Goal: Task Accomplishment & Management: Manage account settings

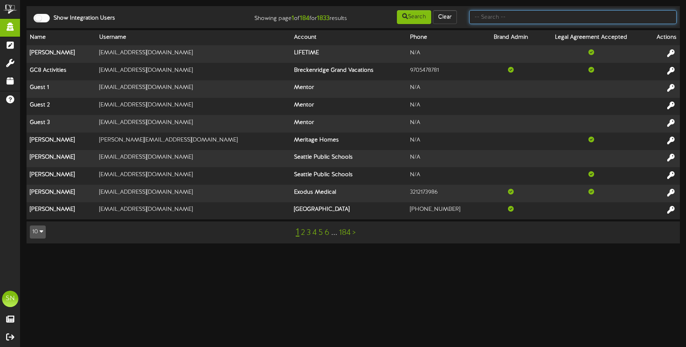
click at [480, 21] on input "text" at bounding box center [572, 17] width 207 height 14
type input "kevin sanders"
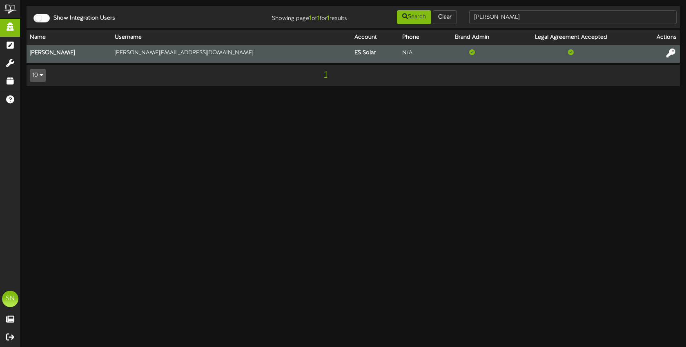
click at [668, 52] on icon at bounding box center [670, 53] width 9 height 9
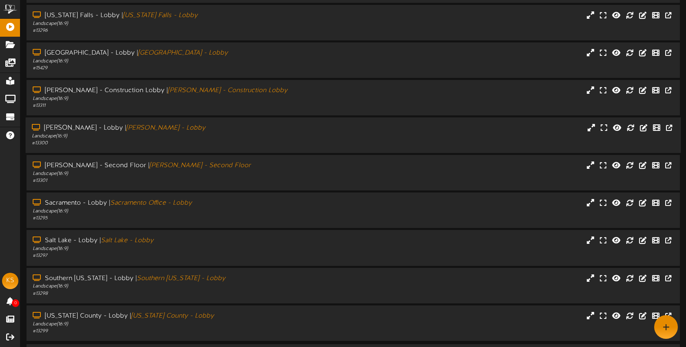
scroll to position [40, 0]
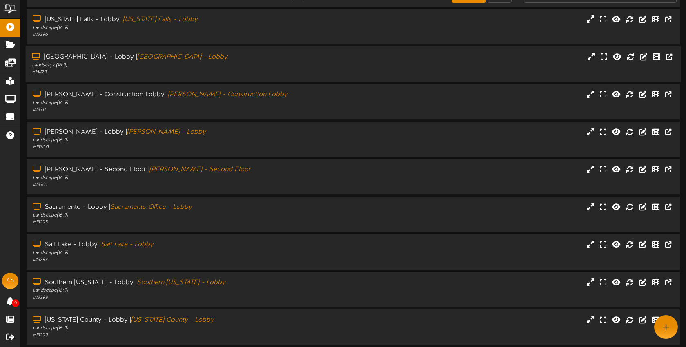
click at [203, 78] on div "[GEOGRAPHIC_DATA] - Lobby | [GEOGRAPHIC_DATA] - Lobby Landscape ( 16:9 ) # 15429" at bounding box center [353, 65] width 655 height 36
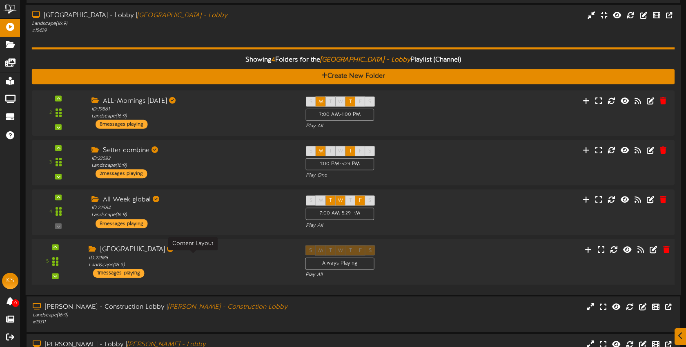
click at [208, 256] on div "ID: 22585 Landscape ( 16:9 )" at bounding box center [191, 262] width 204 height 14
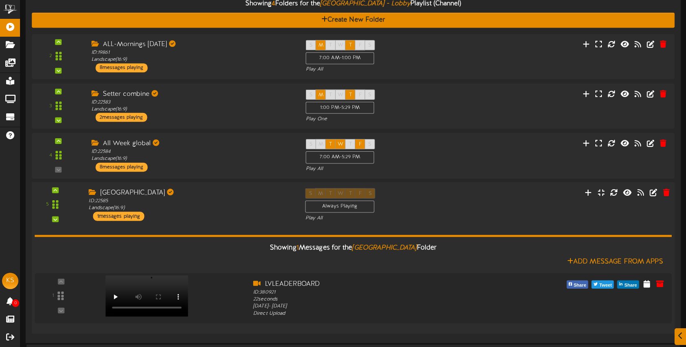
scroll to position [168, 0]
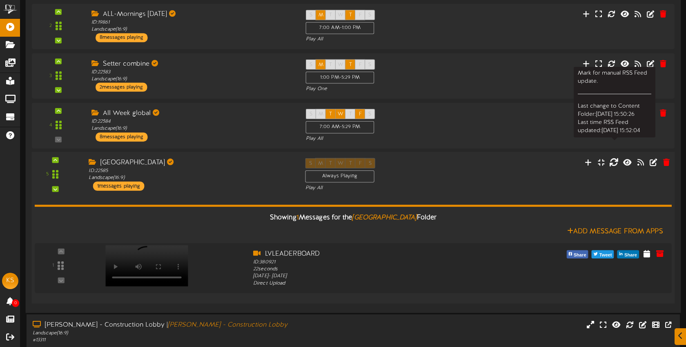
click at [615, 163] on icon at bounding box center [613, 162] width 9 height 9
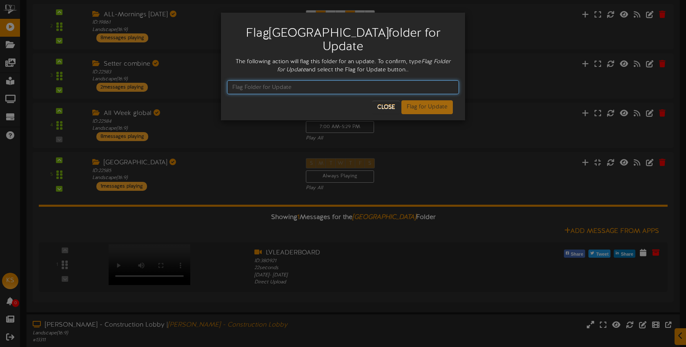
click at [312, 80] on input "text" at bounding box center [343, 87] width 232 height 14
type input "Flag Folder for Update"
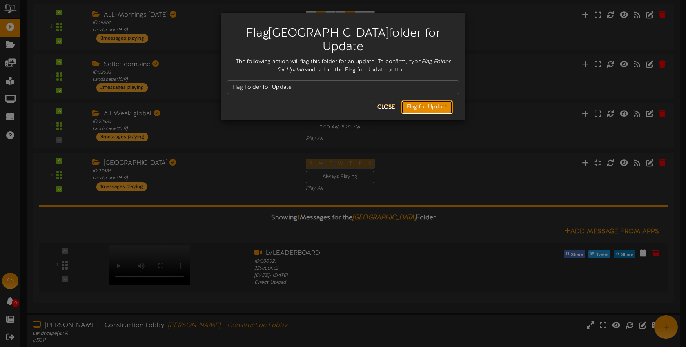
click at [425, 100] on button "Flag for Update" at bounding box center [426, 107] width 51 height 14
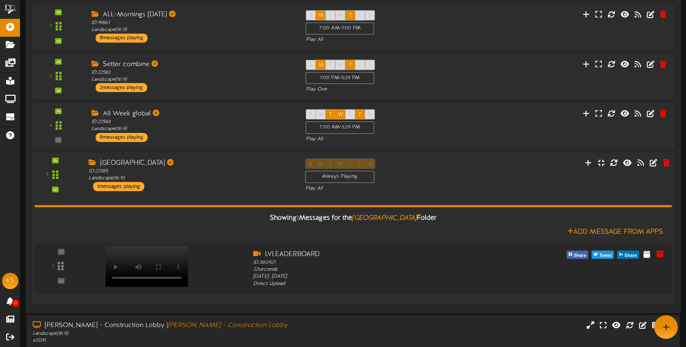
click at [454, 192] on div "Showing 1 Messages for the LAS VEGAS Folder Add Message From Apps 1" at bounding box center [353, 245] width 637 height 106
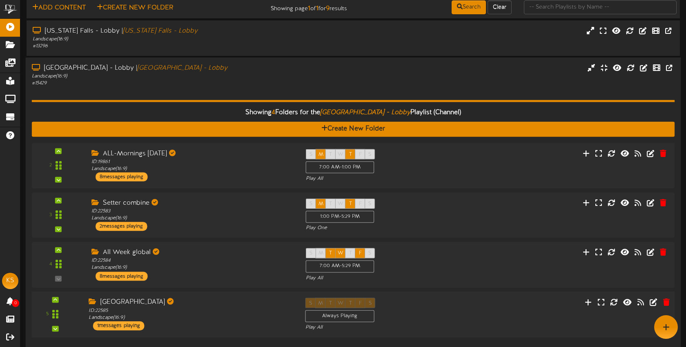
scroll to position [0, 0]
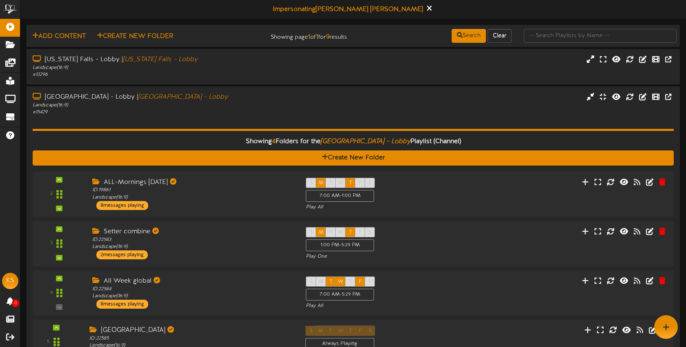
click at [419, 121] on div "Showing 4 Folders for the Las Vegas - Lobby Playlist (Channel) Create New Folde…" at bounding box center [353, 243] width 641 height 254
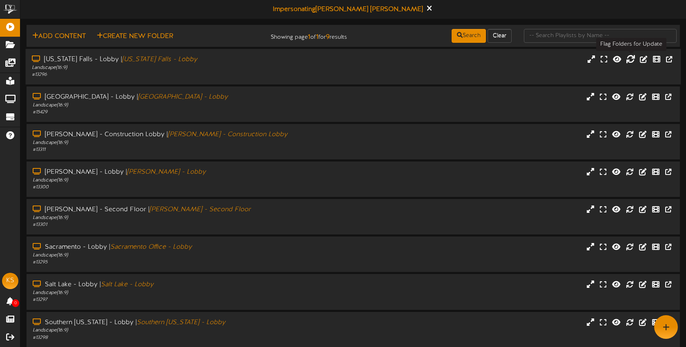
click at [631, 59] on icon at bounding box center [630, 58] width 9 height 9
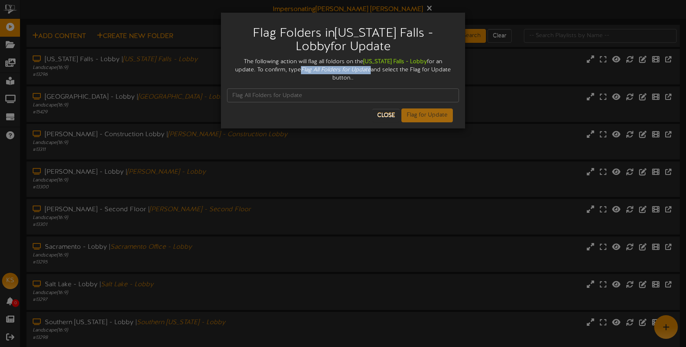
drag, startPoint x: 277, startPoint y: 69, endPoint x: 343, endPoint y: 69, distance: 66.6
click at [345, 69] on div "The following action will flag all foldors on the Idaho Falls - Lobby for an up…" at bounding box center [343, 70] width 232 height 24
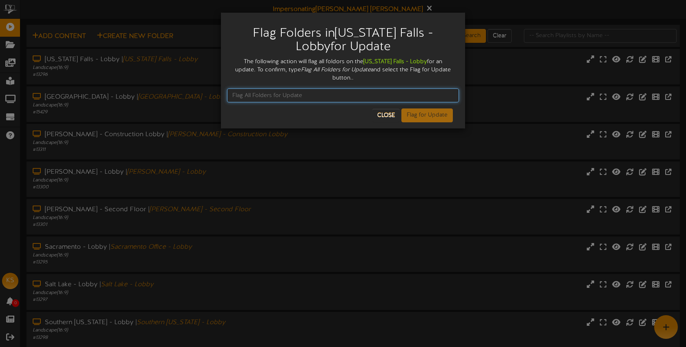
click at [254, 89] on input "text" at bounding box center [343, 96] width 232 height 14
paste input "UL4QXA"
type input "UL4QXA"
drag, startPoint x: 301, startPoint y: 90, endPoint x: 230, endPoint y: 87, distance: 71.5
click at [230, 89] on input "UL4QXA" at bounding box center [343, 96] width 232 height 14
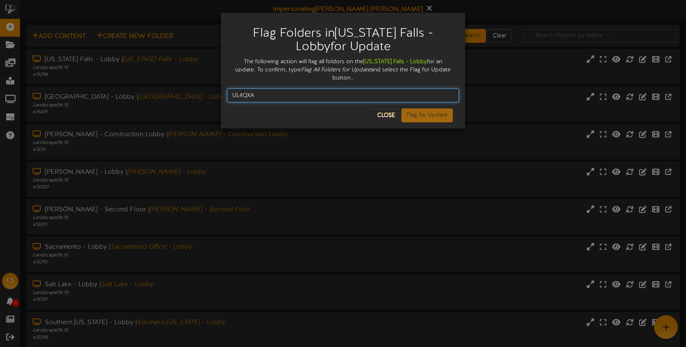
scroll to position [3, 0]
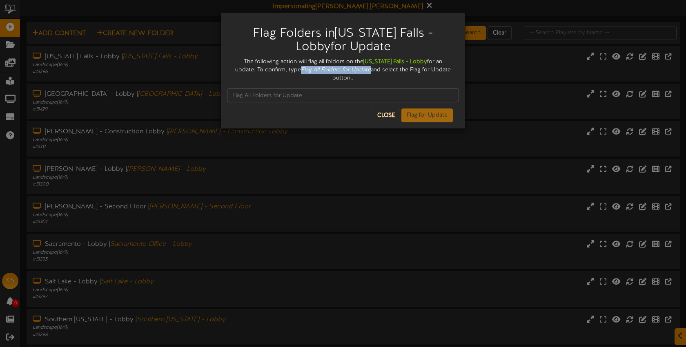
drag, startPoint x: 276, startPoint y: 69, endPoint x: 344, endPoint y: 70, distance: 67.8
click at [345, 70] on div "The following action will flag all foldors on the Idaho Falls - Lobby for an up…" at bounding box center [343, 70] width 232 height 24
copy icon "Flag All Folders for Update"
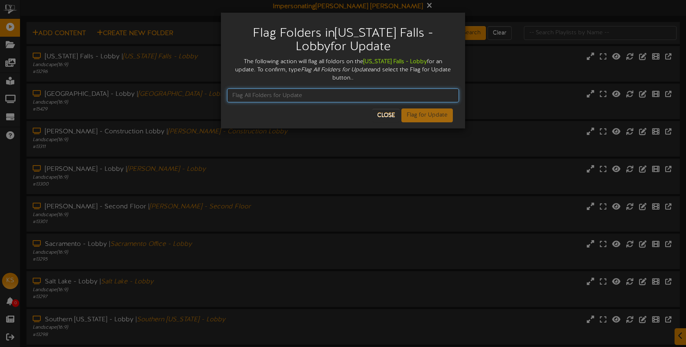
click at [313, 89] on input "text" at bounding box center [343, 96] width 232 height 14
paste input "Flag All Folders for Update"
type input "Flag All Folders for Update"
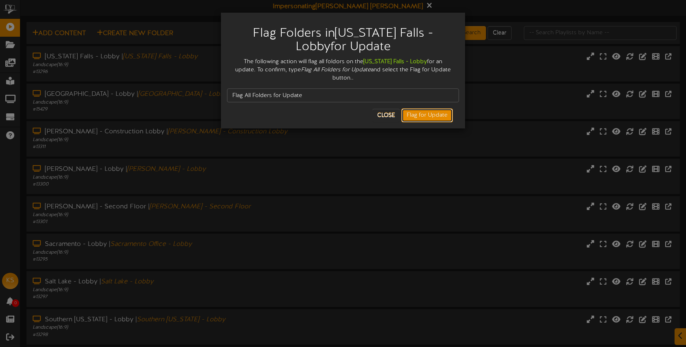
click at [424, 111] on button "Flag for Update" at bounding box center [426, 116] width 51 height 14
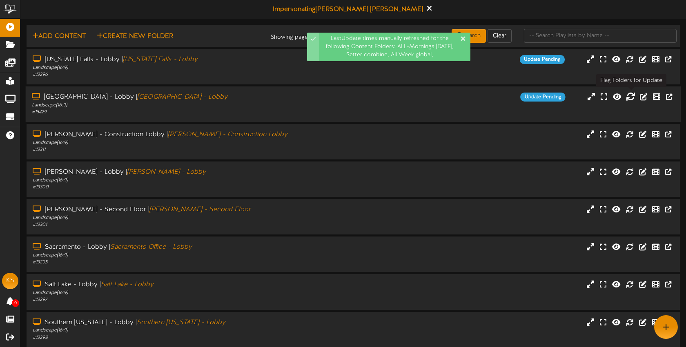
click at [630, 97] on icon at bounding box center [630, 96] width 9 height 9
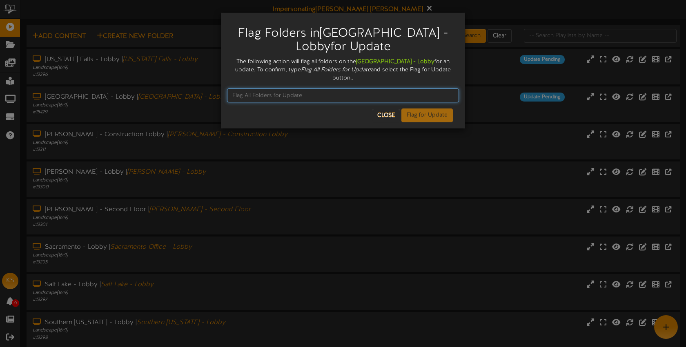
click at [252, 89] on input "text" at bounding box center [343, 96] width 232 height 14
click at [241, 89] on input "text" at bounding box center [343, 96] width 232 height 14
paste input "Flag All Folders for Update"
type input "Flag All Folders for Update"
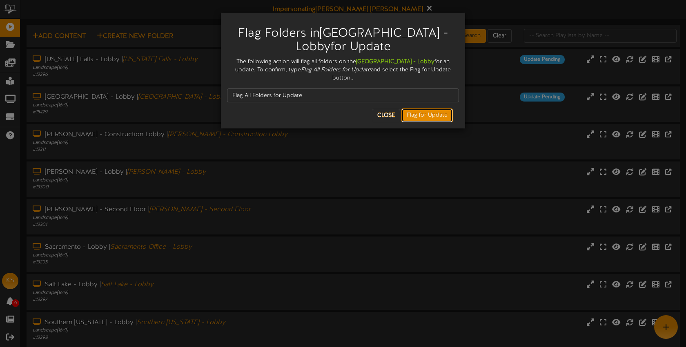
click at [425, 109] on button "Flag for Update" at bounding box center [426, 116] width 51 height 14
click at [635, 146] on div "Flag Folders in Las Vegas - Lobby for Update The following action will flag all…" at bounding box center [343, 173] width 686 height 347
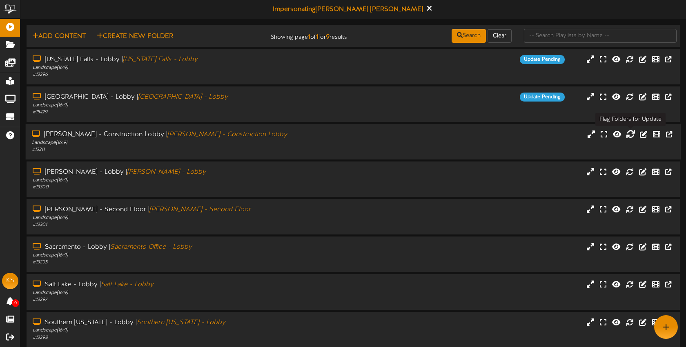
click at [632, 136] on icon at bounding box center [630, 133] width 9 height 9
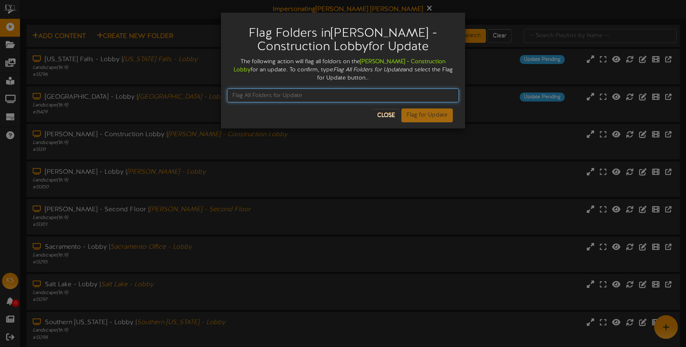
click at [251, 90] on input "text" at bounding box center [343, 96] width 232 height 14
paste input "Flag All Folders for Update"
type input "Flag All Folders for Update"
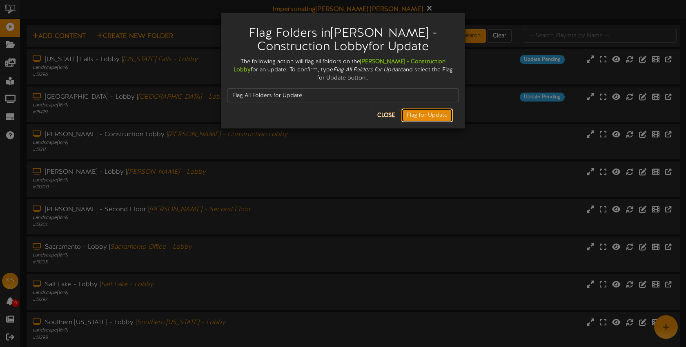
click at [434, 116] on button "Flag for Update" at bounding box center [426, 116] width 51 height 14
click at [631, 175] on div "Flag Folders in Layton - Construction Lobby for Update The following action wil…" at bounding box center [343, 173] width 686 height 347
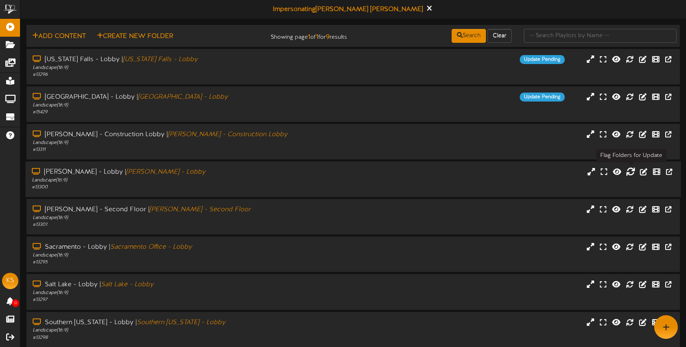
click at [631, 173] on icon at bounding box center [630, 171] width 9 height 9
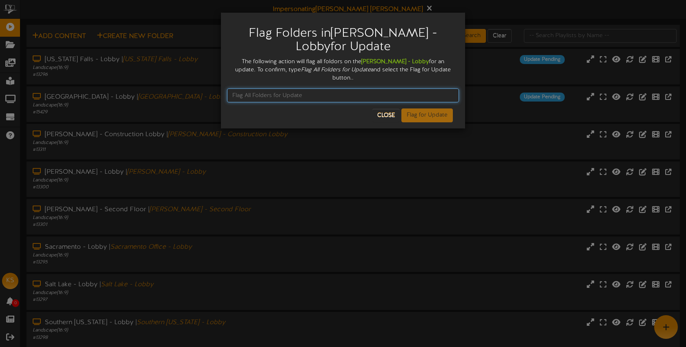
click at [304, 89] on input "text" at bounding box center [343, 96] width 232 height 14
paste input "Flag All Folders for Update"
type input "Flag All Folders for Update"
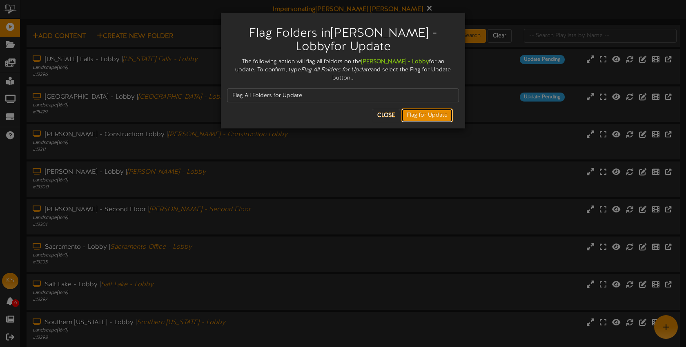
click at [423, 109] on button "Flag for Update" at bounding box center [426, 116] width 51 height 14
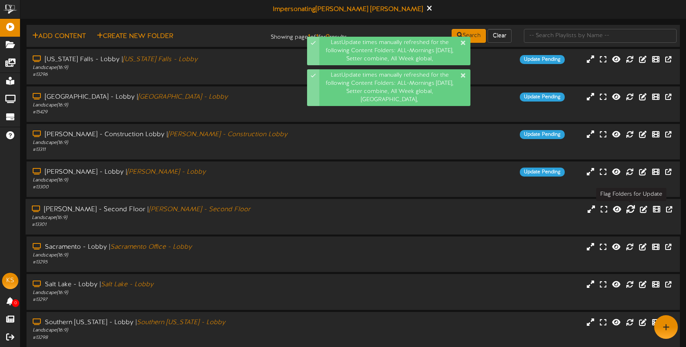
click at [631, 211] on icon at bounding box center [630, 209] width 9 height 9
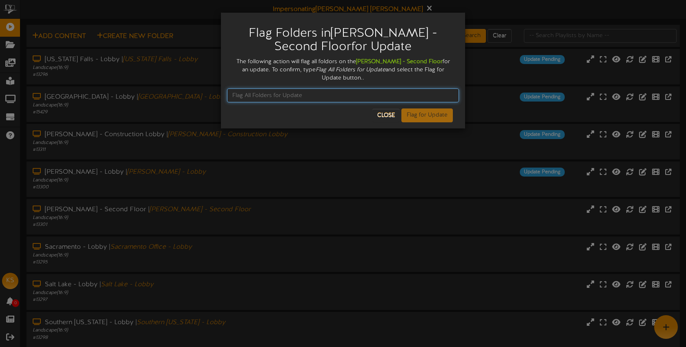
click at [294, 89] on input "text" at bounding box center [343, 96] width 232 height 14
paste input "Flag All Folders for Update"
type input "Flag All Folders for Update"
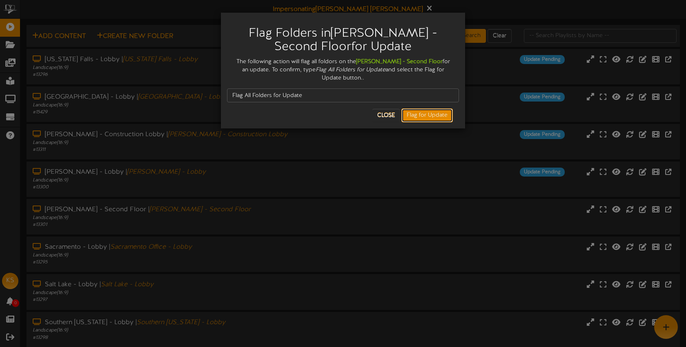
click at [418, 109] on button "Flag for Update" at bounding box center [426, 116] width 51 height 14
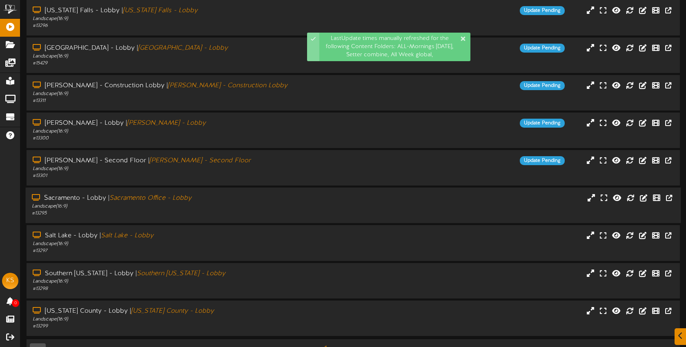
scroll to position [71, 0]
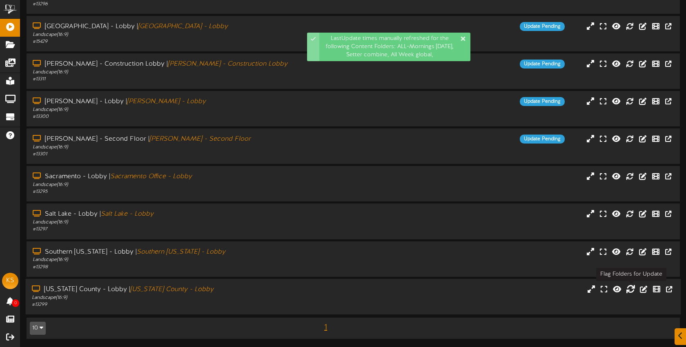
click at [631, 290] on icon at bounding box center [630, 289] width 9 height 9
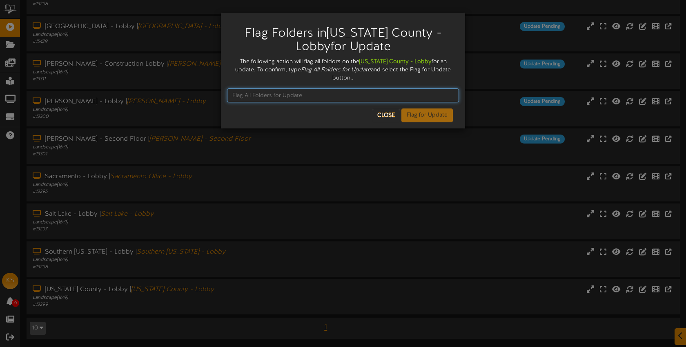
click at [294, 91] on input "text" at bounding box center [343, 96] width 232 height 14
paste input "Flag All Folders for Update"
type input "Flag All Folders for Update"
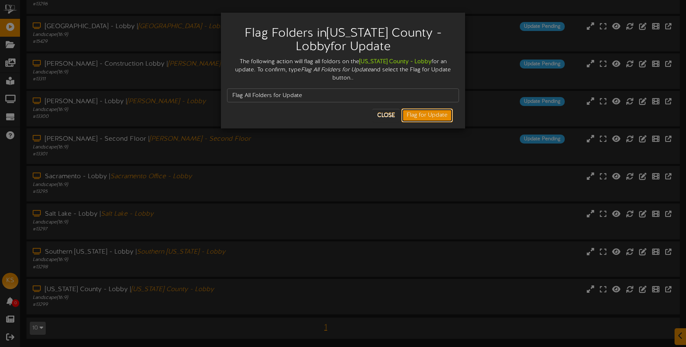
click at [433, 109] on button "Flag for Update" at bounding box center [426, 116] width 51 height 14
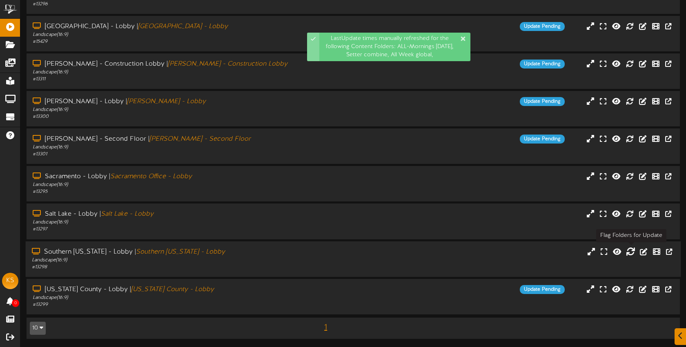
click at [628, 254] on icon at bounding box center [630, 251] width 9 height 9
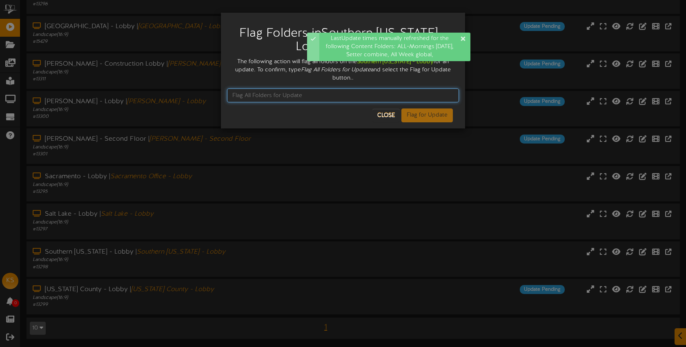
click at [324, 94] on input "text" at bounding box center [343, 96] width 232 height 14
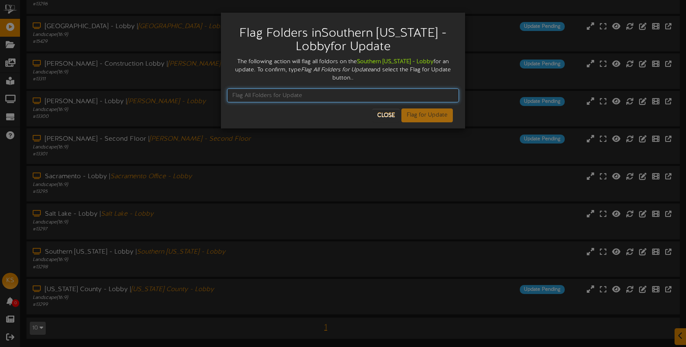
paste input "Flag All Folders for Update"
type input "Flag All Folders for Update"
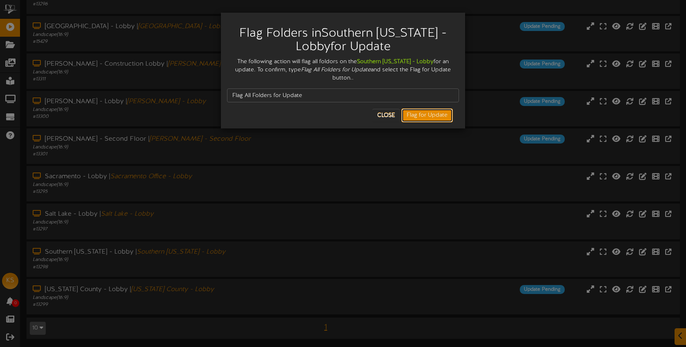
click at [421, 119] on button "Flag for Update" at bounding box center [426, 116] width 51 height 14
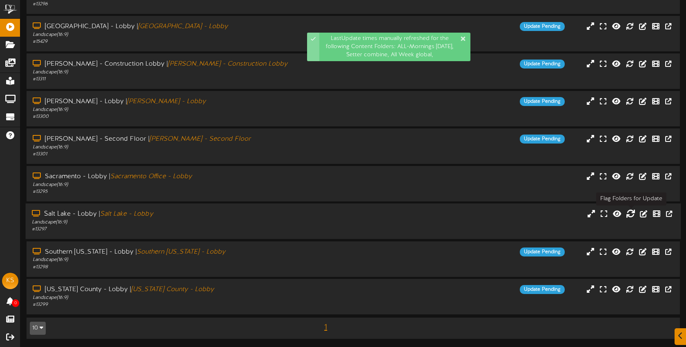
click at [632, 213] on icon at bounding box center [630, 213] width 9 height 9
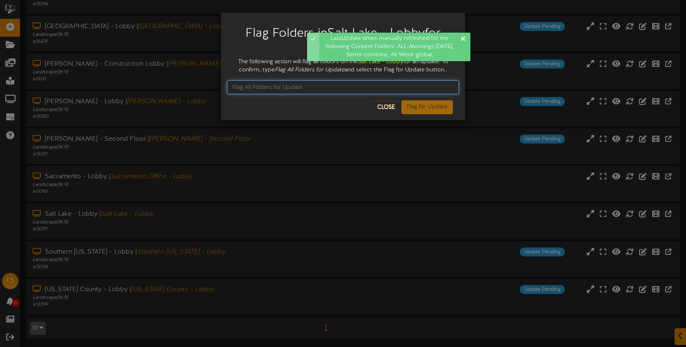
click at [280, 82] on input "text" at bounding box center [343, 87] width 232 height 14
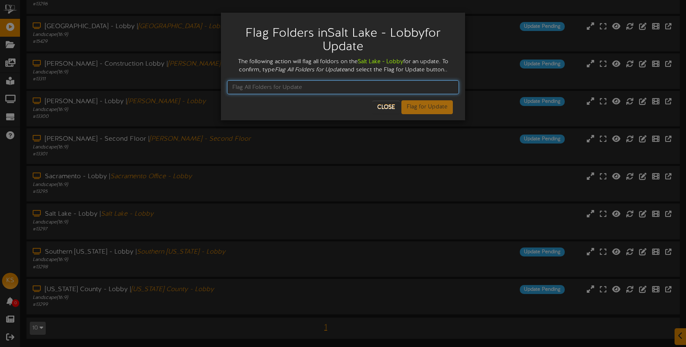
paste input "Flag All Folders for Update"
type input "Flag All Folders for Update"
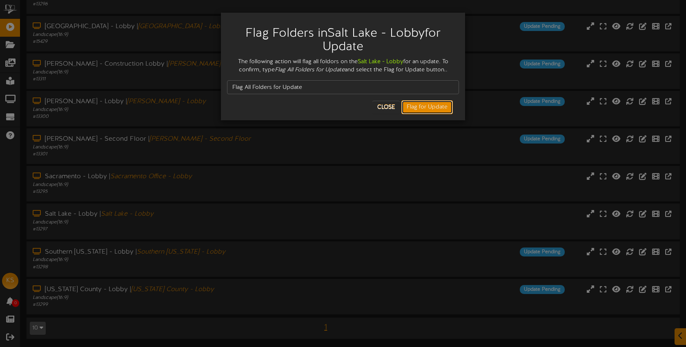
click at [424, 108] on button "Flag for Update" at bounding box center [426, 107] width 51 height 14
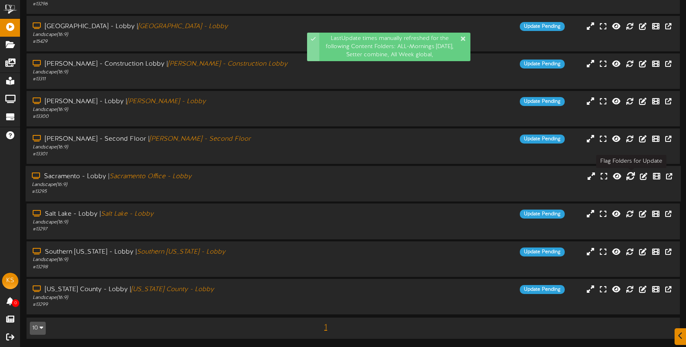
click at [632, 178] on icon at bounding box center [630, 176] width 9 height 9
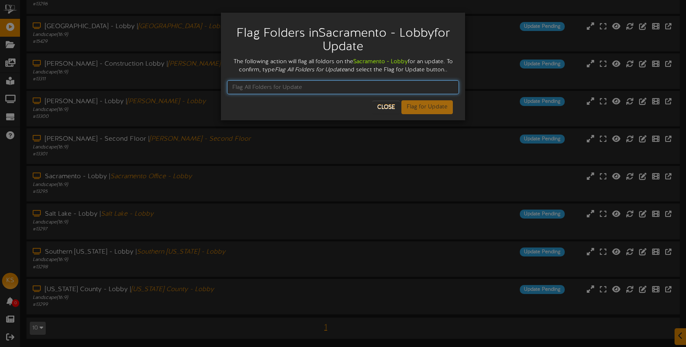
click at [258, 89] on input "text" at bounding box center [343, 87] width 232 height 14
paste input "Flag All Folders for Update"
type input "Flag All Folders for Update"
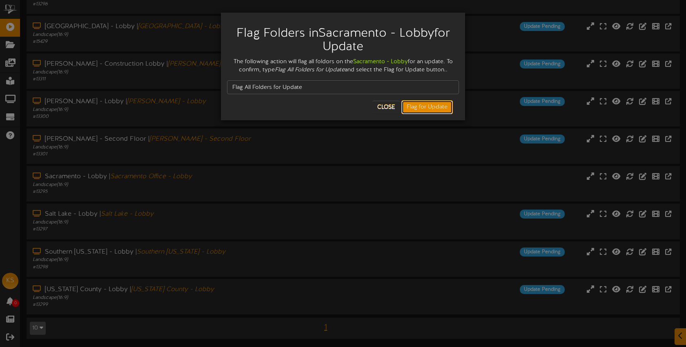
click at [437, 111] on button "Flag for Update" at bounding box center [426, 107] width 51 height 14
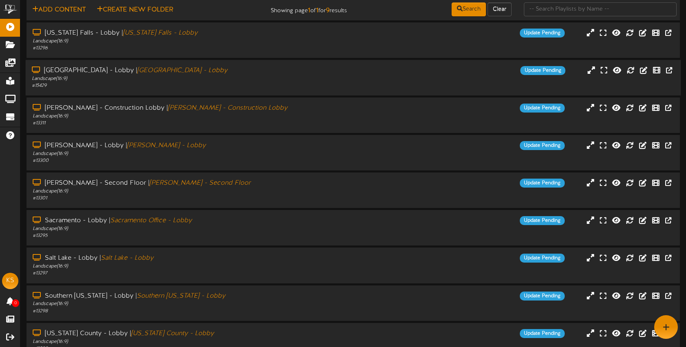
scroll to position [0, 0]
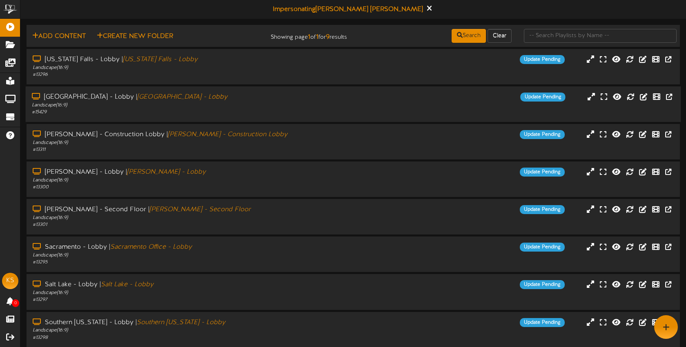
click at [283, 108] on div "Landscape ( 16:9 )" at bounding box center [162, 105] width 261 height 7
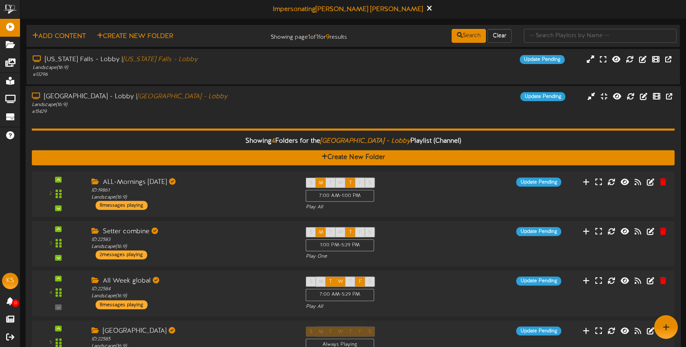
click at [353, 110] on div "Las Vegas - Lobby | Las Vegas - Lobby Landscape ( 16:9 ) # 15429 Update Pending" at bounding box center [353, 103] width 655 height 23
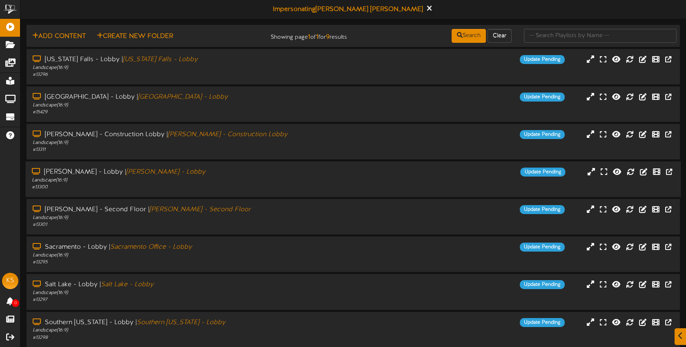
scroll to position [71, 0]
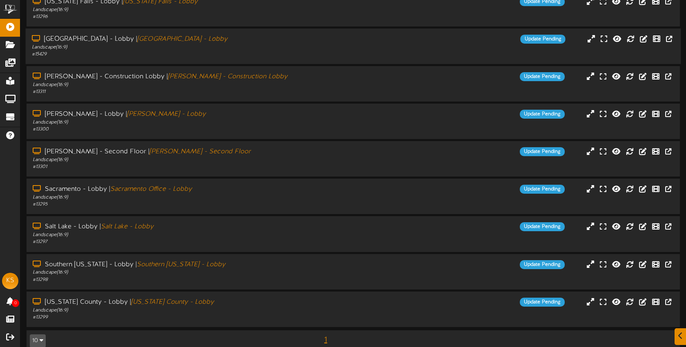
scroll to position [71, 0]
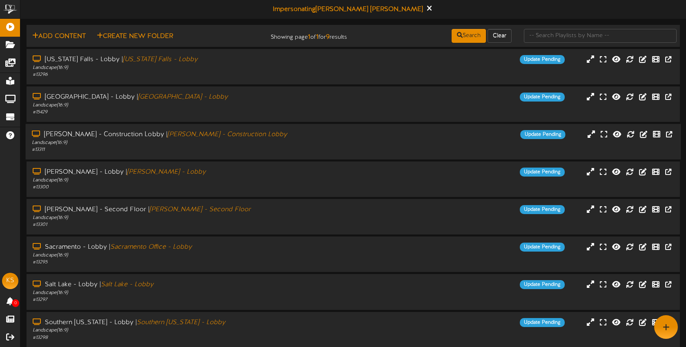
scroll to position [71, 0]
click at [427, 10] on icon at bounding box center [429, 8] width 5 height 9
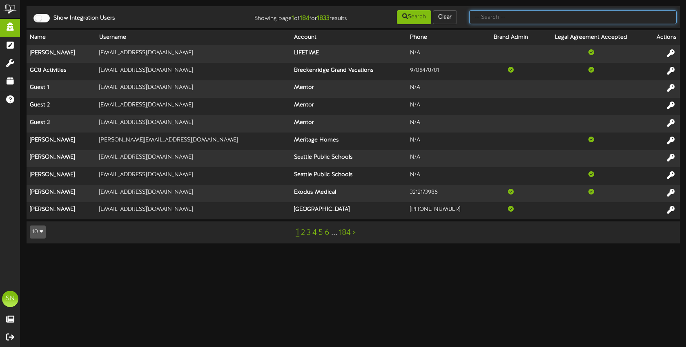
click at [526, 18] on input "text" at bounding box center [572, 17] width 207 height 14
type input "paula"
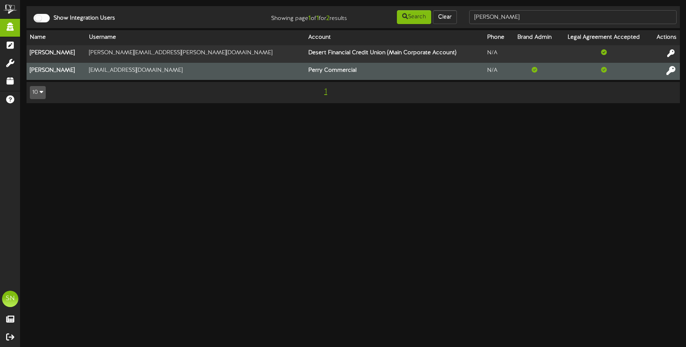
click at [669, 69] on icon at bounding box center [670, 70] width 9 height 9
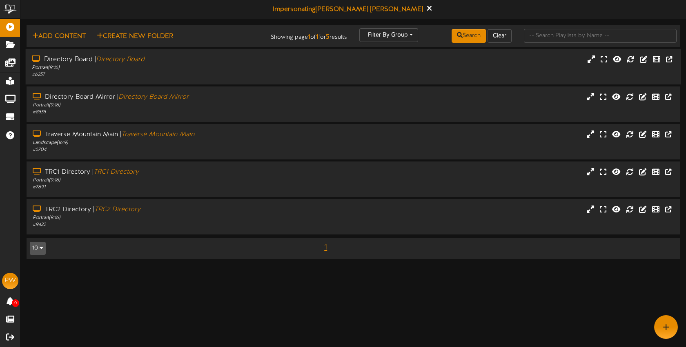
click at [196, 79] on div "Directory Board | Directory Board Portrait ( 9:16 ) # 6257" at bounding box center [353, 67] width 655 height 36
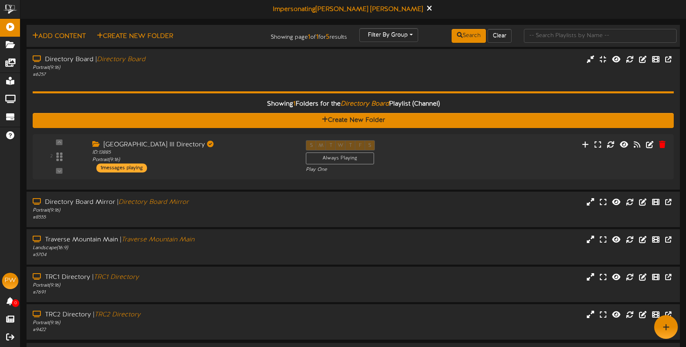
click at [251, 175] on div "2 ID: 13885" at bounding box center [353, 156] width 641 height 45
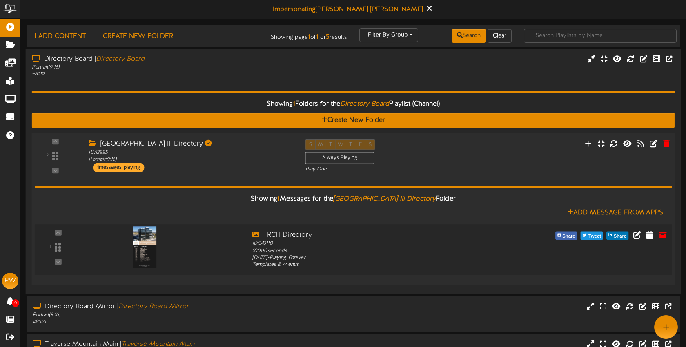
click at [150, 240] on img at bounding box center [145, 248] width 24 height 42
click at [639, 235] on icon at bounding box center [636, 234] width 9 height 9
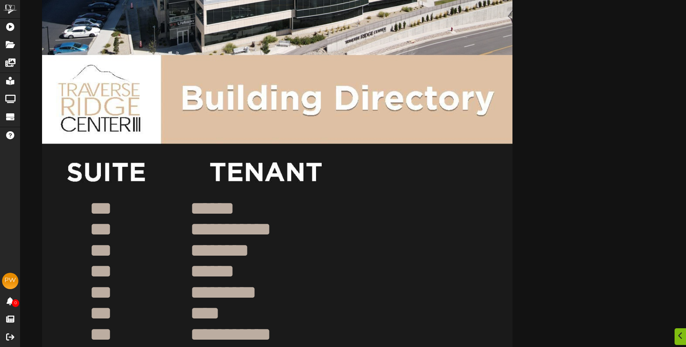
scroll to position [271, 0]
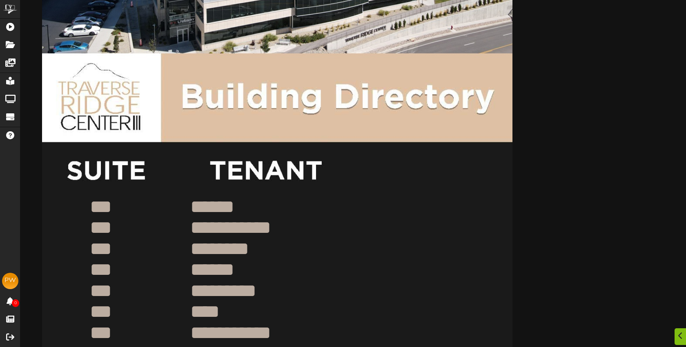
click at [253, 202] on textarea "******" at bounding box center [288, 206] width 199 height 25
click at [263, 204] on textarea "******" at bounding box center [288, 206] width 199 height 25
click at [636, 164] on div "**********" at bounding box center [352, 178] width 665 height 849
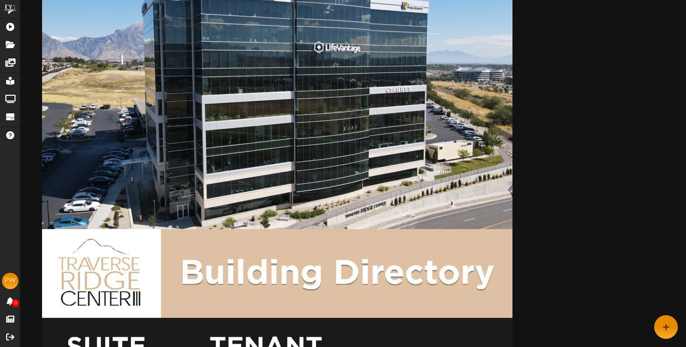
scroll to position [92, 0]
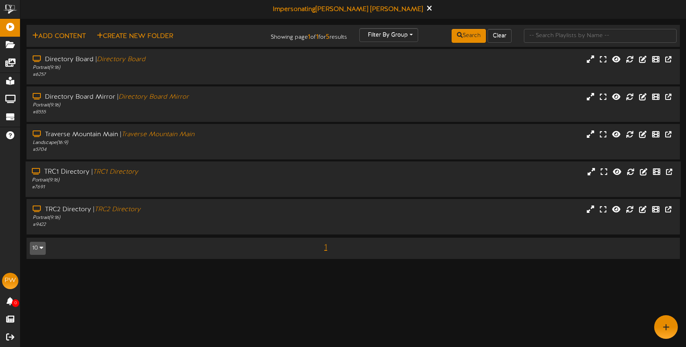
click at [205, 187] on div "# 7691" at bounding box center [162, 187] width 261 height 7
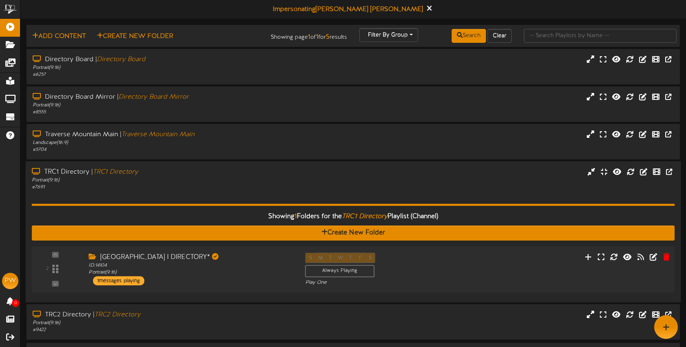
drag, startPoint x: 256, startPoint y: 278, endPoint x: 258, endPoint y: 273, distance: 5.3
click at [256, 277] on div "Traverse Ridge Center I DIRECTORY* ID: 14104 Portrait ( 9:16 ) 1 messages playi…" at bounding box center [190, 269] width 216 height 33
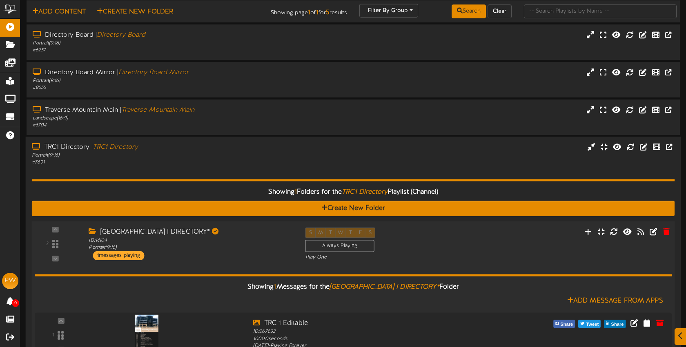
scroll to position [73, 0]
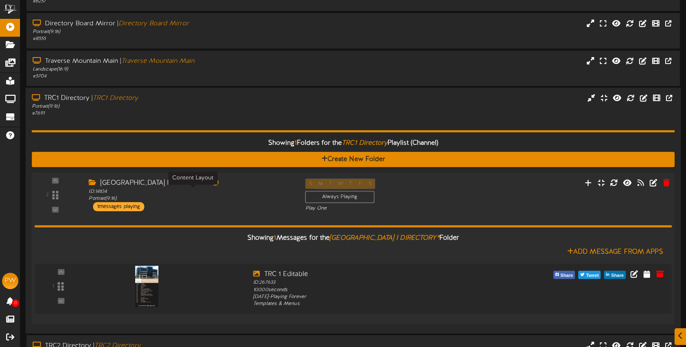
drag, startPoint x: 212, startPoint y: 191, endPoint x: 210, endPoint y: 185, distance: 6.6
click at [212, 191] on div "ID: 14104 Portrait ( 9:16 )" at bounding box center [191, 195] width 204 height 14
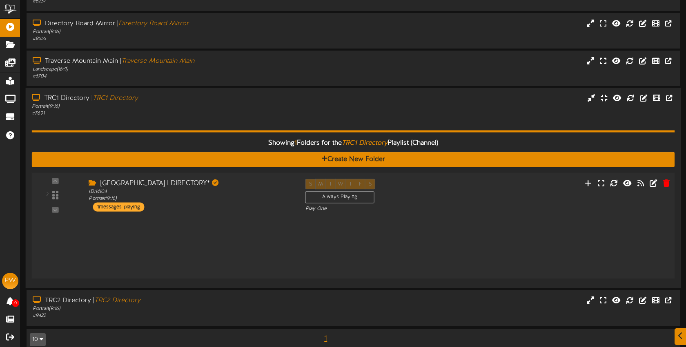
scroll to position [25, 0]
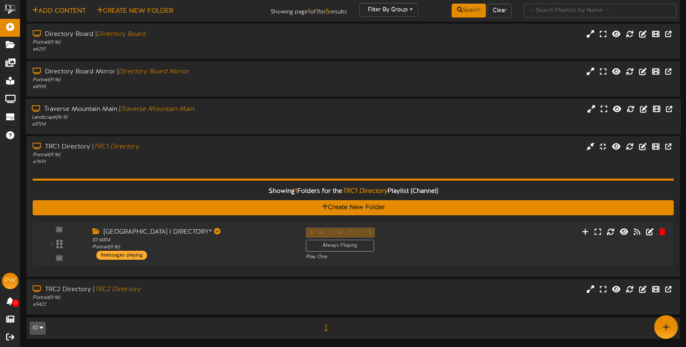
drag, startPoint x: 223, startPoint y: 155, endPoint x: 91, endPoint y: 128, distance: 134.2
click at [223, 155] on div "Portrait ( 9:16 )" at bounding box center [163, 155] width 260 height 7
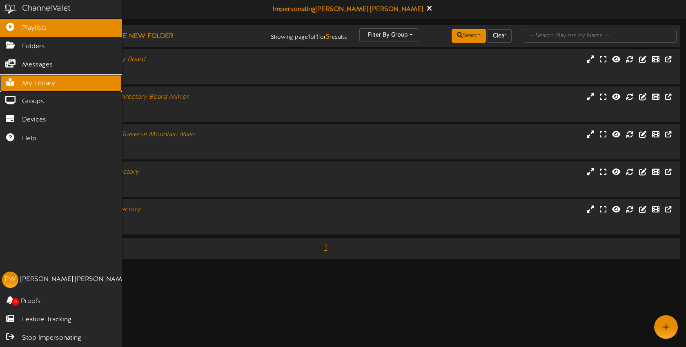
click at [36, 89] on link "My Library" at bounding box center [61, 83] width 122 height 18
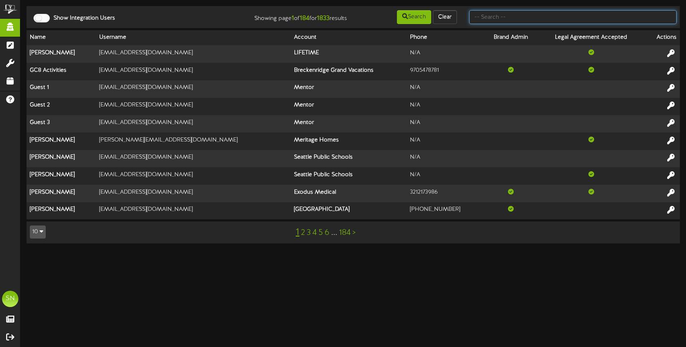
click at [509, 17] on input "text" at bounding box center [572, 17] width 207 height 14
type input "p"
type input "es solar"
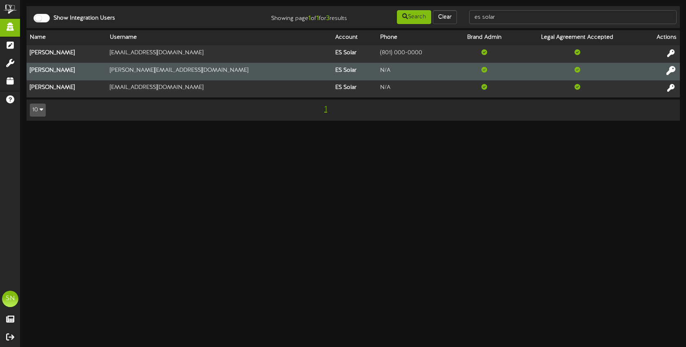
click at [671, 71] on icon at bounding box center [670, 70] width 9 height 9
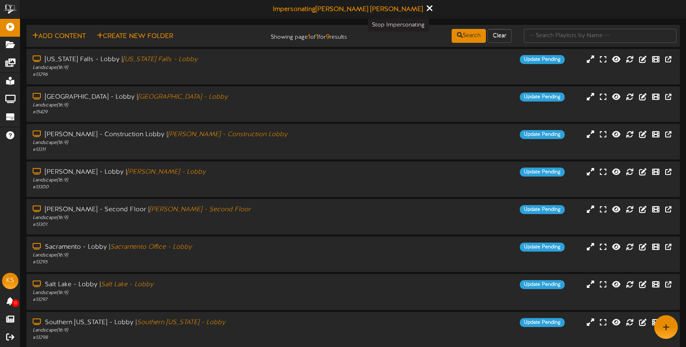
click at [427, 9] on icon at bounding box center [429, 8] width 5 height 9
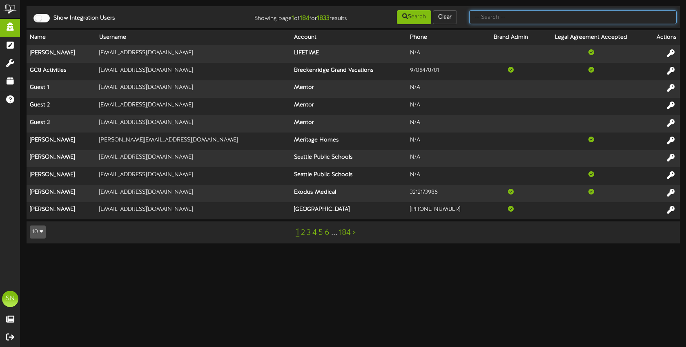
click at [509, 18] on input "text" at bounding box center [572, 17] width 207 height 14
type input "[PERSON_NAME]"
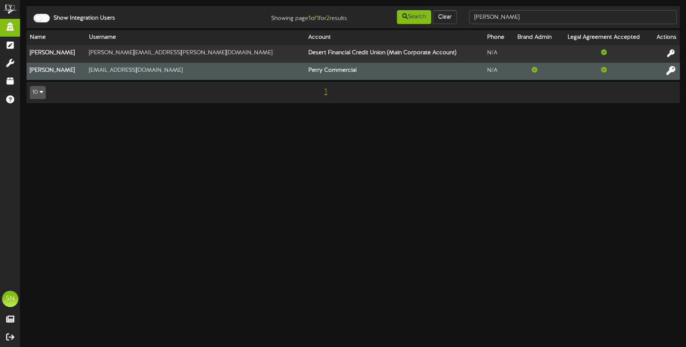
click at [675, 71] on button at bounding box center [671, 71] width 14 height 13
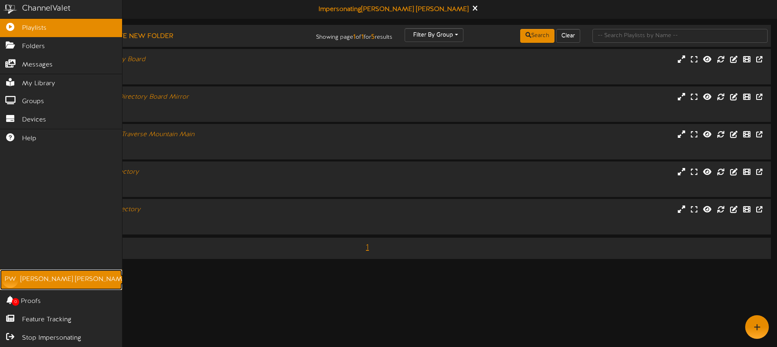
click at [33, 280] on div "[PERSON_NAME]" at bounding box center [73, 279] width 107 height 9
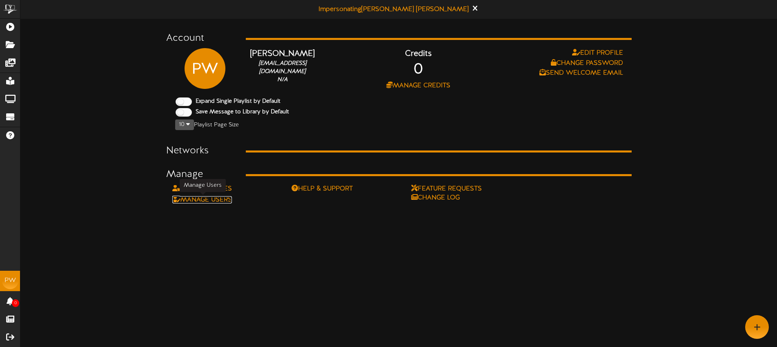
click at [225, 201] on link "Manage Users" at bounding box center [202, 199] width 60 height 7
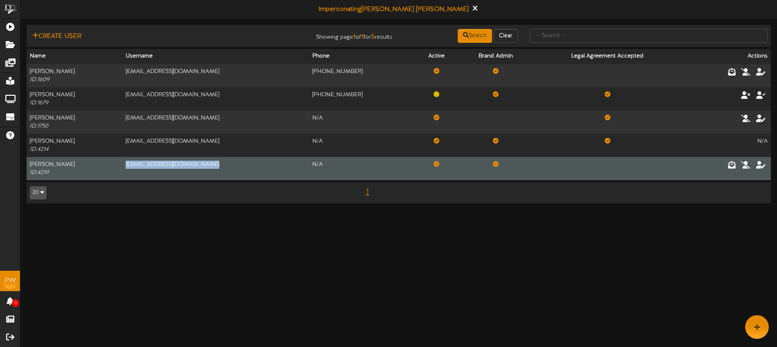
drag, startPoint x: 135, startPoint y: 163, endPoint x: 218, endPoint y: 165, distance: 82.9
click at [218, 165] on td "dwebster@perrycommercial.net" at bounding box center [215, 168] width 187 height 23
click at [731, 165] on icon at bounding box center [731, 164] width 9 height 9
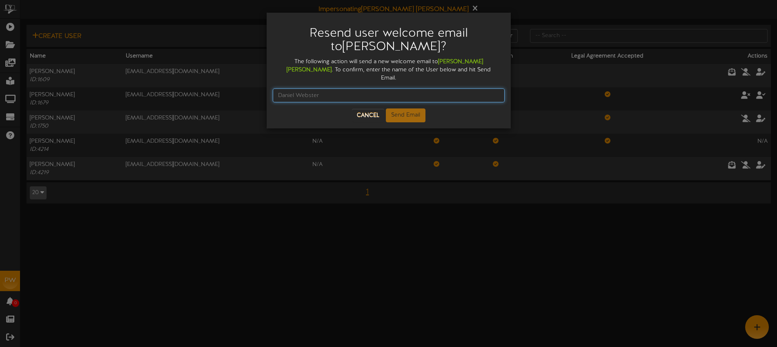
click at [356, 91] on input "text" at bounding box center [389, 96] width 232 height 14
type input "Daniel Webster"
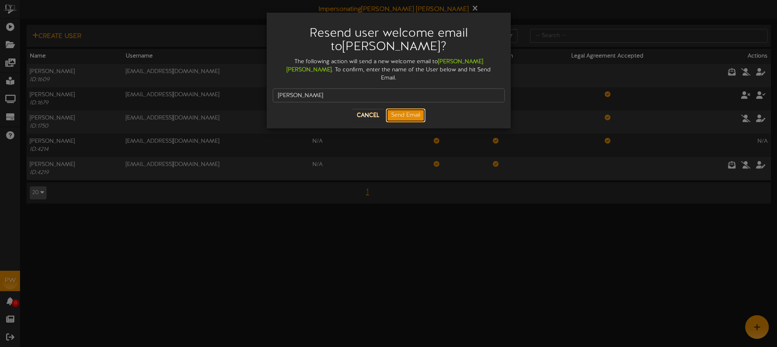
click at [404, 109] on button "Send Email" at bounding box center [406, 116] width 40 height 14
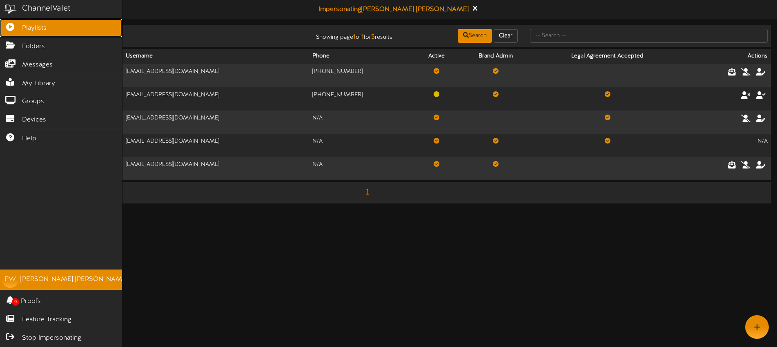
click at [22, 25] on span "Playlists" at bounding box center [34, 28] width 24 height 9
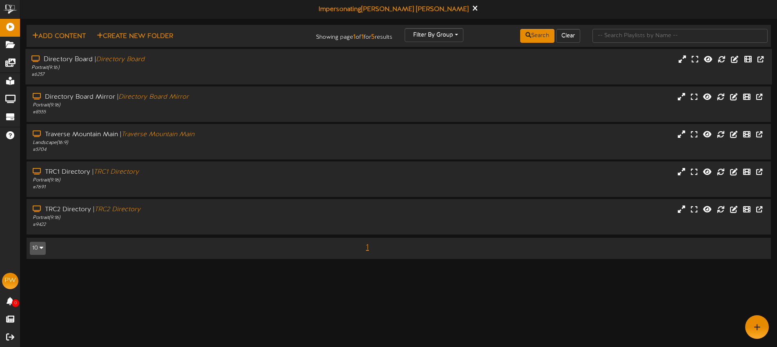
click at [186, 65] on div "Portrait ( 9:16 )" at bounding box center [180, 68] width 299 height 7
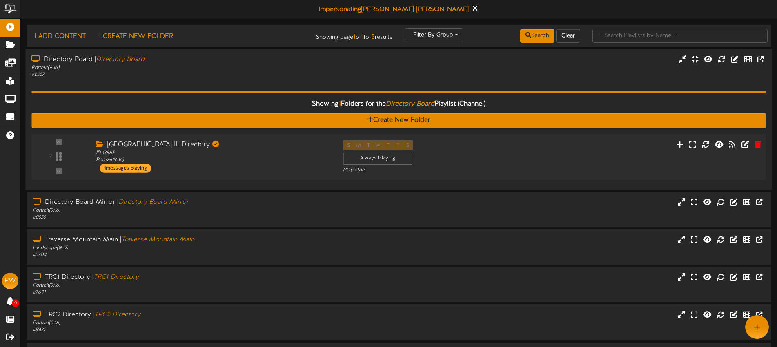
click at [200, 167] on div "Traverse Ridge Center III Directory ID: 13885 Portrait ( 9:16 ) 1 messages play…" at bounding box center [213, 156] width 247 height 33
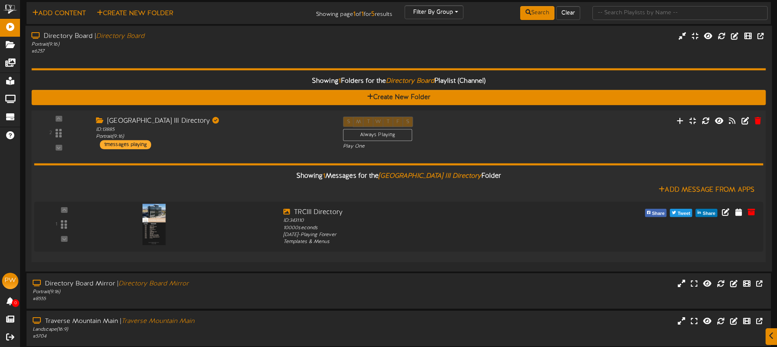
scroll to position [24, 0]
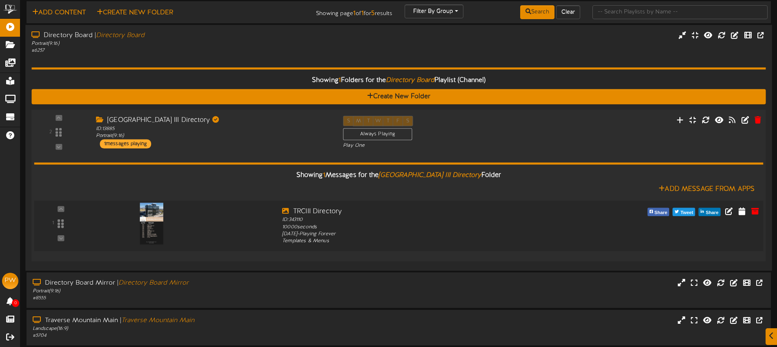
click at [145, 230] on img at bounding box center [152, 224] width 24 height 42
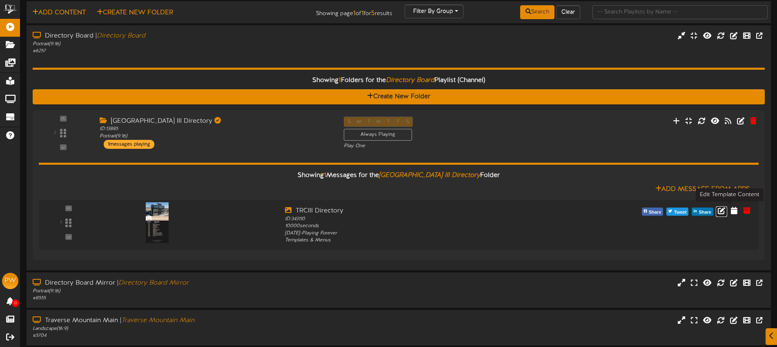
click at [725, 211] on icon at bounding box center [721, 210] width 7 height 7
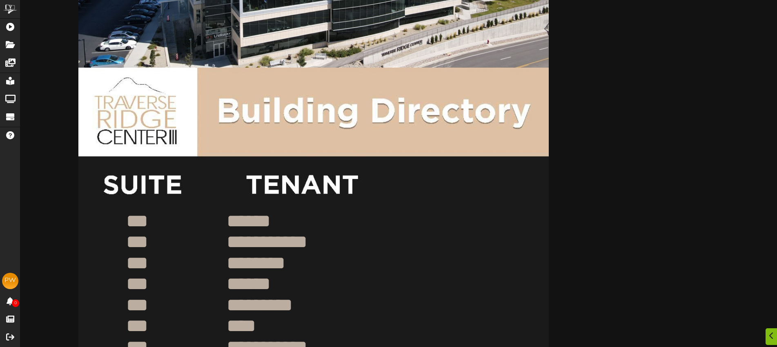
scroll to position [258, 0]
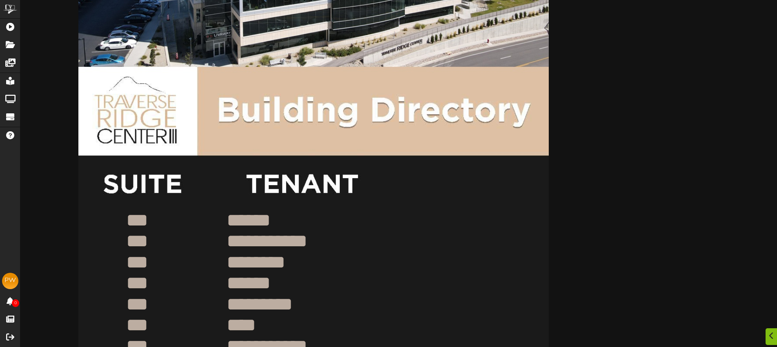
click at [286, 229] on textarea "**********" at bounding box center [325, 241] width 199 height 25
click at [298, 221] on textarea "******" at bounding box center [325, 220] width 199 height 25
click at [161, 222] on textarea "***" at bounding box center [149, 220] width 49 height 25
click at [283, 224] on textarea "******" at bounding box center [325, 220] width 199 height 25
click at [300, 221] on textarea "******" at bounding box center [325, 220] width 199 height 25
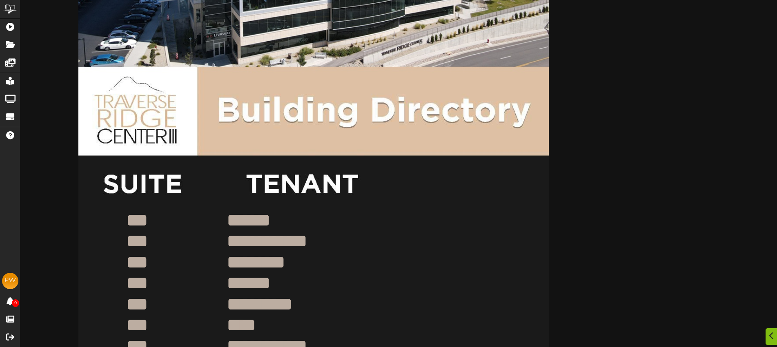
click at [321, 249] on textarea "**********" at bounding box center [325, 241] width 199 height 25
click at [355, 244] on textarea "**********" at bounding box center [325, 241] width 199 height 25
click at [267, 240] on textarea "**********" at bounding box center [325, 241] width 199 height 25
type textarea "**********"
drag, startPoint x: 358, startPoint y: 238, endPoint x: 354, endPoint y: 235, distance: 5.1
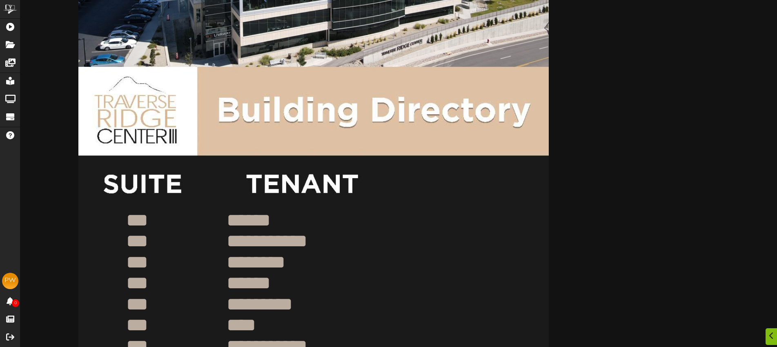
click at [358, 238] on textarea "**********" at bounding box center [325, 241] width 199 height 25
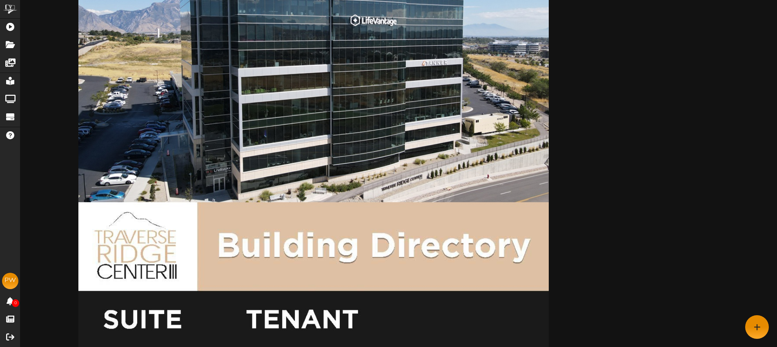
scroll to position [0, 0]
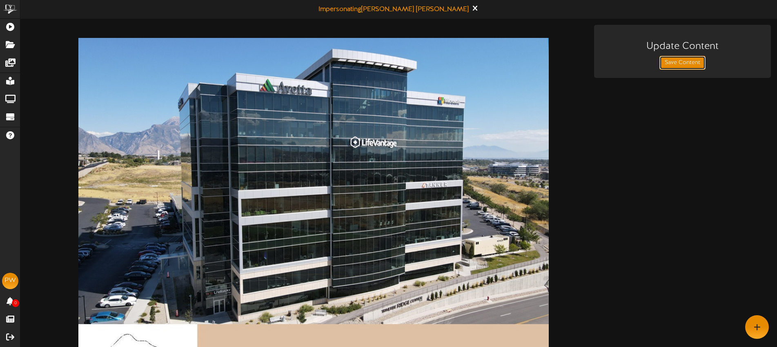
click at [665, 60] on button "Save Content" at bounding box center [682, 63] width 46 height 14
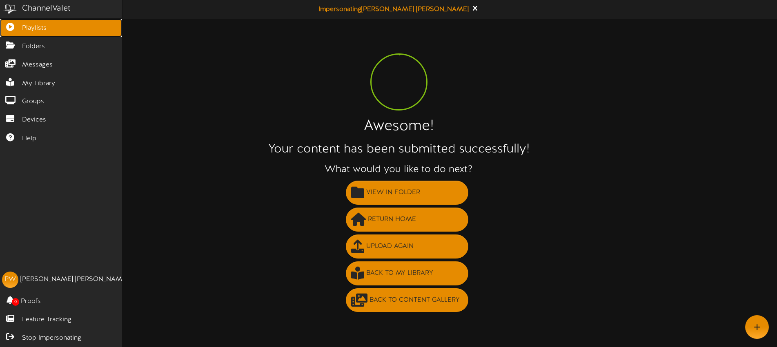
click at [27, 30] on span "Playlists" at bounding box center [34, 28] width 24 height 9
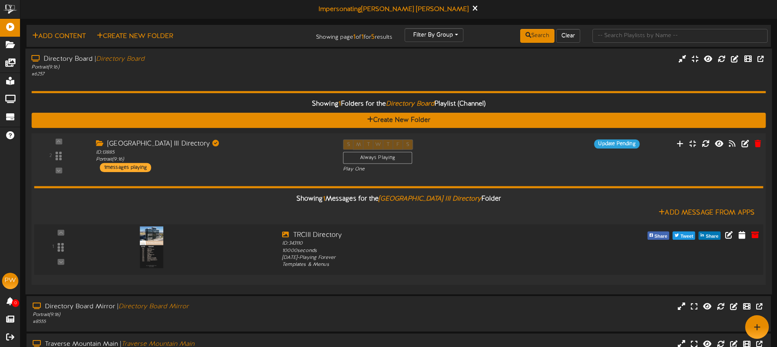
click at [160, 256] on div at bounding box center [150, 239] width 96 height 42
click at [681, 144] on icon at bounding box center [680, 143] width 9 height 9
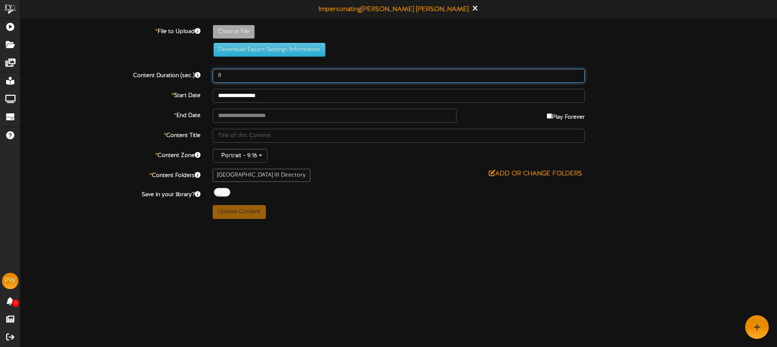
click at [234, 75] on input "8" at bounding box center [399, 76] width 372 height 14
click at [282, 94] on input "**********" at bounding box center [399, 96] width 372 height 14
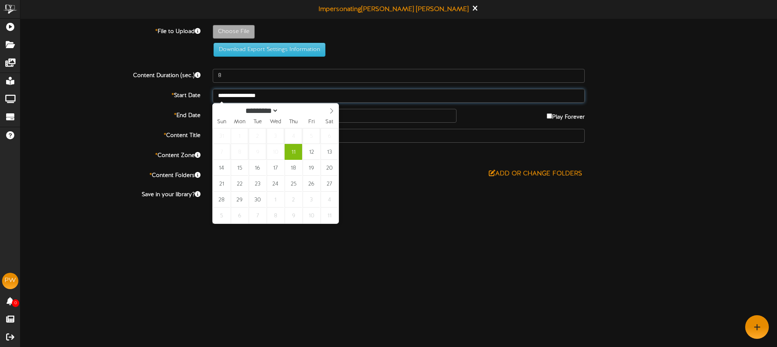
click at [306, 93] on input "**********" at bounding box center [399, 96] width 372 height 14
click at [349, 105] on div "**********" at bounding box center [398, 122] width 757 height 194
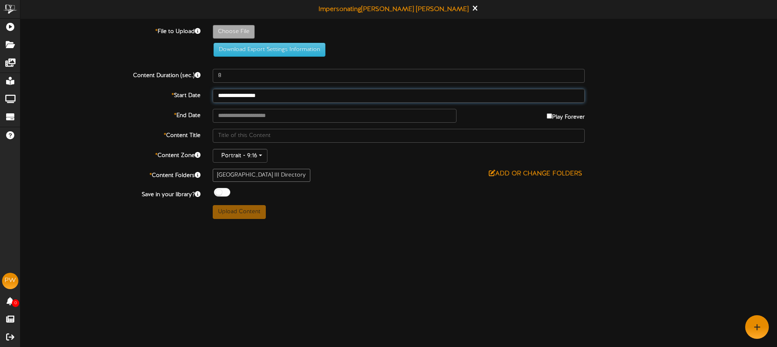
click at [317, 96] on input "**********" at bounding box center [399, 96] width 372 height 14
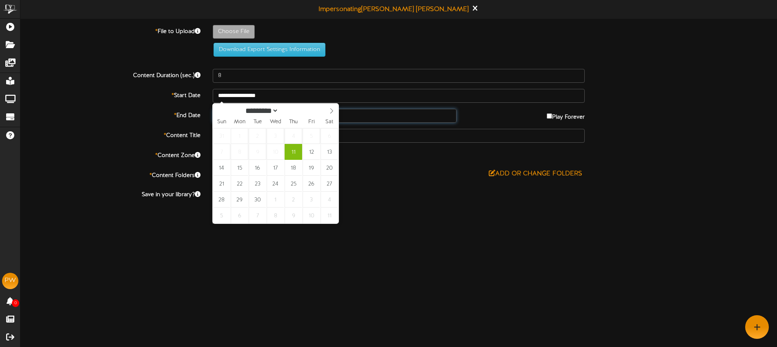
click at [360, 118] on input "text" at bounding box center [335, 116] width 244 height 14
type input "**********"
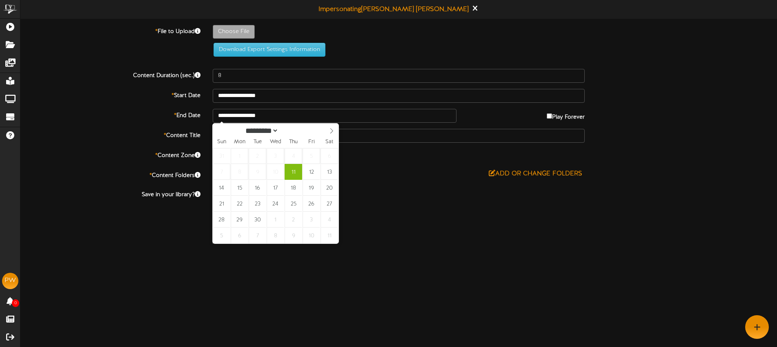
click at [463, 122] on div "**********" at bounding box center [398, 116] width 769 height 14
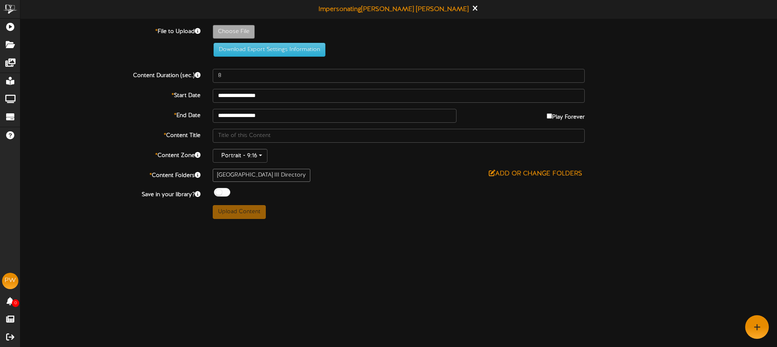
click at [550, 118] on label "Play Forever" at bounding box center [566, 115] width 38 height 13
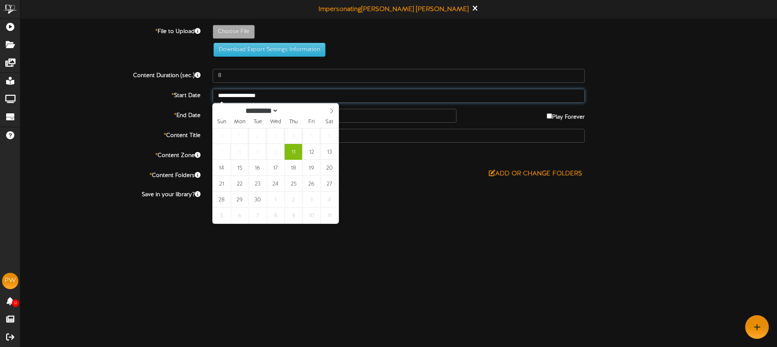
click at [291, 96] on input "**********" at bounding box center [399, 96] width 372 height 14
select select "*"
click at [331, 113] on span at bounding box center [332, 111] width 14 height 14
type input "**********"
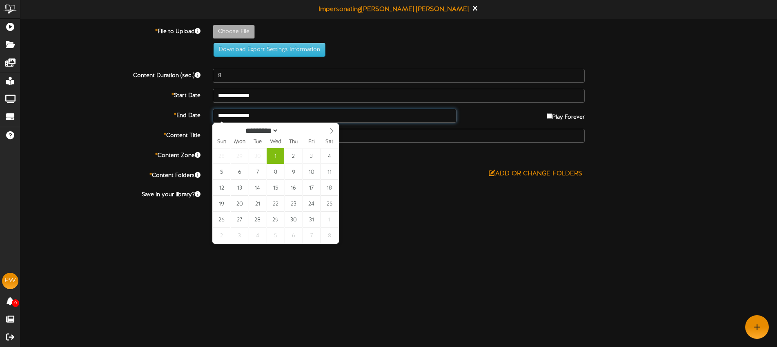
click at [283, 109] on input "**********" at bounding box center [335, 116] width 244 height 14
select select "*"
drag, startPoint x: 329, startPoint y: 130, endPoint x: 328, endPoint y: 136, distance: 5.8
click at [329, 130] on icon at bounding box center [332, 131] width 6 height 6
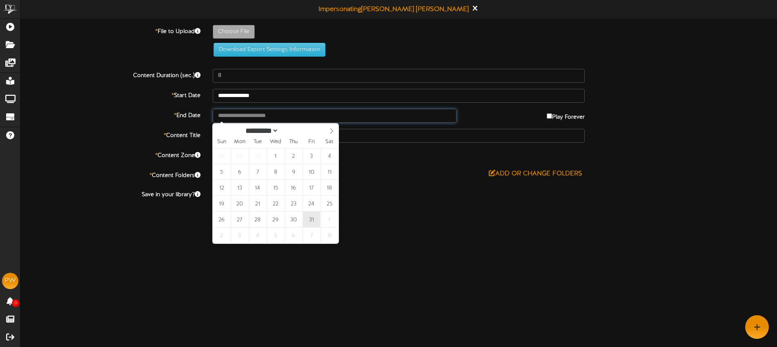
type input "**********"
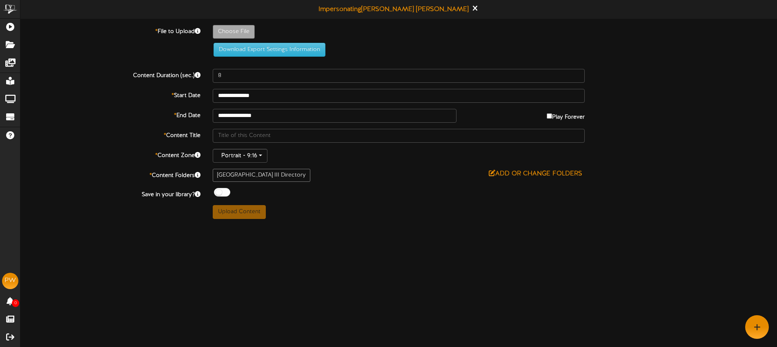
drag, startPoint x: 401, startPoint y: 235, endPoint x: 396, endPoint y: 230, distance: 7.2
click at [401, 225] on html "ChannelValet Playlists Folders Messages My Library Groups Devices Help PW Paula…" at bounding box center [388, 112] width 777 height 225
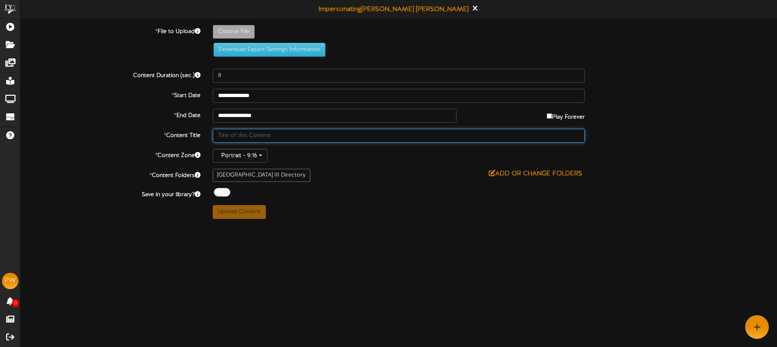
click at [242, 136] on input "text" at bounding box center [399, 136] width 372 height 14
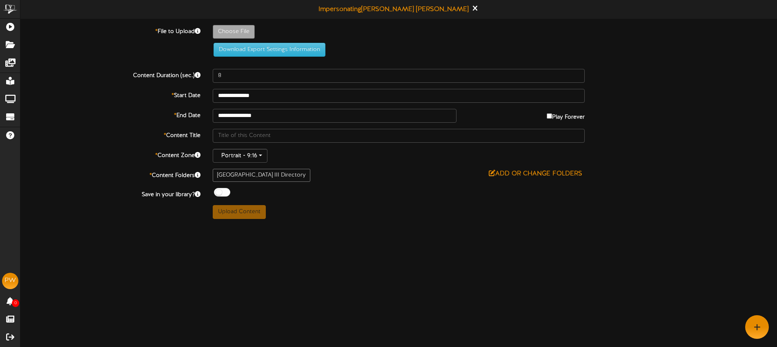
click at [305, 204] on div "**********" at bounding box center [398, 122] width 757 height 194
drag, startPoint x: 309, startPoint y: 175, endPoint x: 230, endPoint y: 179, distance: 78.5
click at [214, 176] on div "Traverse Ridge Center III Directory" at bounding box center [262, 175] width 98 height 13
click at [280, 174] on div "Traverse Ridge Center III Directory" at bounding box center [262, 175] width 98 height 13
drag, startPoint x: 306, startPoint y: 174, endPoint x: 217, endPoint y: 174, distance: 89.4
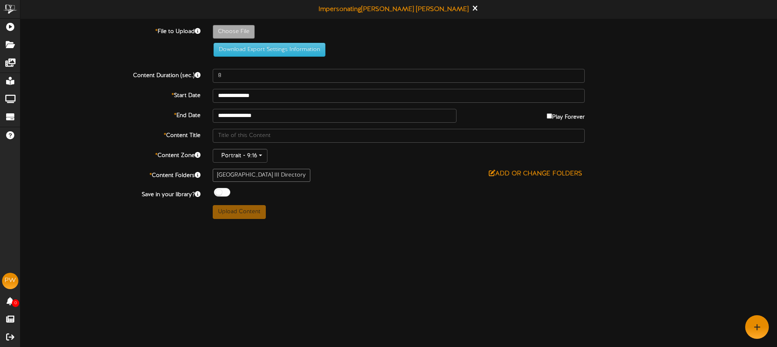
click at [213, 173] on div "Traverse Ridge Center III Directory" at bounding box center [262, 175] width 98 height 13
click at [280, 198] on div "Off On" at bounding box center [399, 193] width 372 height 11
click at [226, 194] on div at bounding box center [222, 192] width 16 height 9
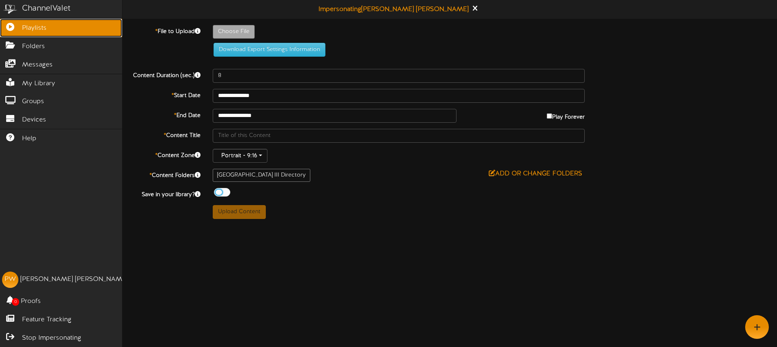
click at [29, 28] on span "Playlists" at bounding box center [34, 28] width 24 height 9
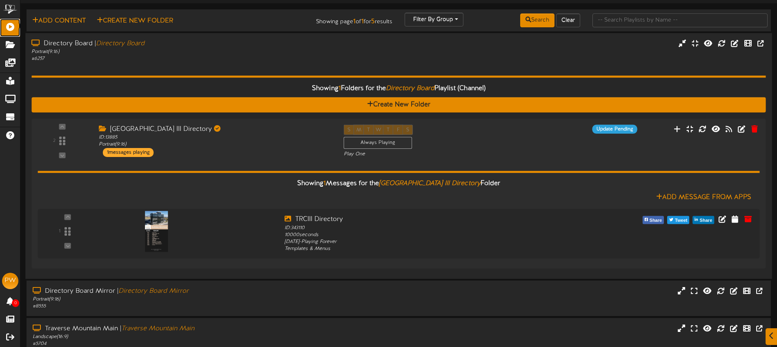
scroll to position [17, 0]
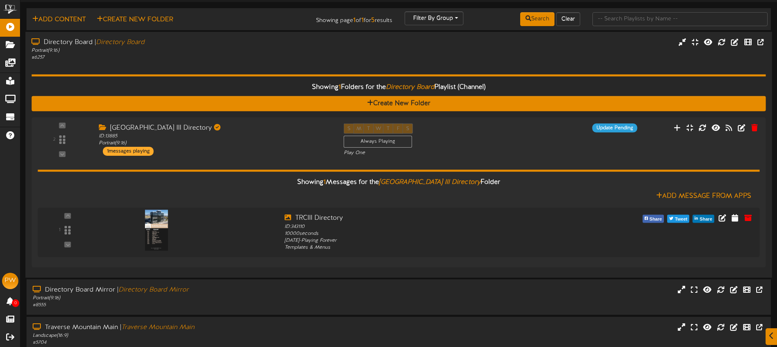
click at [186, 67] on div "Showing 1 Folders for the Directory Board Playlist (Channel) Create New Folder …" at bounding box center [398, 166] width 734 height 211
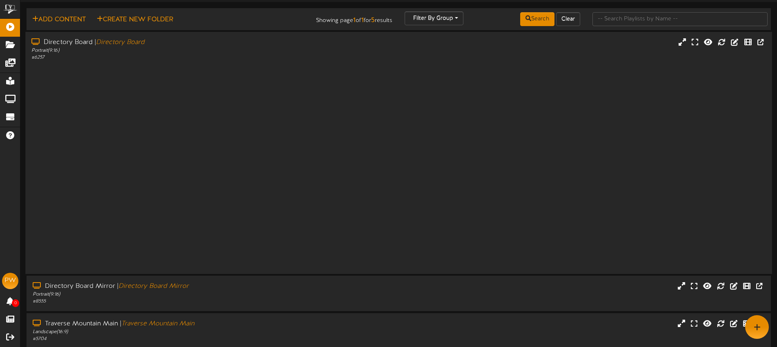
scroll to position [0, 0]
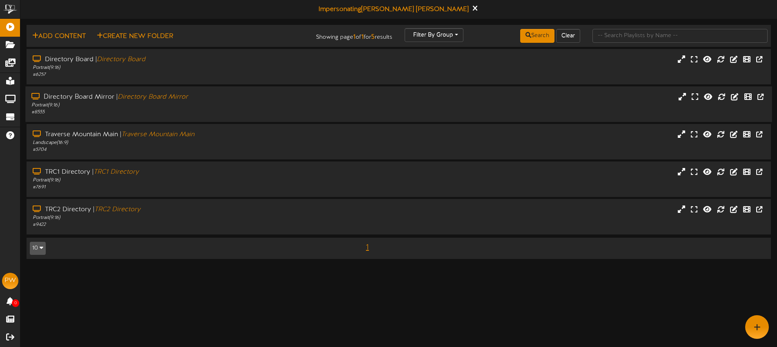
click at [181, 113] on div "# 8555" at bounding box center [180, 112] width 299 height 7
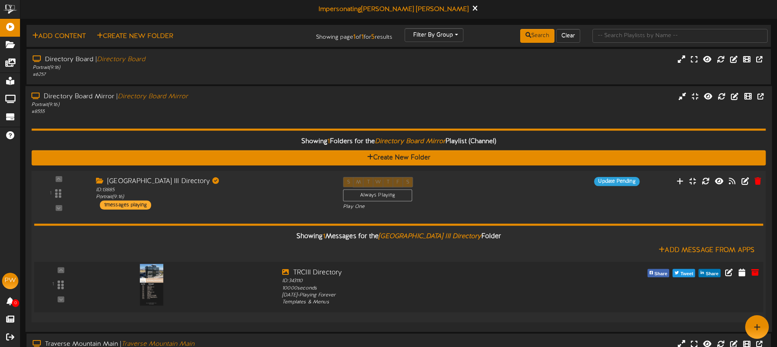
click at [149, 285] on img at bounding box center [152, 285] width 24 height 42
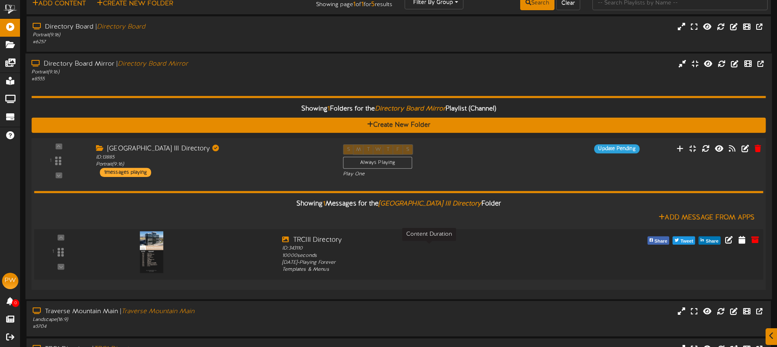
scroll to position [36, 0]
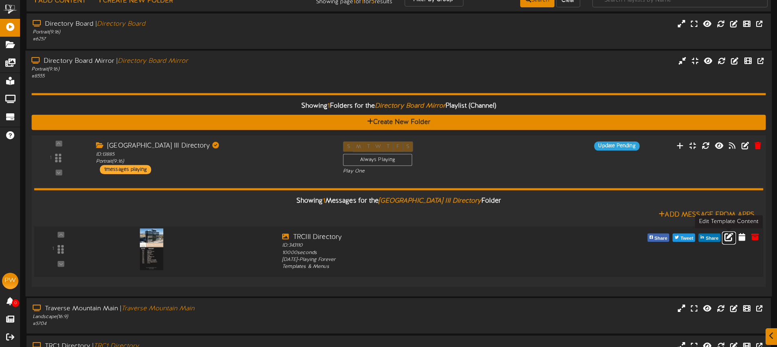
click at [730, 236] on icon at bounding box center [728, 236] width 9 height 9
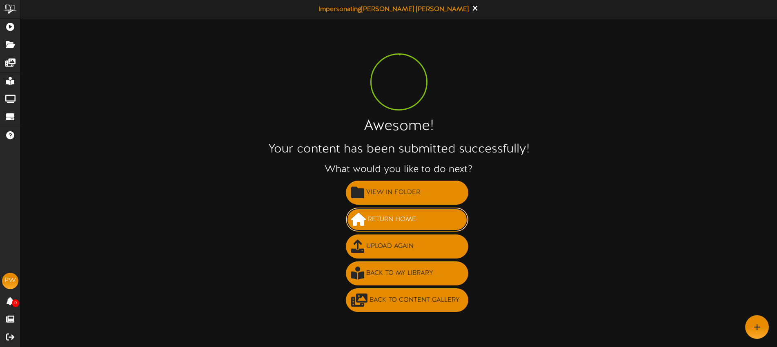
click at [409, 222] on span "Return Home" at bounding box center [392, 219] width 52 height 13
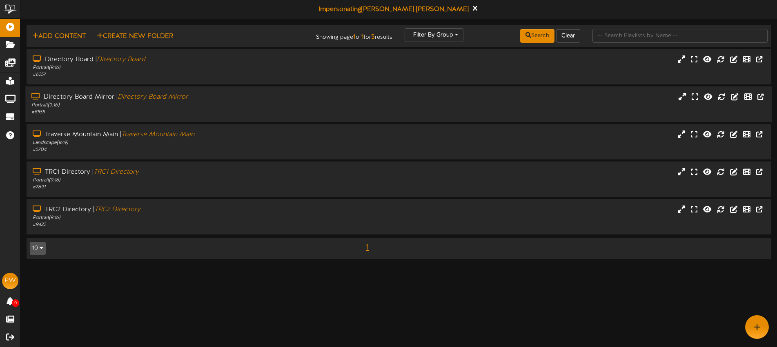
click at [294, 109] on div "# 8555" at bounding box center [180, 112] width 299 height 7
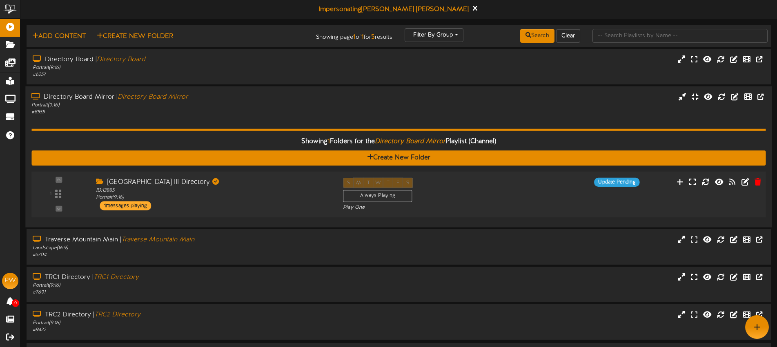
click at [532, 209] on div "1 ID:" at bounding box center [398, 194] width 741 height 33
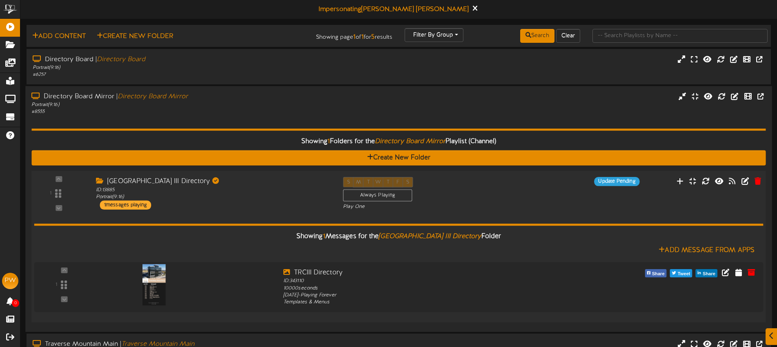
scroll to position [22, 0]
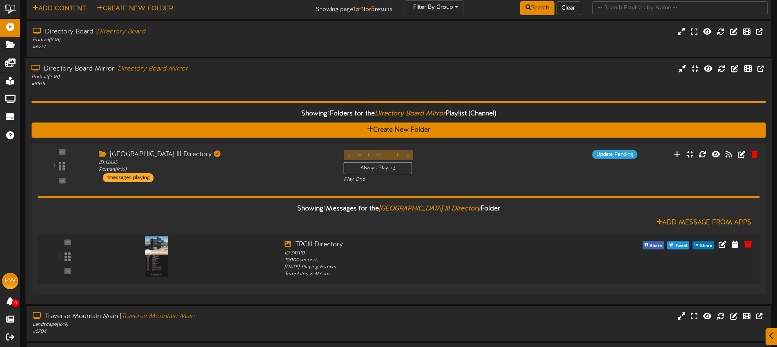
click at [190, 96] on div "Showing 1 Folders for the Directory Board Mirror Playlist (Channel) Create New …" at bounding box center [398, 193] width 734 height 211
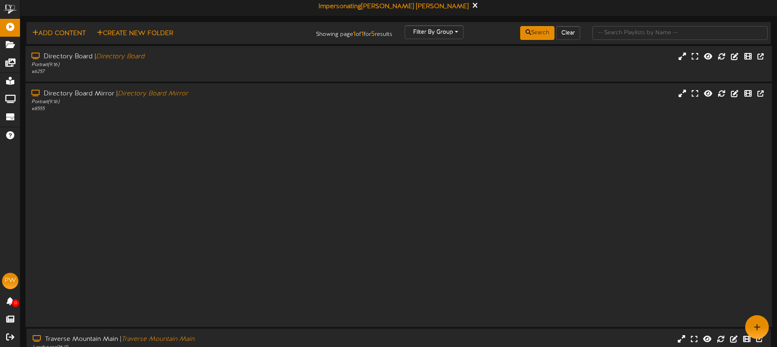
scroll to position [0, 0]
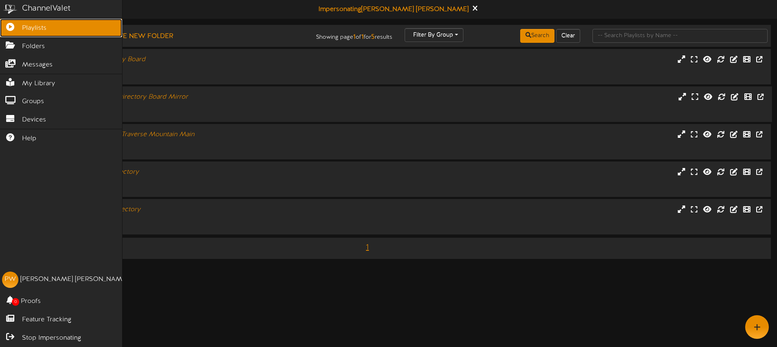
click at [40, 28] on span "Playlists" at bounding box center [34, 28] width 24 height 9
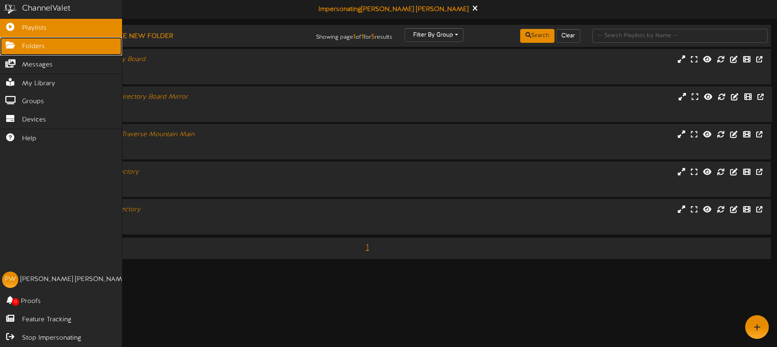
click at [43, 43] on span "Folders" at bounding box center [33, 46] width 23 height 9
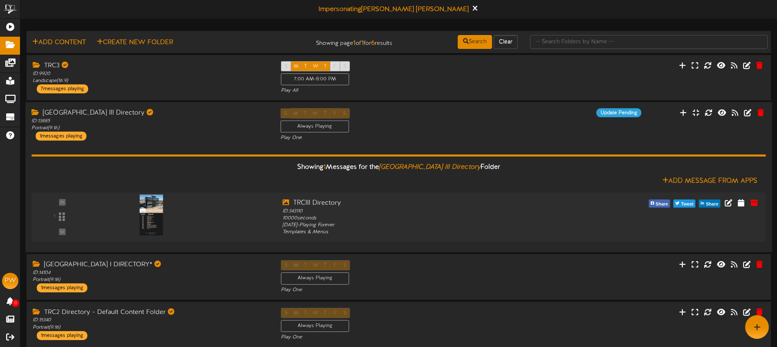
click at [185, 142] on div "Showing 1 Messages for the Traverse Ridge Center III Directory Folder Add Messa…" at bounding box center [398, 194] width 734 height 105
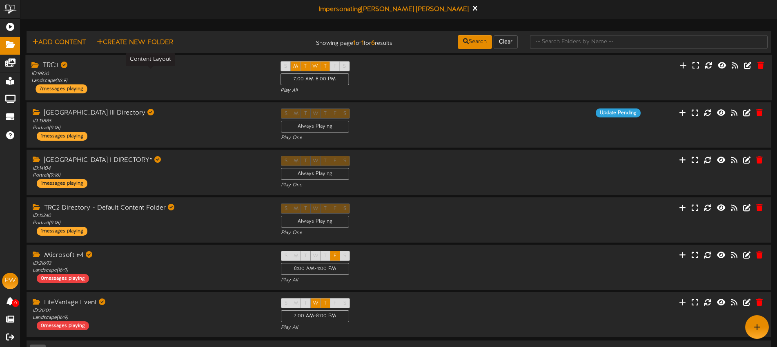
click at [143, 82] on div "ID: 9920 Landscape ( 16:9 )" at bounding box center [149, 77] width 236 height 14
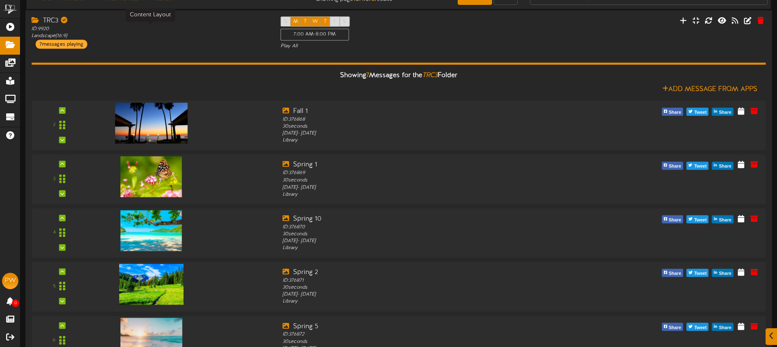
click at [164, 33] on div "ID: 9920 Landscape ( 16:9 )" at bounding box center [149, 33] width 236 height 14
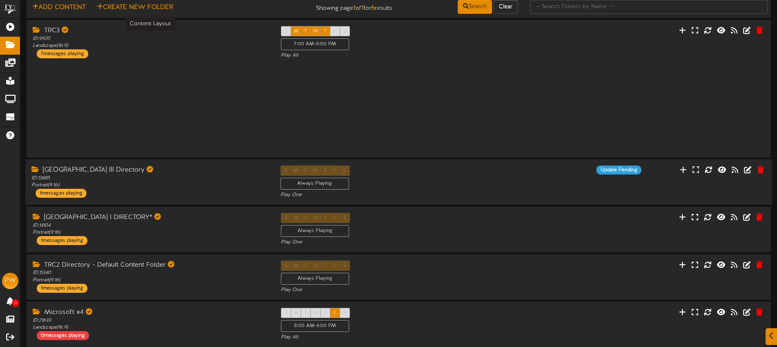
scroll to position [23, 0]
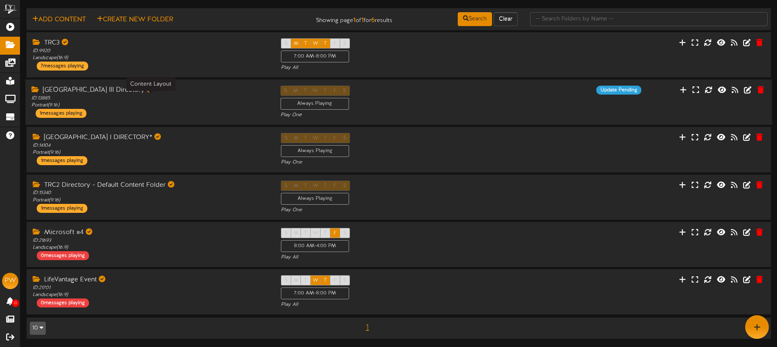
click at [178, 102] on div "ID: 13885 Portrait ( 9:16 )" at bounding box center [149, 102] width 236 height 14
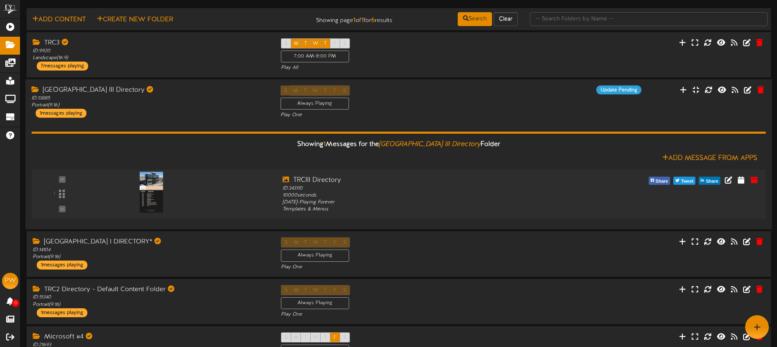
click at [178, 111] on div "Traverse Ridge Center III Directory ID: 13885 Portrait ( 9:16 ) 1 messages play…" at bounding box center [149, 101] width 249 height 32
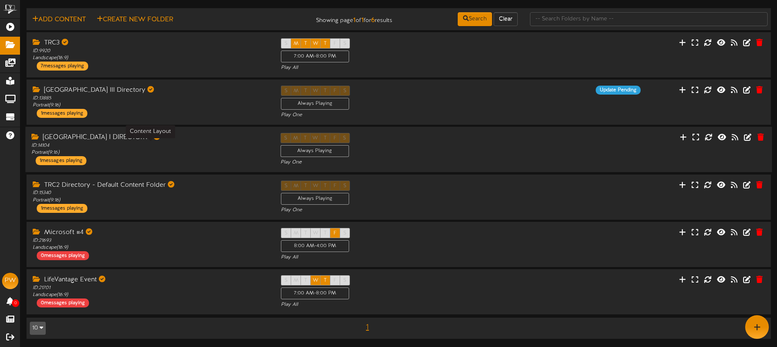
click at [188, 146] on div "ID: 14104 Portrait ( 9:16 )" at bounding box center [149, 149] width 236 height 14
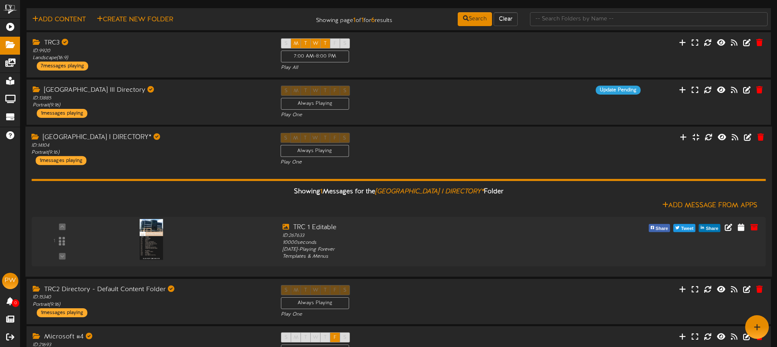
click at [183, 159] on div "Traverse Ridge Center I DIRECTORY* ID: 14104 Portrait ( 9:16 ) 1 messages playi…" at bounding box center [149, 149] width 249 height 32
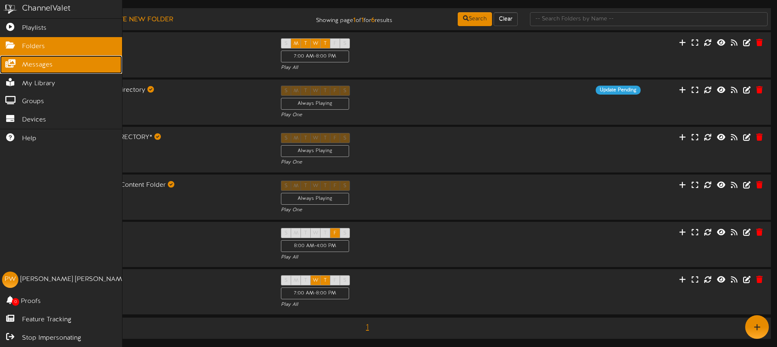
click at [18, 66] on link "Messages" at bounding box center [61, 65] width 122 height 18
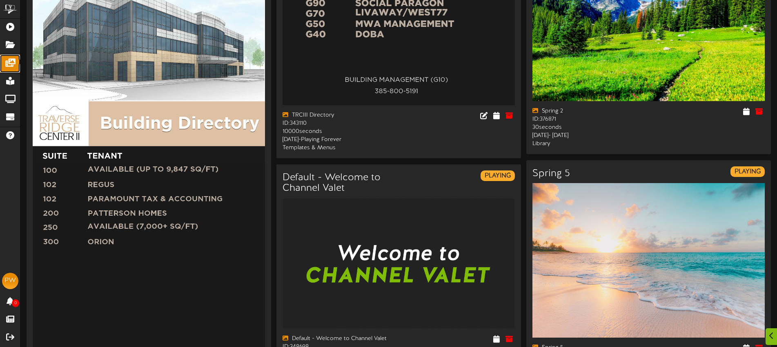
scroll to position [803, 0]
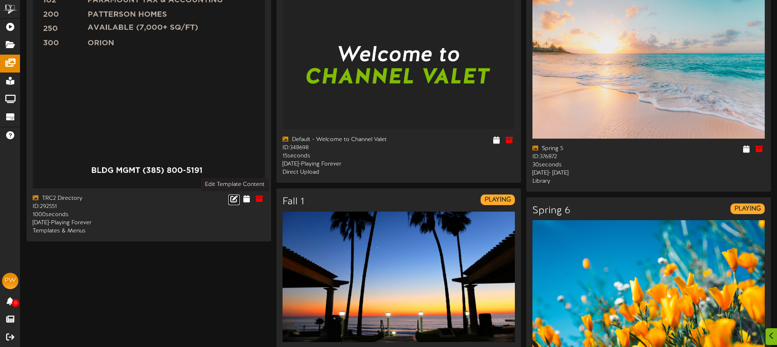
click at [234, 200] on icon at bounding box center [233, 198] width 7 height 7
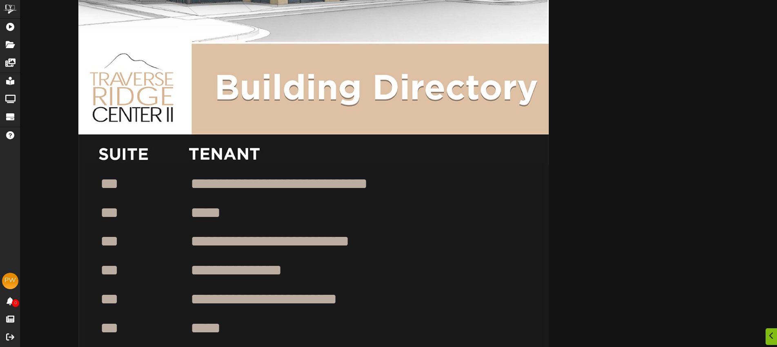
scroll to position [325, 0]
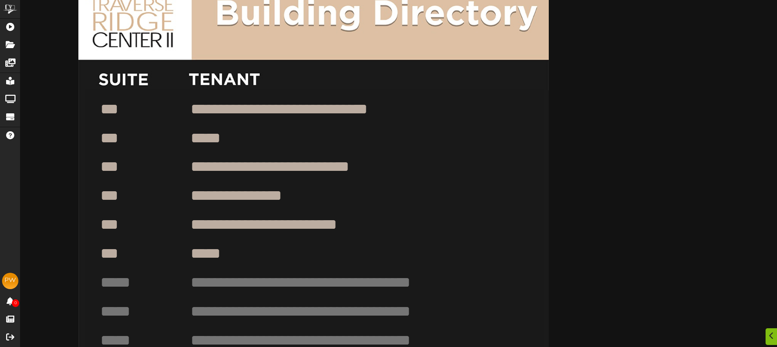
click at [327, 170] on textarea "**********" at bounding box center [330, 167] width 281 height 20
drag, startPoint x: 378, startPoint y: 213, endPoint x: 379, endPoint y: 207, distance: 6.6
click at [378, 213] on div "**********" at bounding box center [313, 131] width 470 height 836
drag, startPoint x: 393, startPoint y: 241, endPoint x: 389, endPoint y: 239, distance: 4.4
click at [392, 241] on div "**********" at bounding box center [313, 131] width 470 height 836
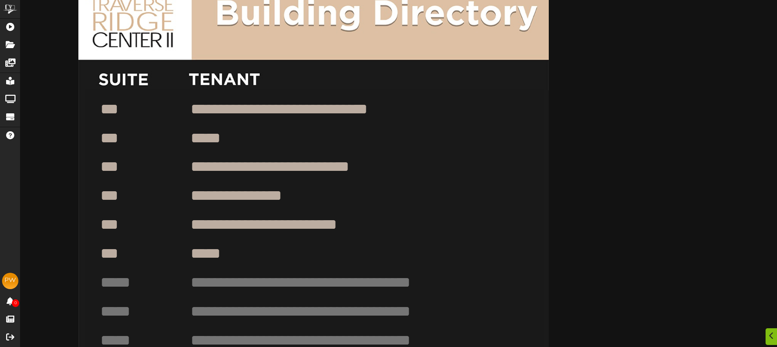
click at [265, 275] on textarea at bounding box center [330, 283] width 281 height 20
click at [131, 280] on textarea at bounding box center [120, 283] width 40 height 20
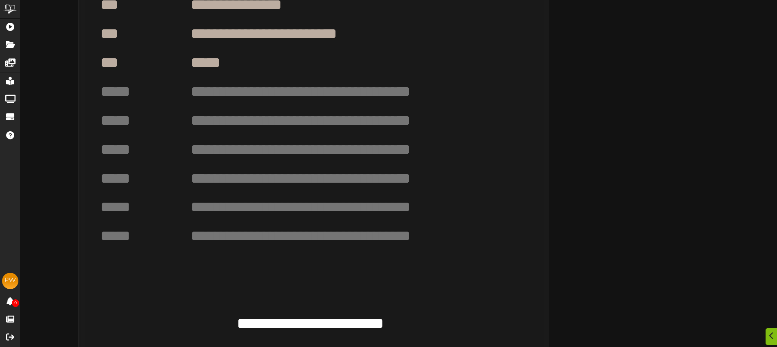
scroll to position [522, 0]
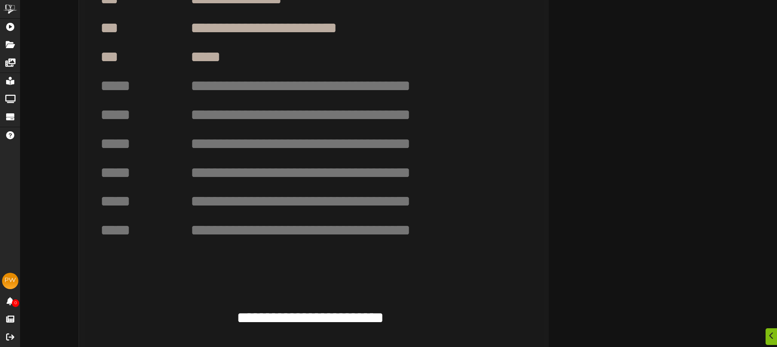
click at [338, 320] on textarea "**********" at bounding box center [310, 317] width 300 height 21
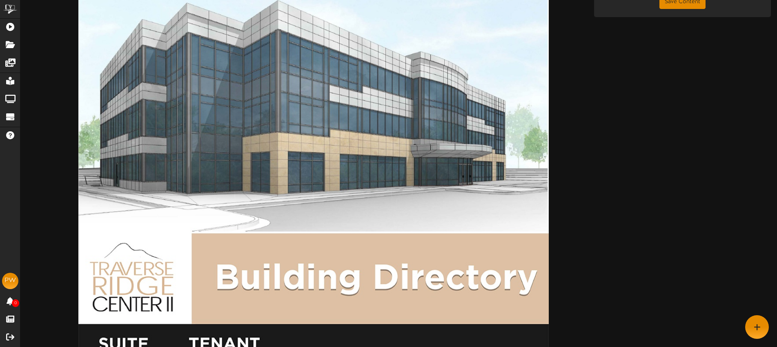
scroll to position [60, 0]
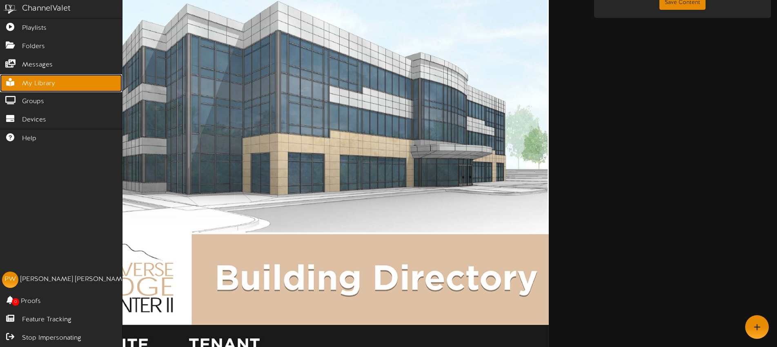
click at [41, 80] on span "My Library" at bounding box center [38, 83] width 33 height 9
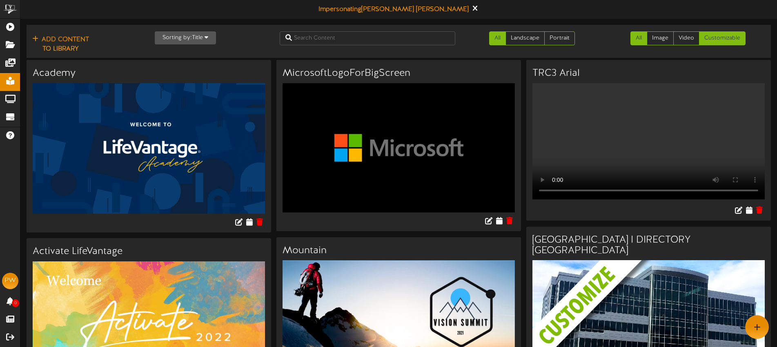
click at [721, 38] on link "Customizable" at bounding box center [722, 38] width 47 height 14
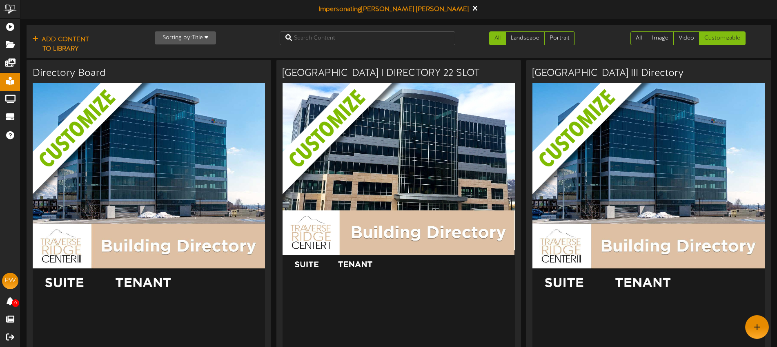
click at [205, 38] on icon "button" at bounding box center [207, 37] width 4 height 6
click at [177, 56] on div "Newest" at bounding box center [187, 54] width 65 height 12
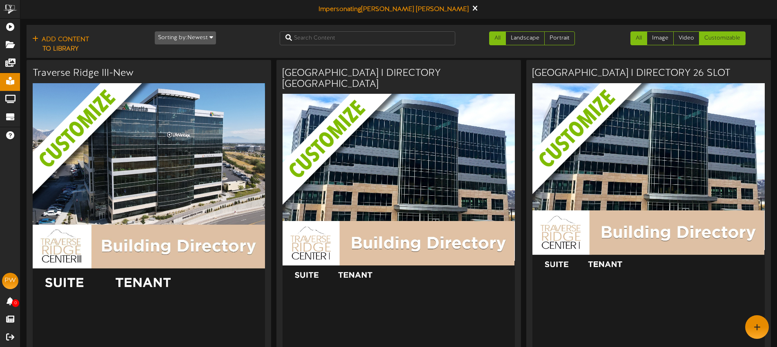
click at [641, 40] on link "All" at bounding box center [638, 38] width 17 height 14
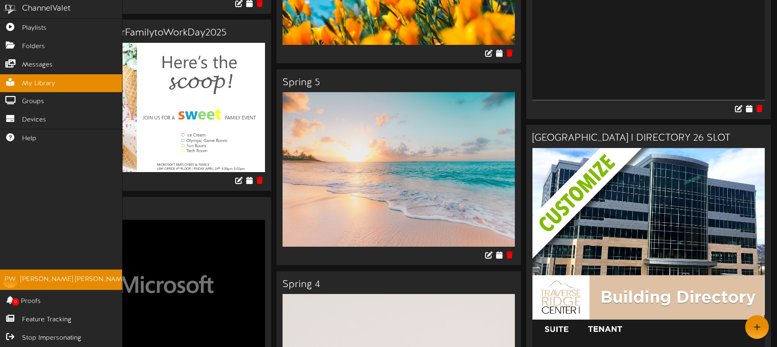
scroll to position [383, 0]
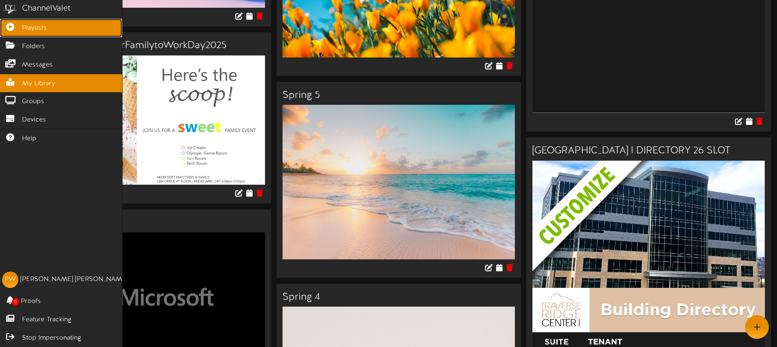
drag, startPoint x: 45, startPoint y: 31, endPoint x: 40, endPoint y: 29, distance: 4.4
click at [45, 31] on span "Playlists" at bounding box center [34, 28] width 24 height 9
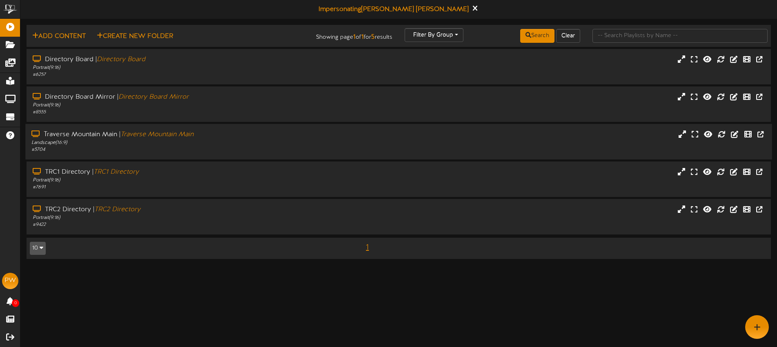
click at [200, 152] on div "# 5704" at bounding box center [180, 150] width 299 height 7
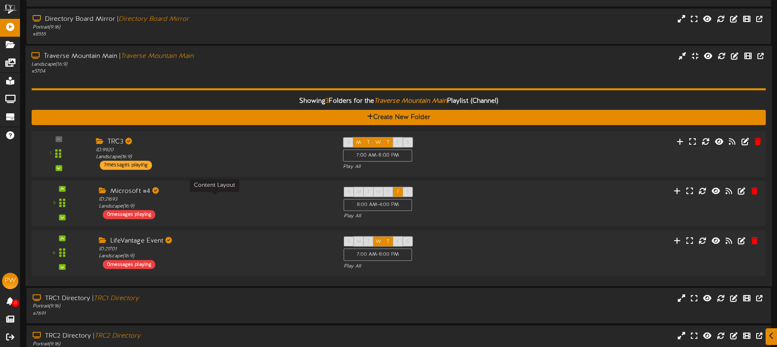
scroll to position [84, 0]
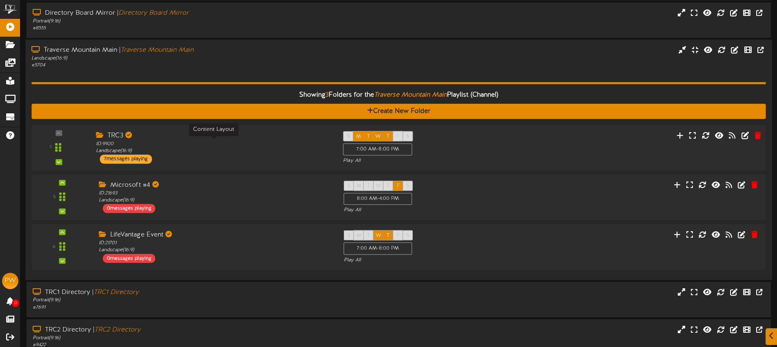
click at [202, 149] on div "ID: 9920 Landscape ( 16:9 )" at bounding box center [213, 147] width 235 height 14
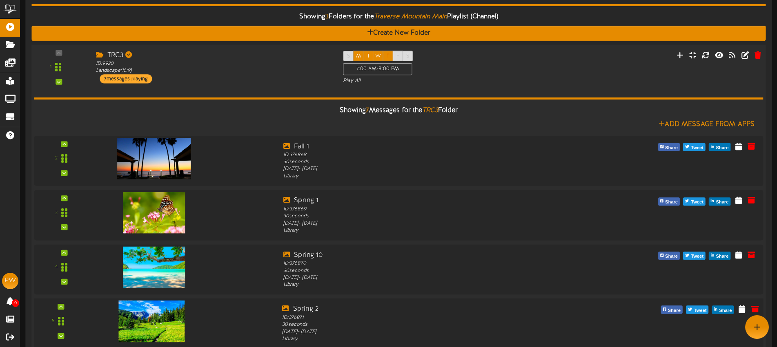
scroll to position [161, 0]
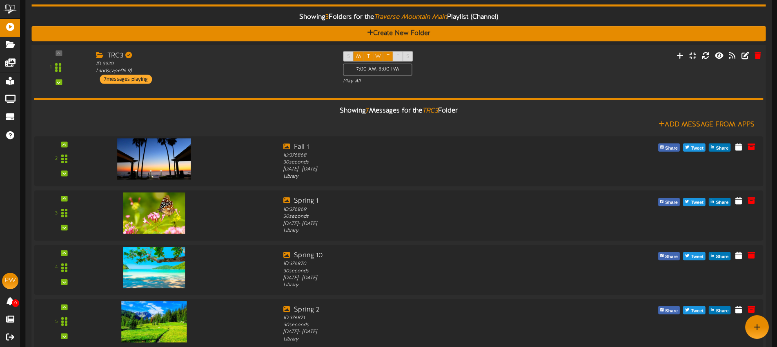
click at [229, 87] on div "Showing 7 Messages for the TRC3 Folder Add Message From Apps 2 Fall 1" at bounding box center [398, 301] width 729 height 432
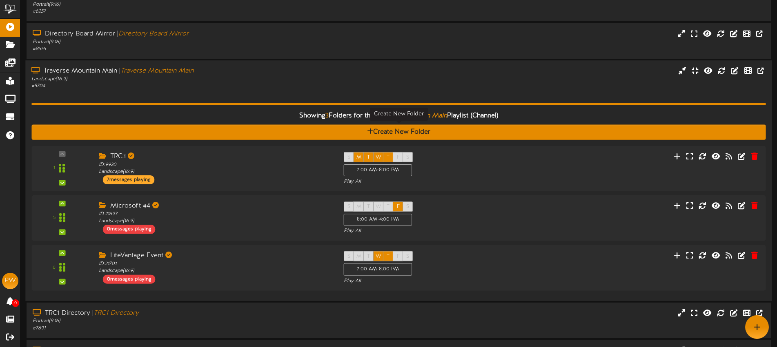
scroll to position [54, 0]
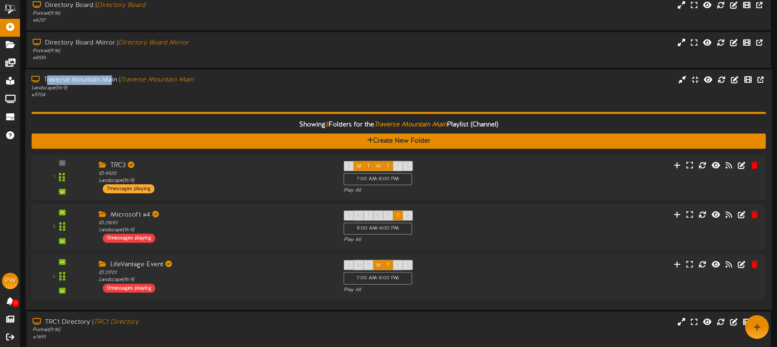
drag, startPoint x: 46, startPoint y: 78, endPoint x: 112, endPoint y: 80, distance: 66.6
click at [112, 80] on div "Traverse Mountain Main | Traverse Mountain Main" at bounding box center [180, 80] width 299 height 9
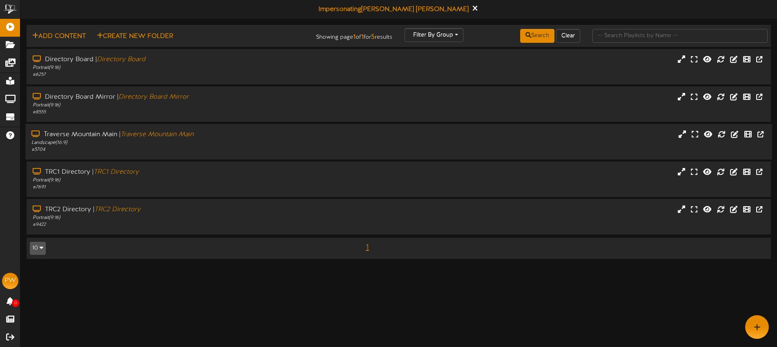
drag, startPoint x: 228, startPoint y: 149, endPoint x: 223, endPoint y: 142, distance: 8.3
click at [228, 149] on div "# 5704" at bounding box center [180, 150] width 299 height 7
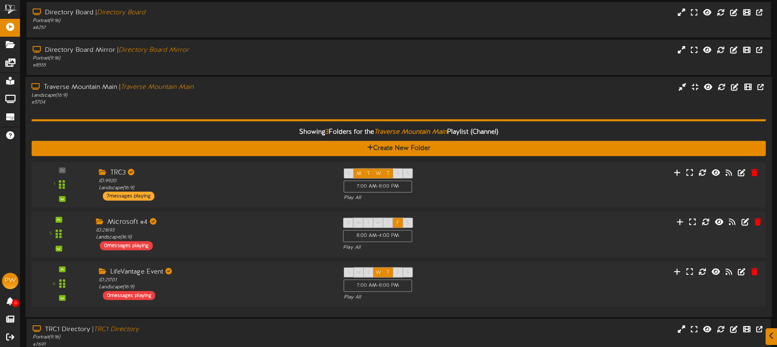
scroll to position [48, 0]
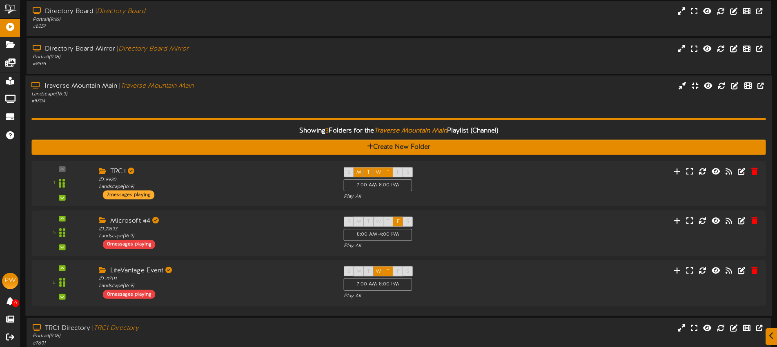
click at [233, 88] on div "Traverse Mountain Main | Traverse Mountain Main" at bounding box center [180, 86] width 299 height 9
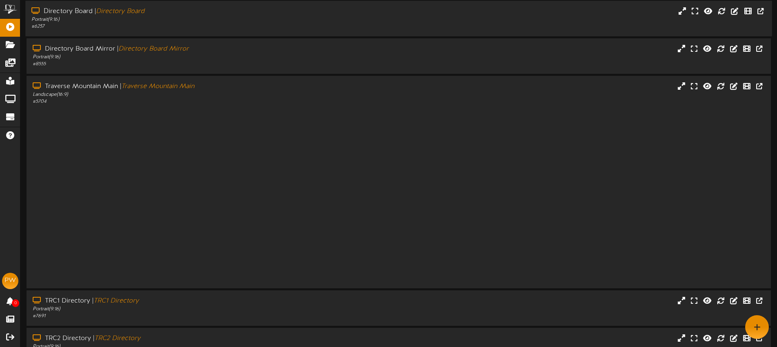
scroll to position [0, 0]
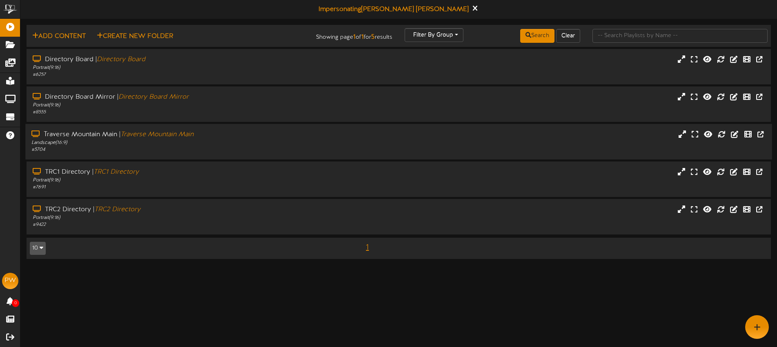
click at [239, 139] on div "Traverse Mountain Main | Traverse Mountain Main Landscape ( 16:9 ) # 5704" at bounding box center [180, 141] width 311 height 23
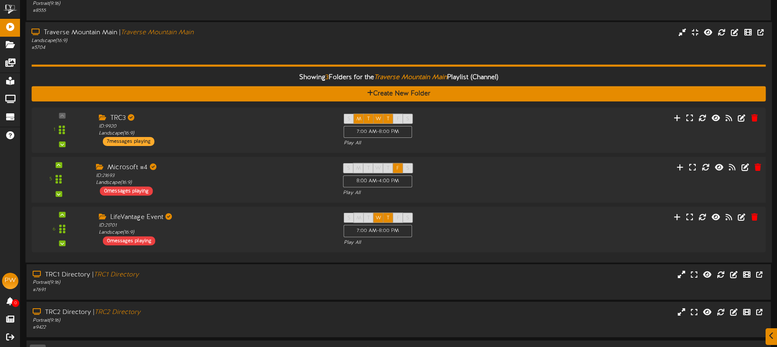
scroll to position [125, 0]
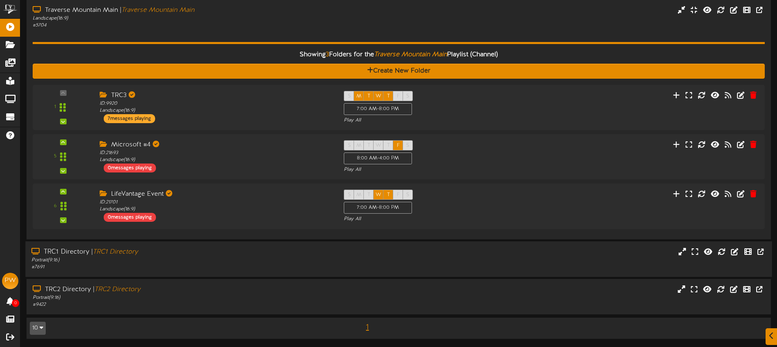
drag, startPoint x: 208, startPoint y: 251, endPoint x: 207, endPoint y: 245, distance: 6.2
click at [208, 250] on div "TRC1 Directory | TRC1 Directory" at bounding box center [180, 252] width 299 height 9
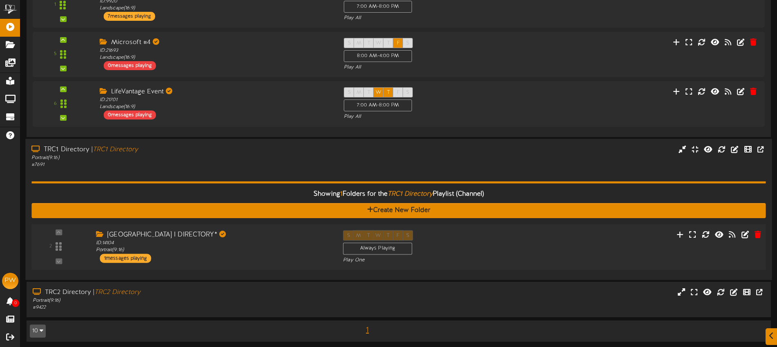
scroll to position [230, 0]
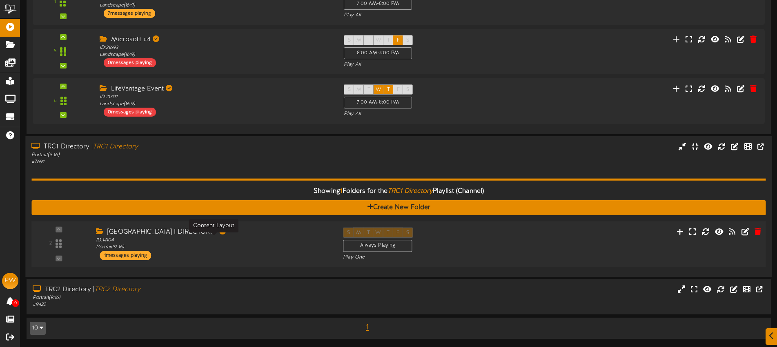
drag, startPoint x: 218, startPoint y: 241, endPoint x: 231, endPoint y: 242, distance: 13.1
click at [218, 241] on div "ID: 14104 Portrait ( 9:16 )" at bounding box center [213, 244] width 235 height 14
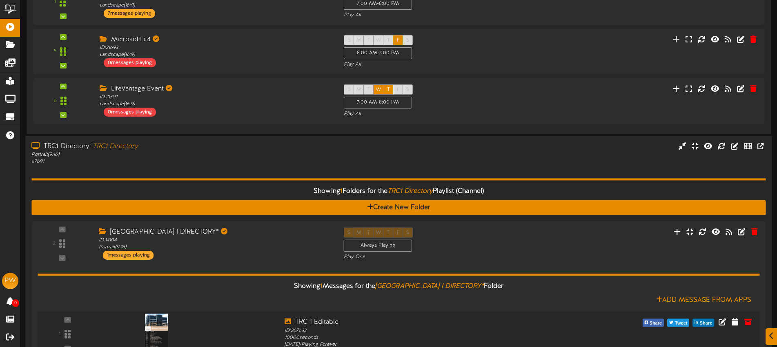
click at [225, 163] on div "# 7691" at bounding box center [180, 161] width 299 height 7
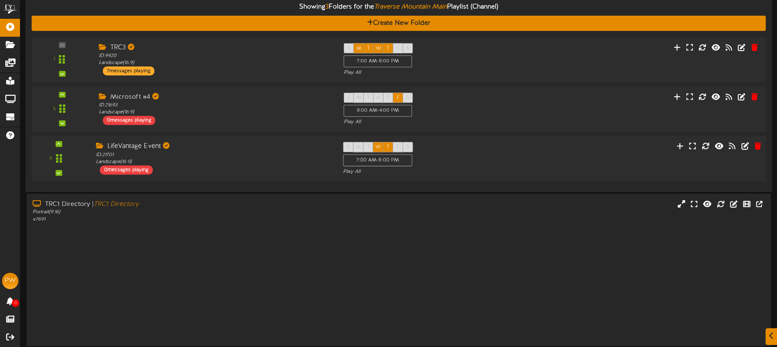
scroll to position [125, 0]
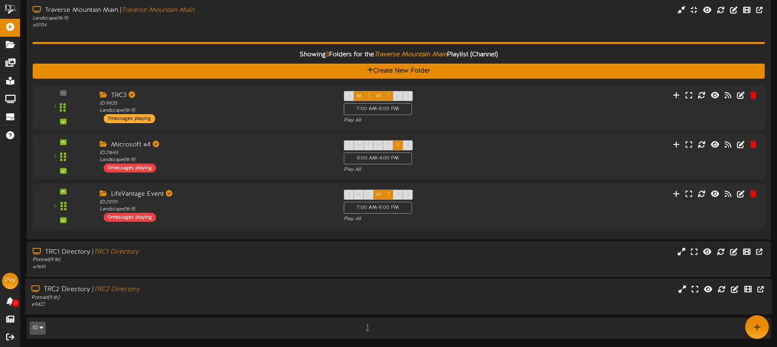
click at [230, 291] on div "TRC2 Directory | TRC2 Directory" at bounding box center [180, 289] width 299 height 9
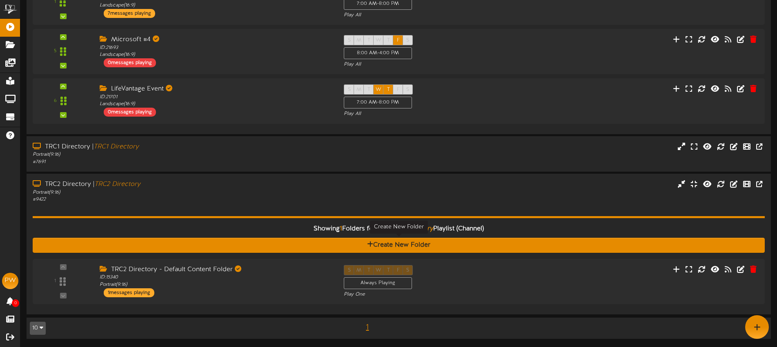
scroll to position [230, 0]
click at [216, 220] on div "Showing 1 Folders for the TRC2 Directory Playlist (Channel)" at bounding box center [398, 229] width 746 height 18
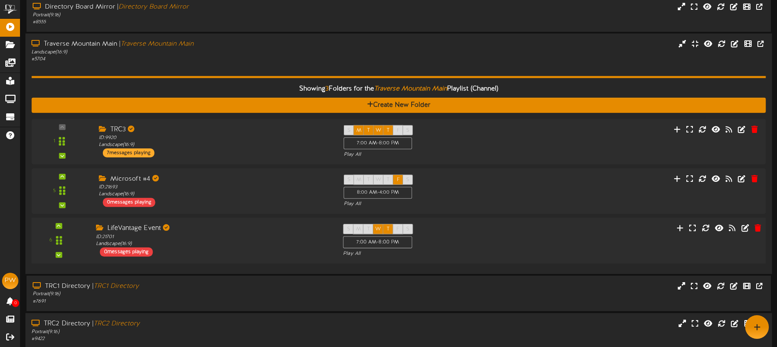
scroll to position [88, 0]
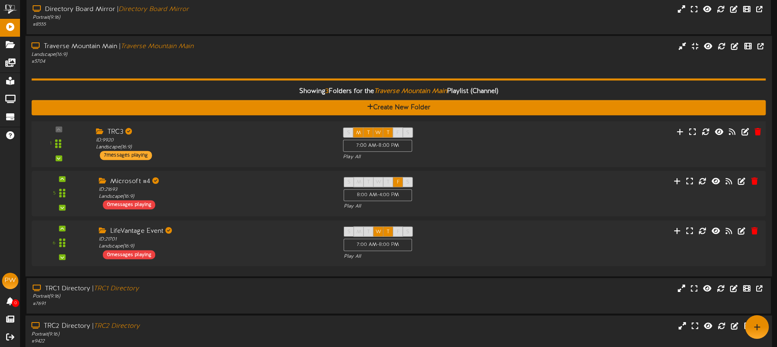
click at [179, 154] on div "TRC3 ID: 9920 Landscape ( 16:9 ) 7 messages playing" at bounding box center [213, 143] width 247 height 33
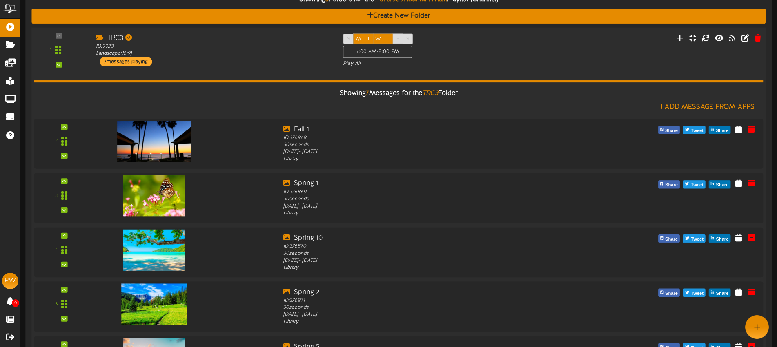
scroll to position [159, 0]
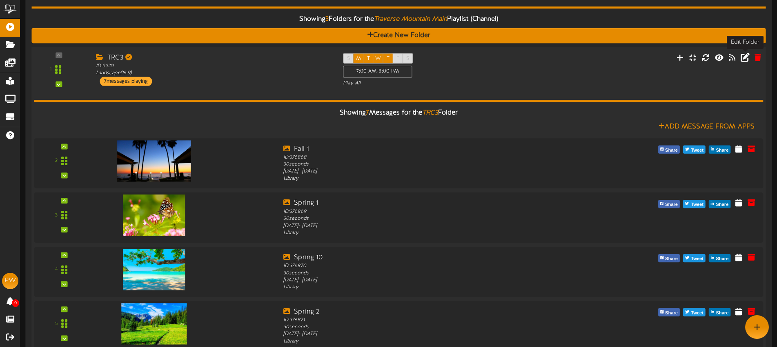
click at [746, 58] on icon at bounding box center [745, 57] width 9 height 9
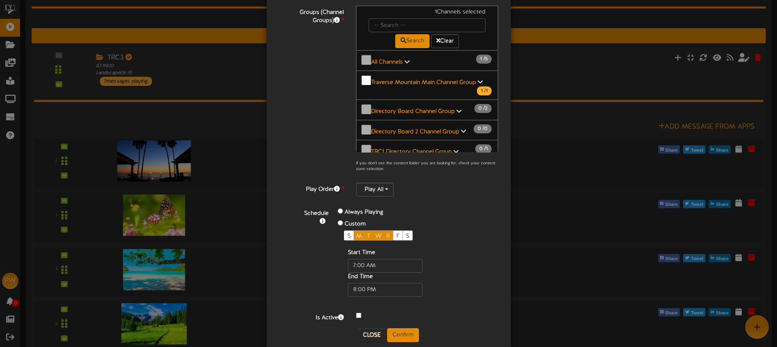
scroll to position [111, 0]
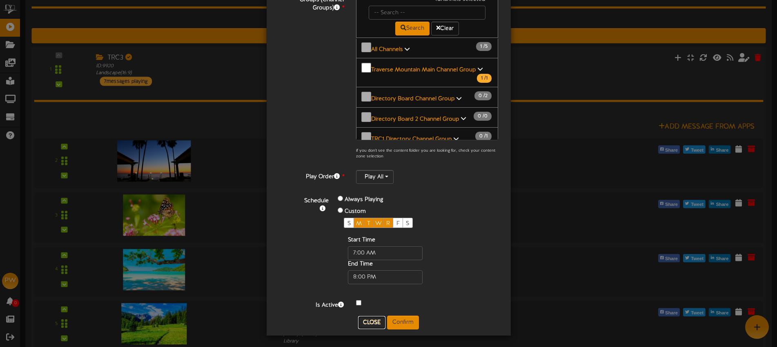
click at [372, 322] on button "Close" at bounding box center [371, 322] width 27 height 13
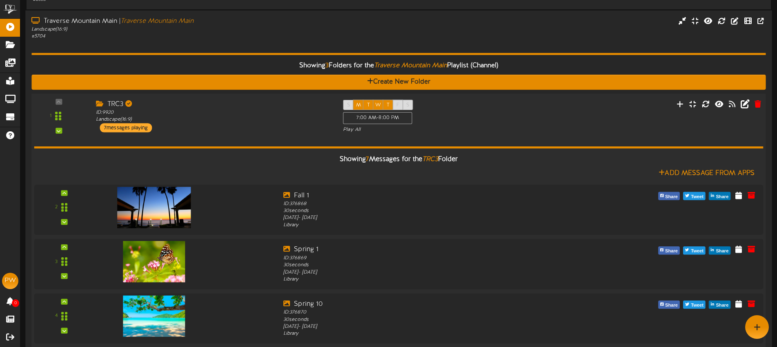
scroll to position [100, 0]
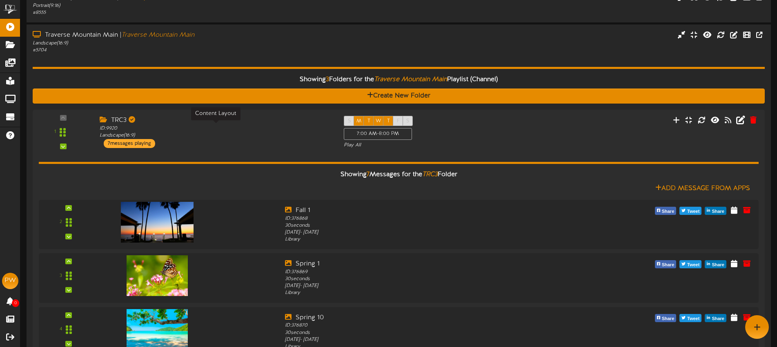
click at [278, 126] on div "ID: 9920 Landscape ( 16:9 )" at bounding box center [216, 132] width 232 height 14
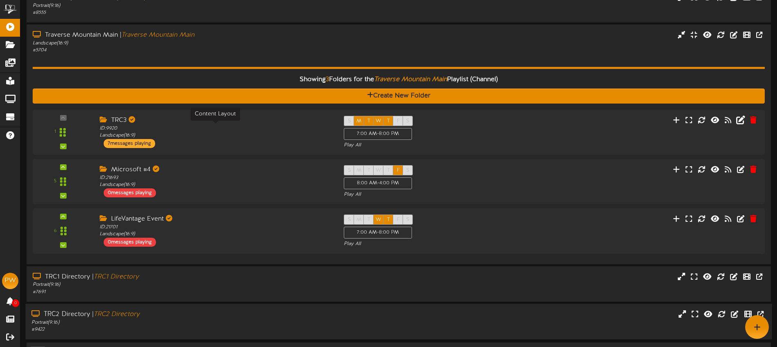
click at [241, 127] on div "ID: 9920 Landscape ( 16:9 )" at bounding box center [216, 132] width 232 height 14
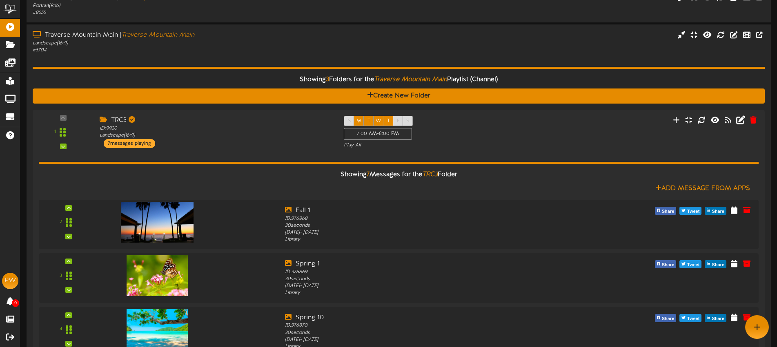
click at [247, 137] on div "TRC3 ID: 9920 Landscape ( 16:9 ) 7 messages playing" at bounding box center [215, 132] width 244 height 32
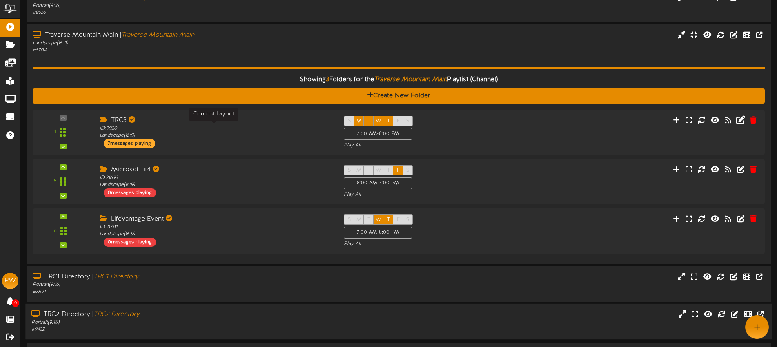
click at [263, 134] on div "ID: 9920 Landscape ( 16:9 )" at bounding box center [216, 132] width 232 height 14
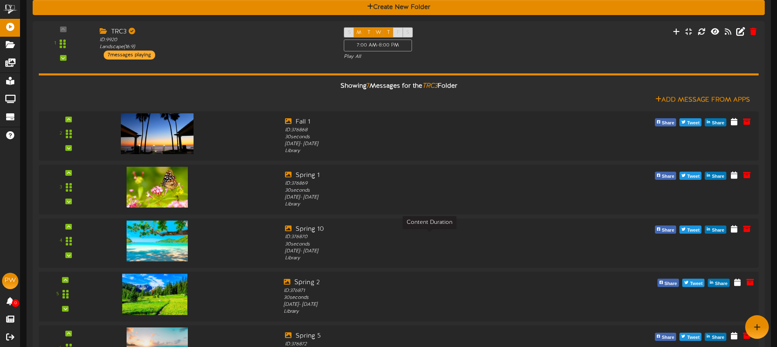
scroll to position [183, 0]
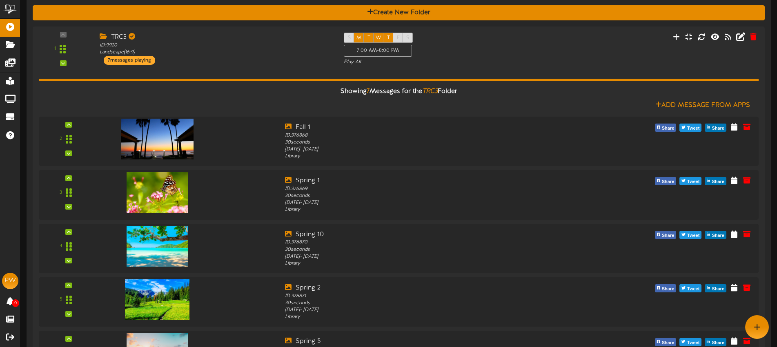
click at [445, 45] on div "S M T W T F S 7:00 AM - 8:00 PM Play All" at bounding box center [429, 49] width 183 height 33
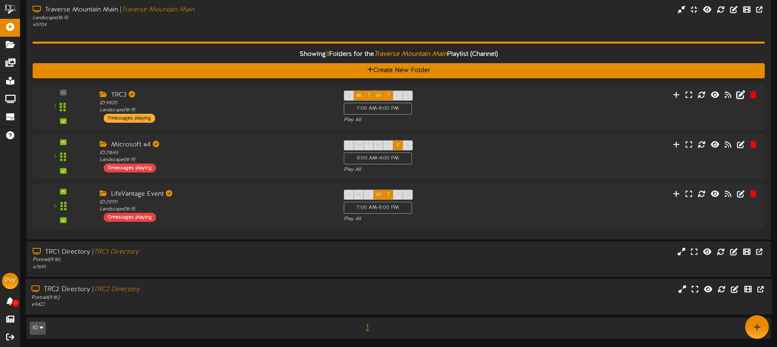
scroll to position [125, 0]
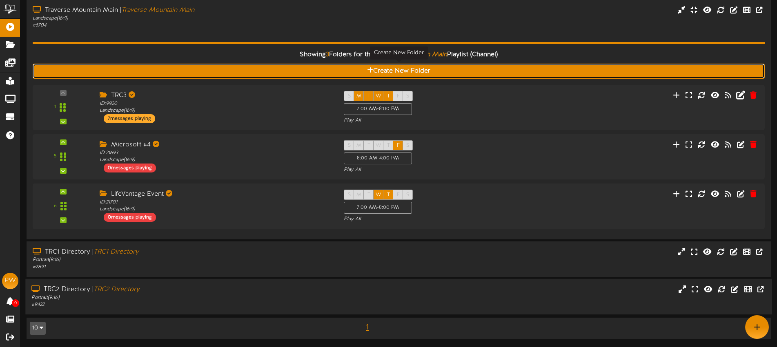
click at [423, 70] on button "Create New Folder" at bounding box center [399, 71] width 732 height 15
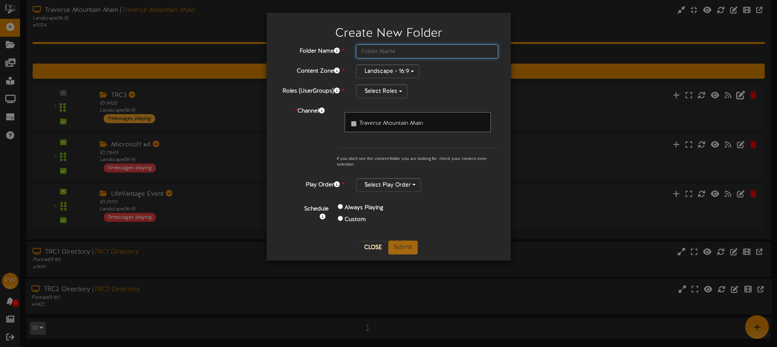
click at [388, 53] on input "text" at bounding box center [427, 52] width 142 height 14
type input "TRC3 ALL"
click at [396, 72] on button "Landscape - 16:9" at bounding box center [387, 72] width 63 height 14
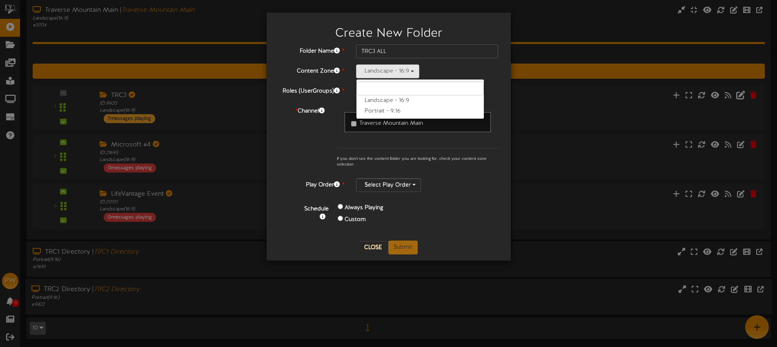
click at [389, 100] on label "Landscape - 16:9" at bounding box center [419, 101] width 127 height 11
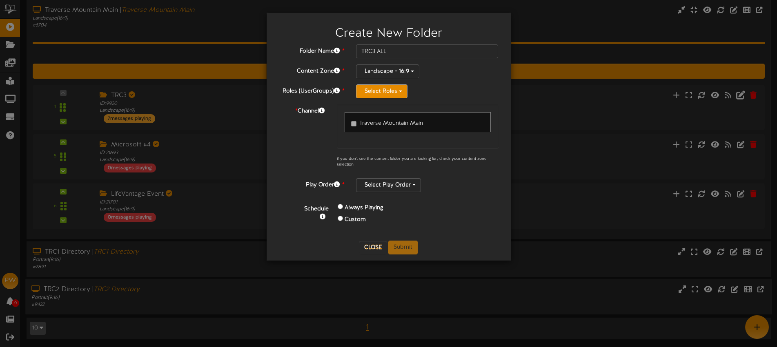
drag, startPoint x: 442, startPoint y: 91, endPoint x: 384, endPoint y: 93, distance: 58.0
click at [442, 91] on div "Select Roles" at bounding box center [427, 92] width 142 height 14
click at [375, 93] on button "Select Roles" at bounding box center [381, 92] width 51 height 14
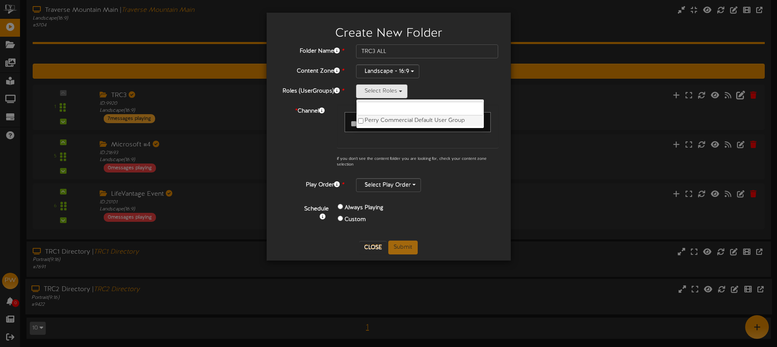
click at [395, 119] on label "Perry Commercial Default User Group" at bounding box center [419, 121] width 127 height 11
click at [434, 73] on div "Landscape - 16:9 Landscape - 16:9 Portrait - 9:16" at bounding box center [427, 72] width 142 height 14
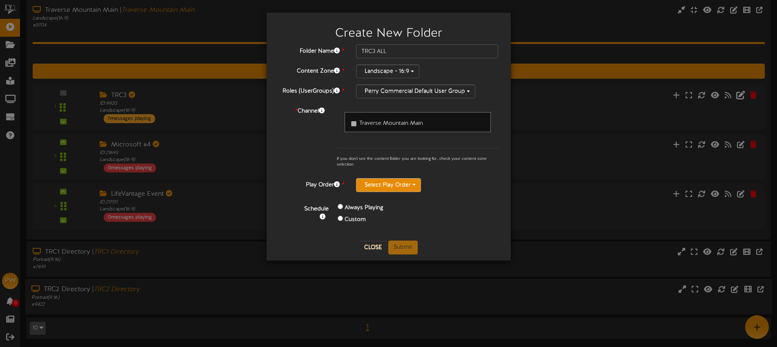
click at [378, 187] on button "Select Play Order" at bounding box center [388, 185] width 65 height 14
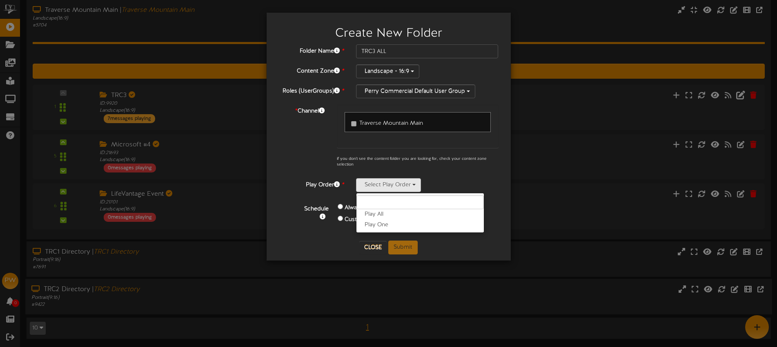
click at [388, 213] on label "Play All" at bounding box center [419, 214] width 127 height 11
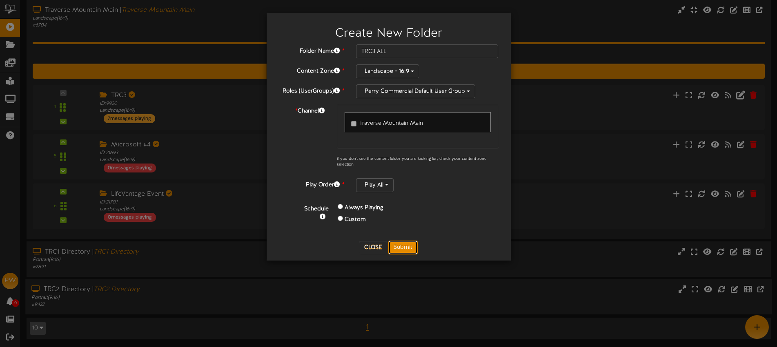
click at [403, 247] on button "Submit" at bounding box center [402, 248] width 29 height 14
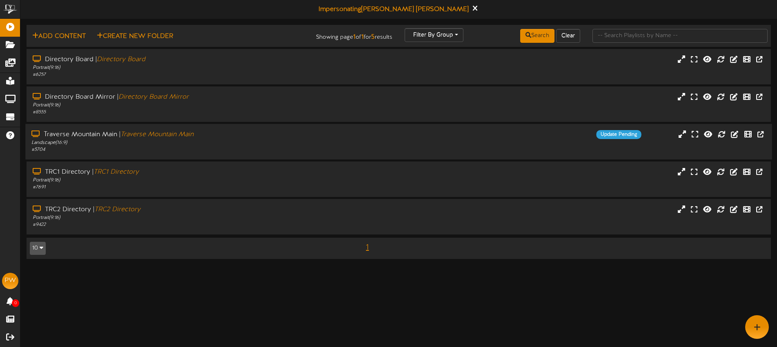
click at [261, 129] on div "Traverse Mountain Main | [GEOGRAPHIC_DATA] Landscape ( 16:9 ) # 5704 Update Pen…" at bounding box center [398, 142] width 746 height 36
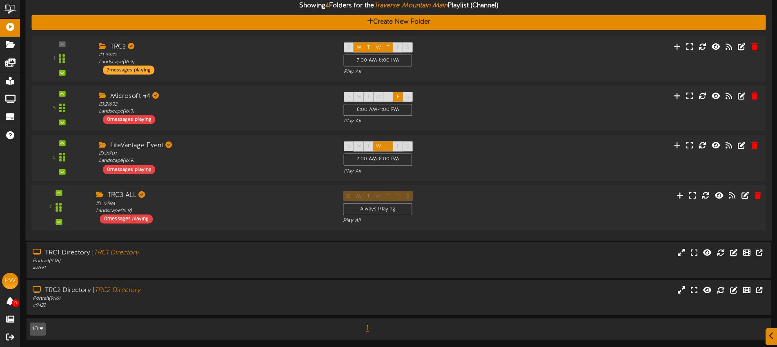
scroll to position [174, 0]
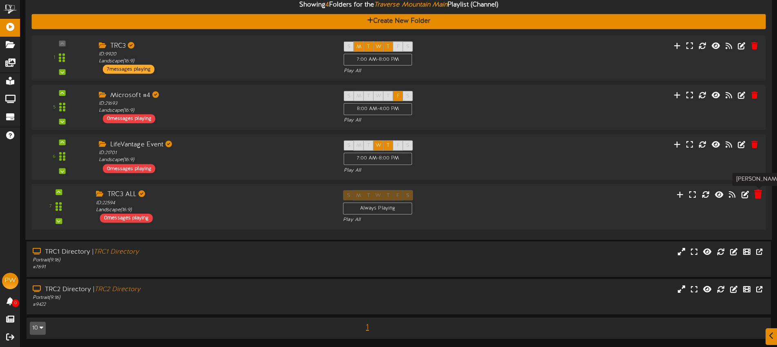
click at [758, 194] on icon at bounding box center [758, 194] width 8 height 9
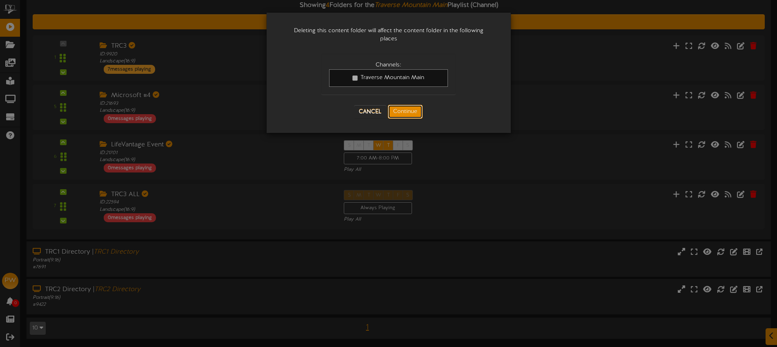
click at [407, 108] on button "Continue" at bounding box center [405, 112] width 35 height 14
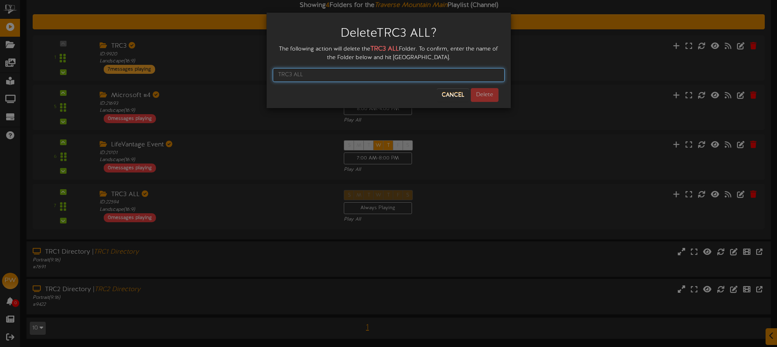
click at [365, 79] on input "text" at bounding box center [389, 75] width 232 height 14
type input "TRC3 ALL"
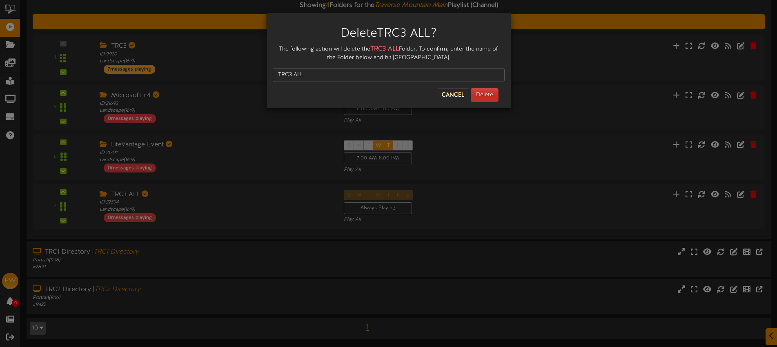
click at [490, 87] on div "TRC3 ALL" at bounding box center [389, 75] width 232 height 26
click at [490, 93] on button "Delete" at bounding box center [485, 95] width 28 height 14
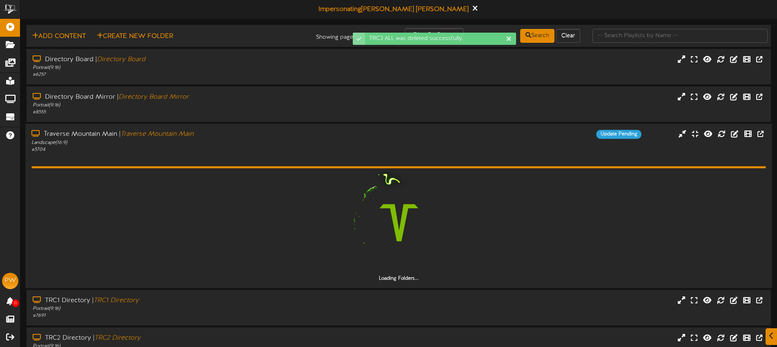
scroll to position [44, 0]
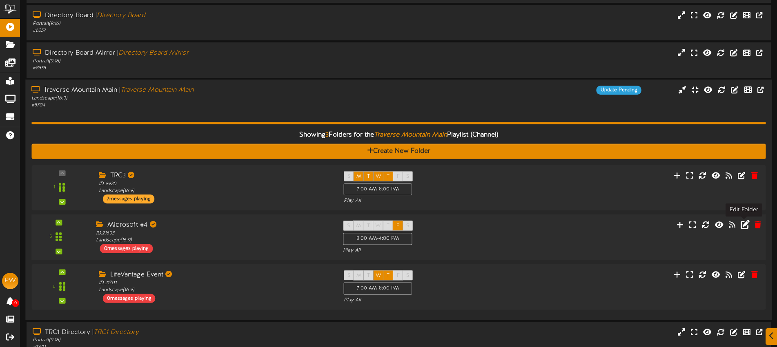
click at [745, 224] on icon at bounding box center [745, 224] width 9 height 9
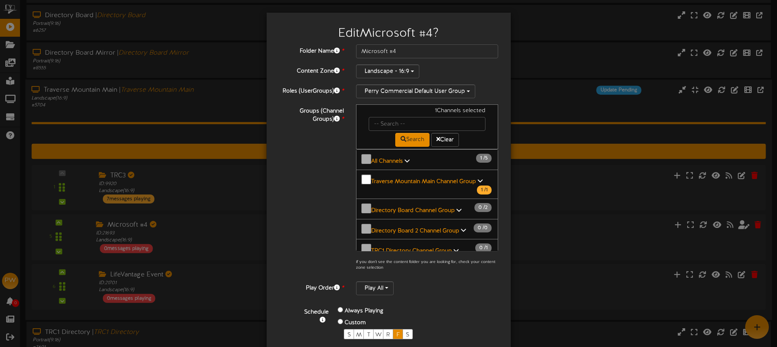
scroll to position [44, 0]
drag, startPoint x: 412, startPoint y: 51, endPoint x: 350, endPoint y: 48, distance: 62.1
click at [350, 48] on div "Microsoft #4" at bounding box center [427, 52] width 155 height 14
type input "F"
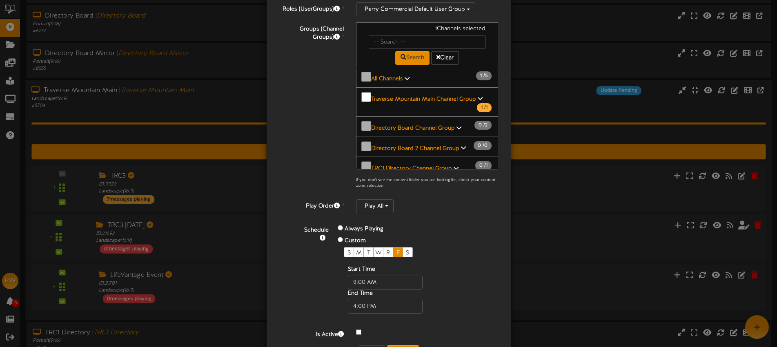
scroll to position [111, 0]
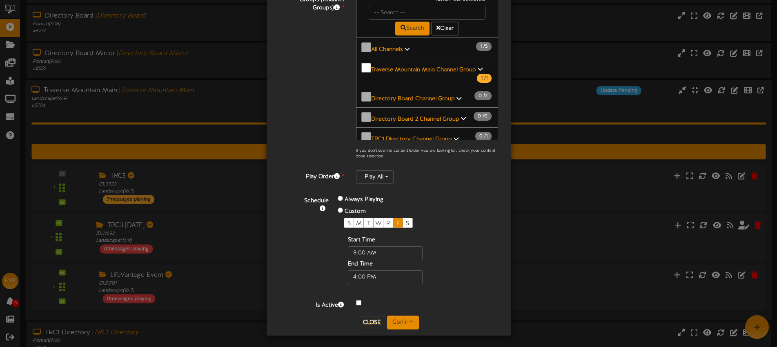
type input "TRC3 Friday"
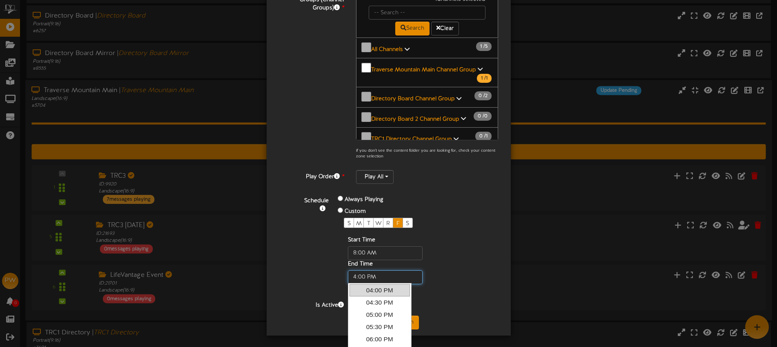
click at [387, 279] on input "text" at bounding box center [385, 278] width 75 height 14
click at [386, 253] on input "text" at bounding box center [385, 254] width 75 height 14
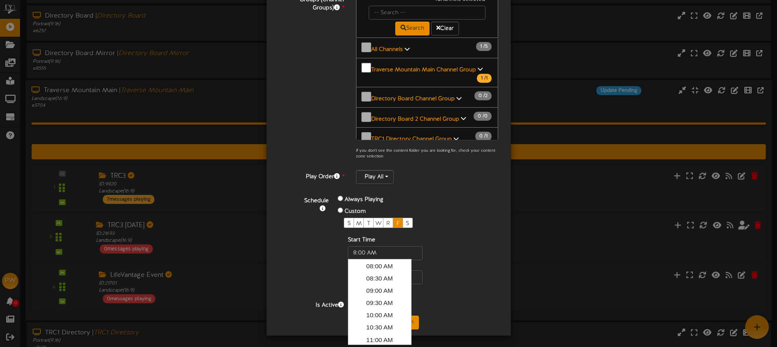
drag, startPoint x: 461, startPoint y: 277, endPoint x: 390, endPoint y: 281, distance: 71.2
click at [461, 277] on div "Always Playing Custom S M T W R F S Start Time End Time" at bounding box center [399, 239] width 134 height 90
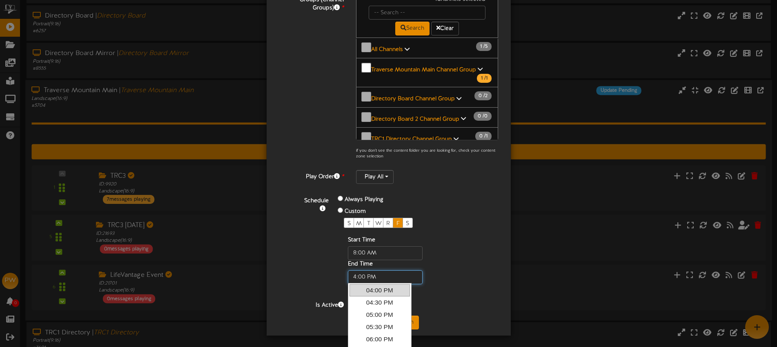
click at [388, 280] on input "text" at bounding box center [385, 278] width 75 height 14
click at [389, 288] on link "05:00 PM" at bounding box center [379, 285] width 60 height 12
type input "5:00 PM"
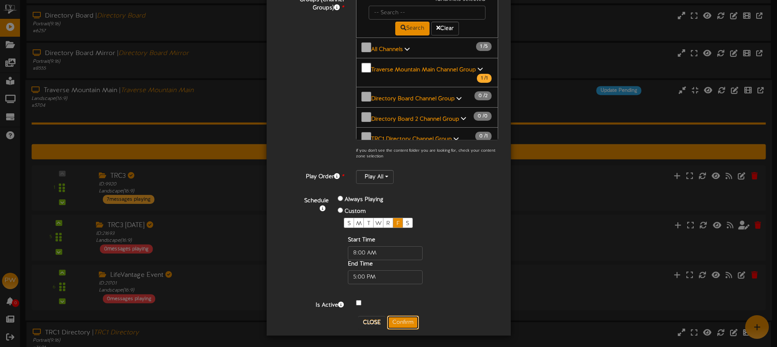
click at [405, 327] on button "Confirm" at bounding box center [403, 323] width 32 height 14
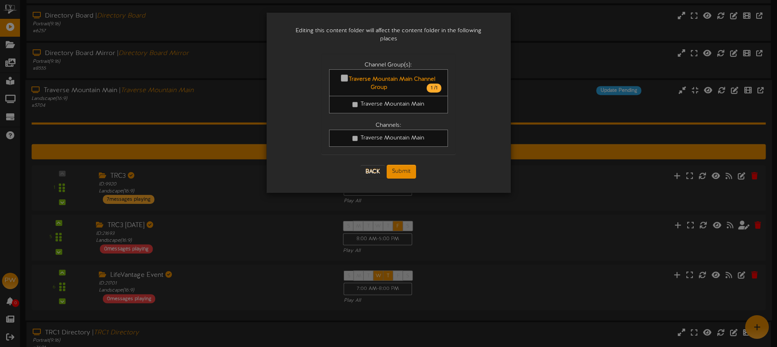
scroll to position [0, 0]
click at [405, 166] on button "Submit" at bounding box center [401, 173] width 29 height 14
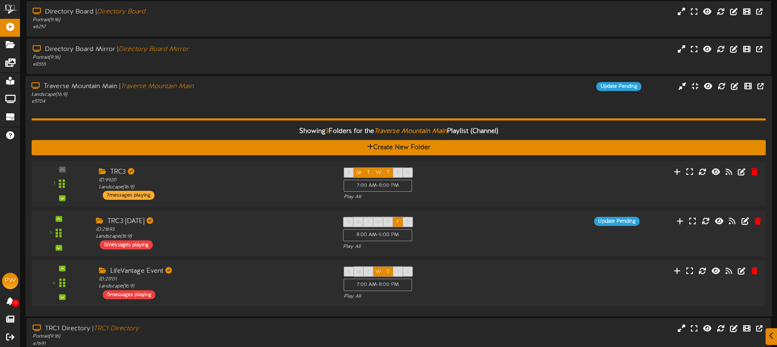
scroll to position [52, 0]
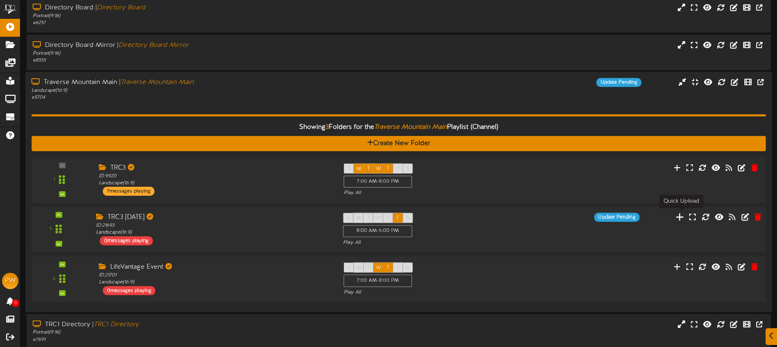
click at [682, 218] on icon at bounding box center [680, 216] width 9 height 9
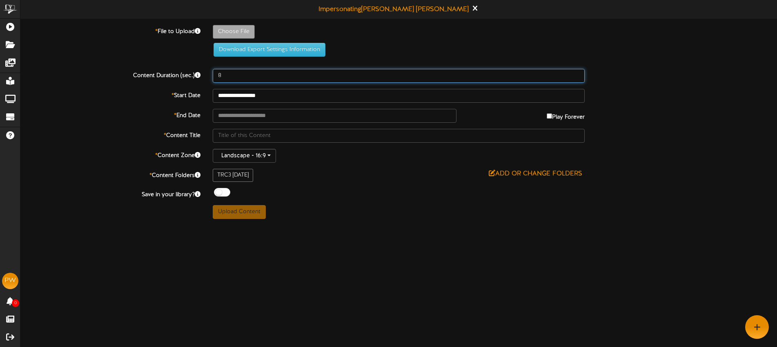
click at [241, 75] on input "8" at bounding box center [399, 76] width 372 height 14
drag, startPoint x: 241, startPoint y: 75, endPoint x: 218, endPoint y: 75, distance: 23.7
click at [218, 75] on input "8" at bounding box center [399, 76] width 372 height 14
type input "30"
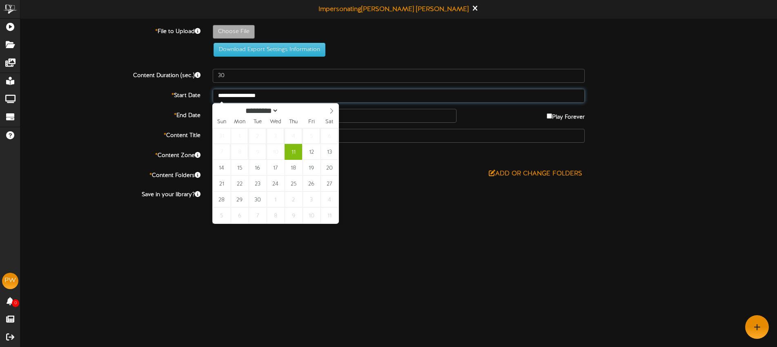
click at [284, 96] on input "**********" at bounding box center [399, 96] width 372 height 14
type input "**********"
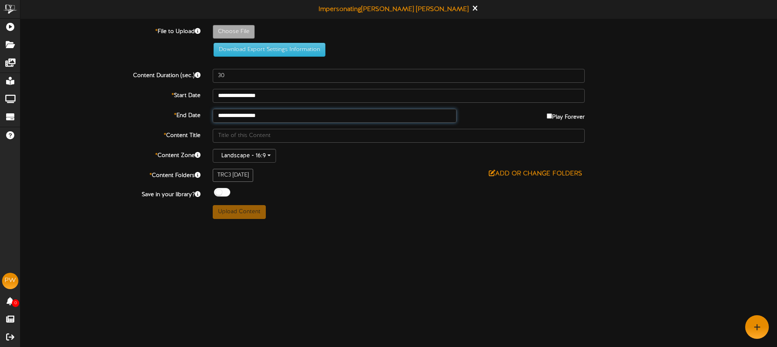
click at [287, 118] on input "**********" at bounding box center [335, 116] width 244 height 14
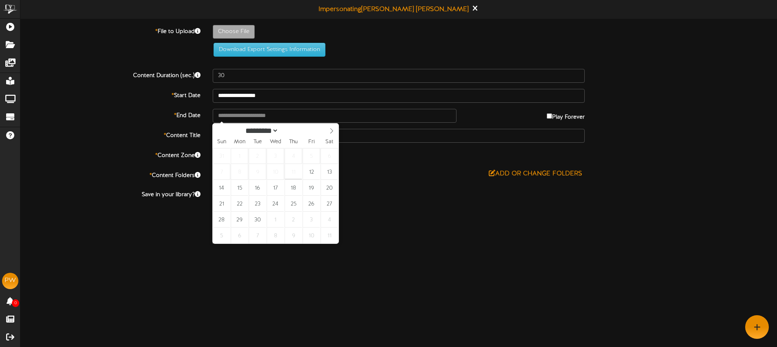
click at [457, 165] on div "**********" at bounding box center [398, 122] width 757 height 194
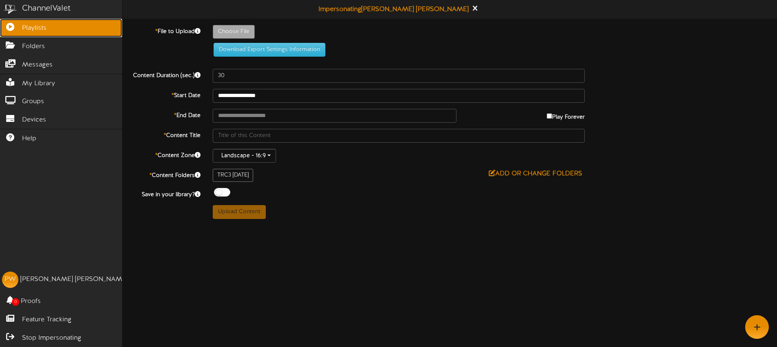
click at [16, 27] on icon at bounding box center [10, 26] width 20 height 6
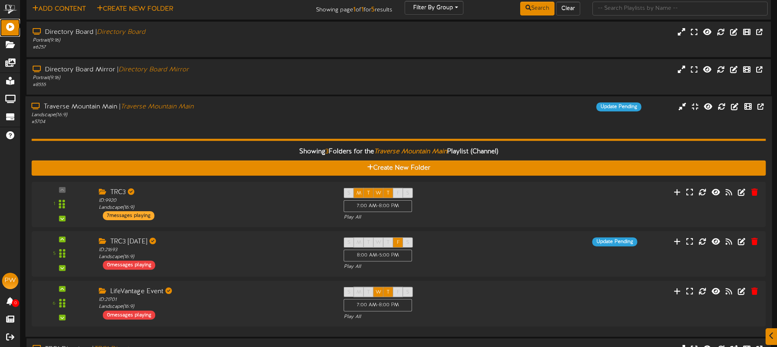
scroll to position [47, 0]
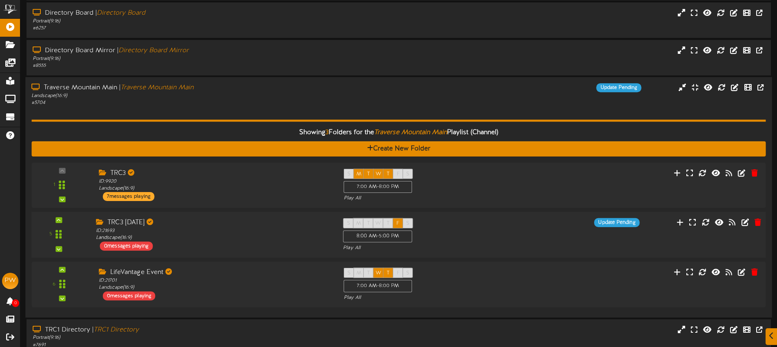
click at [288, 225] on div "TRC3 Friday" at bounding box center [213, 222] width 235 height 9
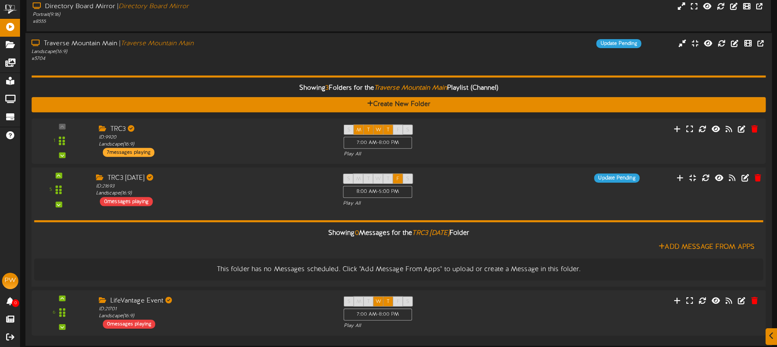
scroll to position [113, 0]
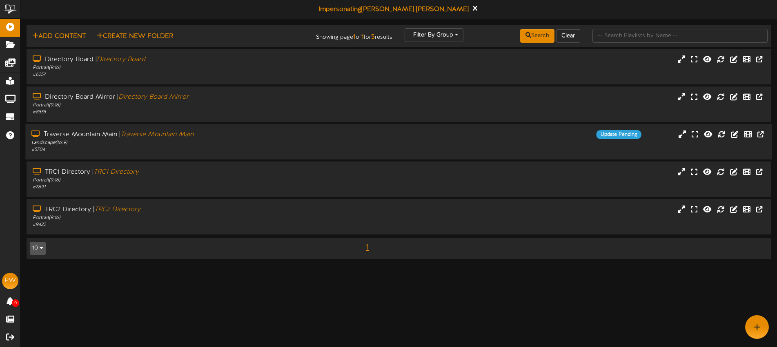
click at [218, 145] on div "Landscape ( 16:9 )" at bounding box center [180, 143] width 299 height 7
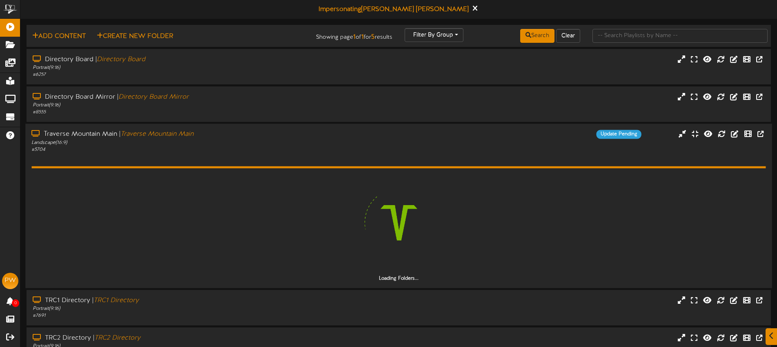
scroll to position [22, 0]
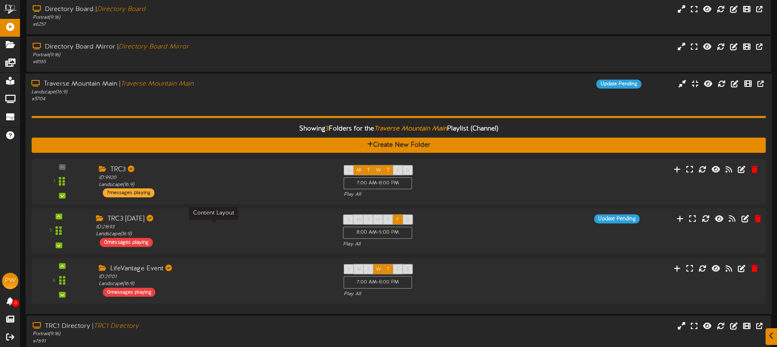
click at [240, 236] on div "ID: 21693 Landscape ( 16:9 )" at bounding box center [213, 231] width 235 height 14
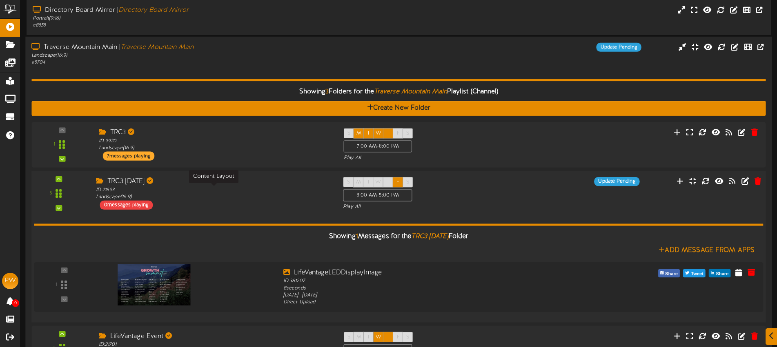
scroll to position [118, 0]
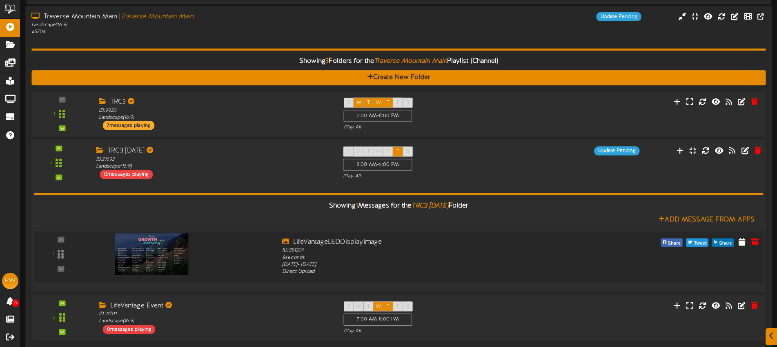
click at [172, 257] on img at bounding box center [151, 255] width 73 height 42
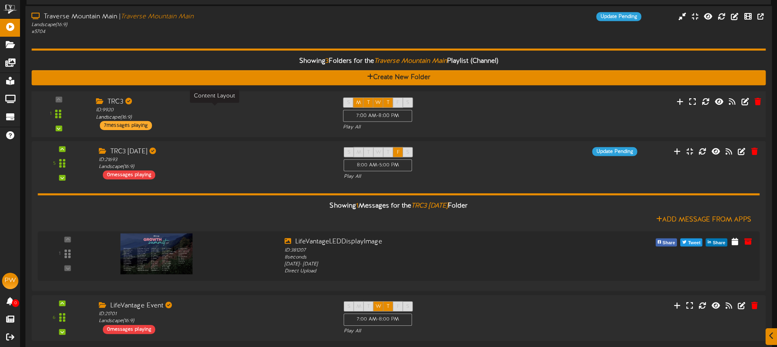
click at [251, 118] on div "ID: 9920 Landscape ( 16:9 )" at bounding box center [213, 114] width 235 height 14
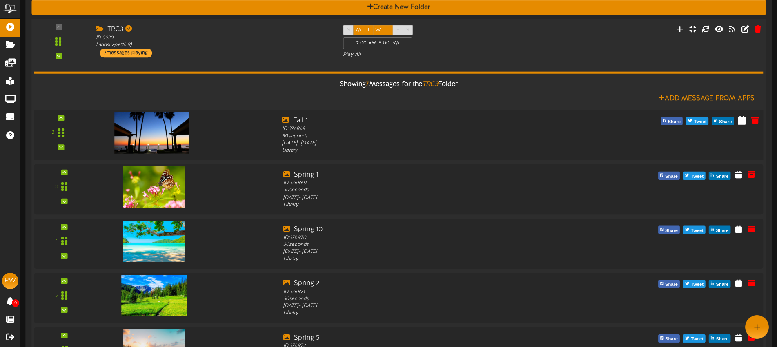
scroll to position [187, 0]
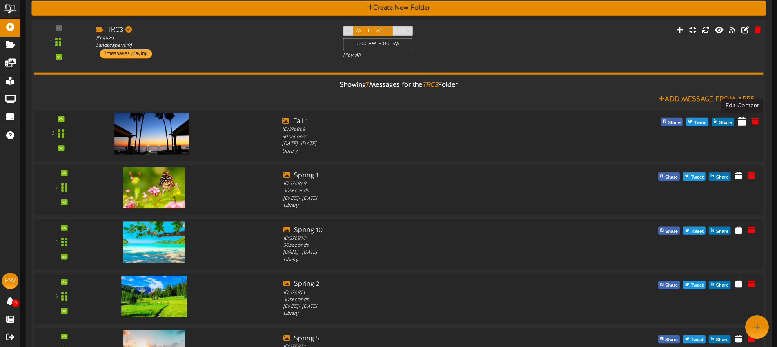
click at [742, 122] on icon at bounding box center [742, 120] width 8 height 9
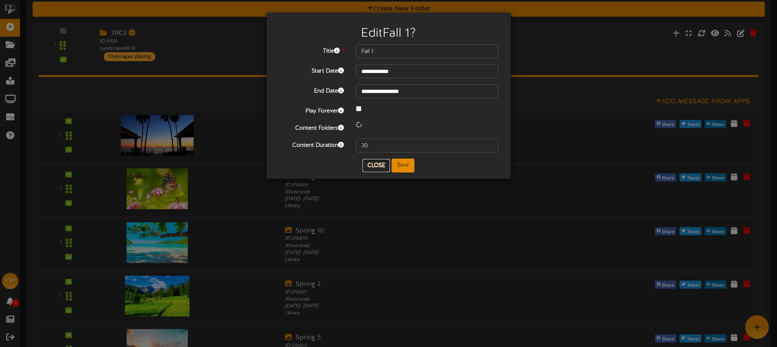
click at [379, 163] on button "Close" at bounding box center [376, 165] width 27 height 13
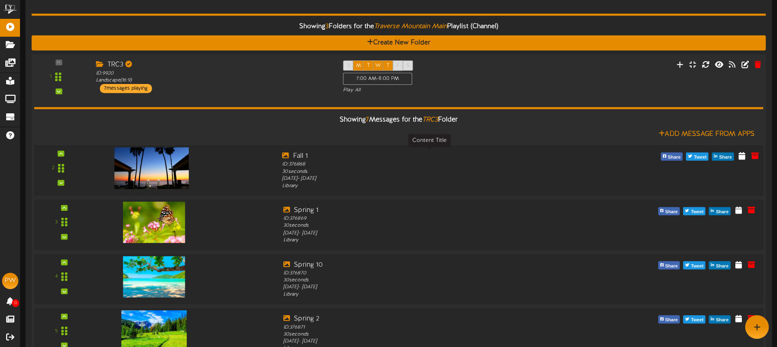
scroll to position [145, 0]
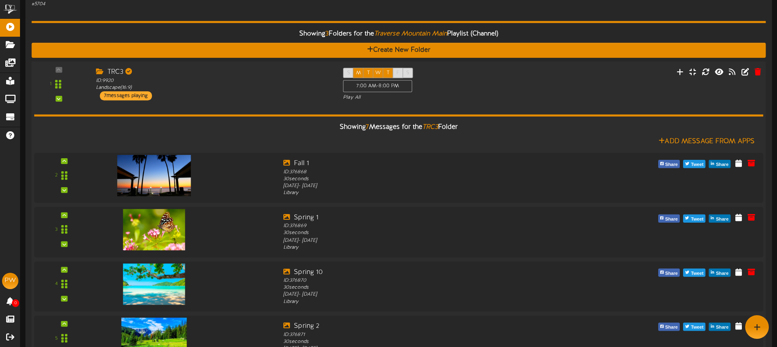
click at [480, 108] on div "Showing 7 Messages for the TRC3 Folder Add Message From Apps 2 Fall 1" at bounding box center [398, 317] width 729 height 432
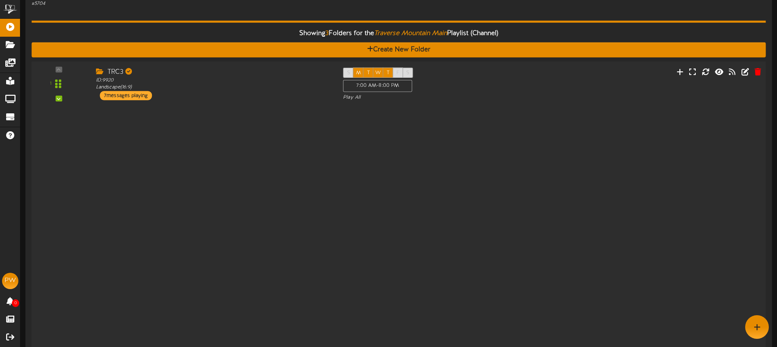
scroll to position [145, 0]
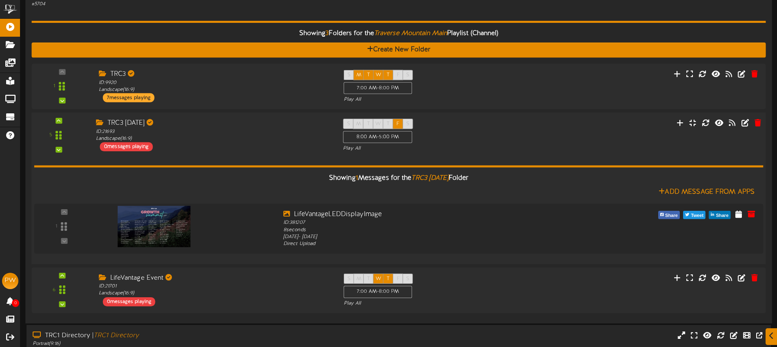
drag, startPoint x: 488, startPoint y: 126, endPoint x: 486, endPoint y: 122, distance: 4.8
click at [488, 126] on div "S M T W T F S 8:00 AM - 5:00 PM Play All" at bounding box center [429, 135] width 185 height 33
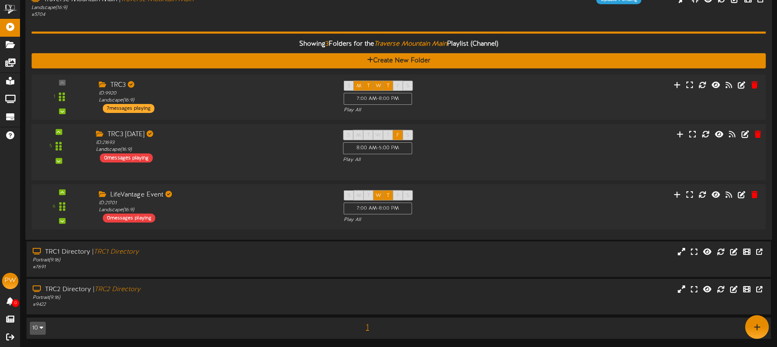
scroll to position [125, 0]
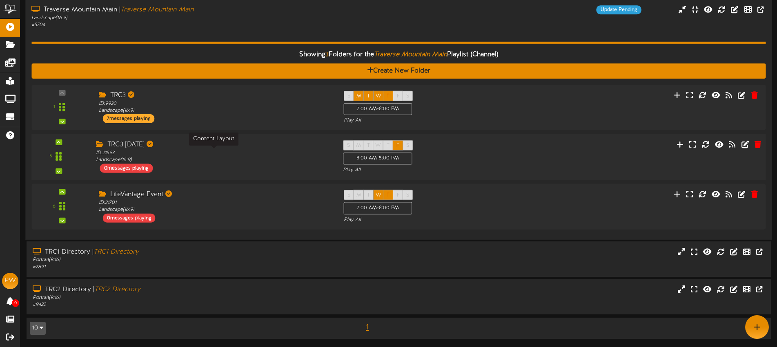
click at [267, 156] on div "ID: 21693 Landscape ( 16:9 )" at bounding box center [213, 157] width 235 height 14
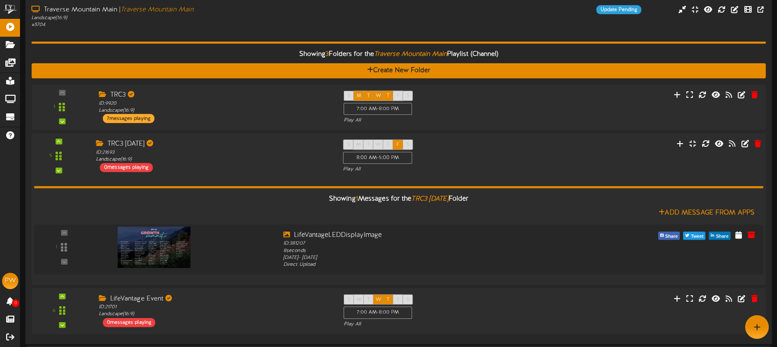
click at [241, 169] on div "TRC3 Friday ID: 21693 Landscape ( 16:9 ) 0 messages playing" at bounding box center [213, 156] width 247 height 33
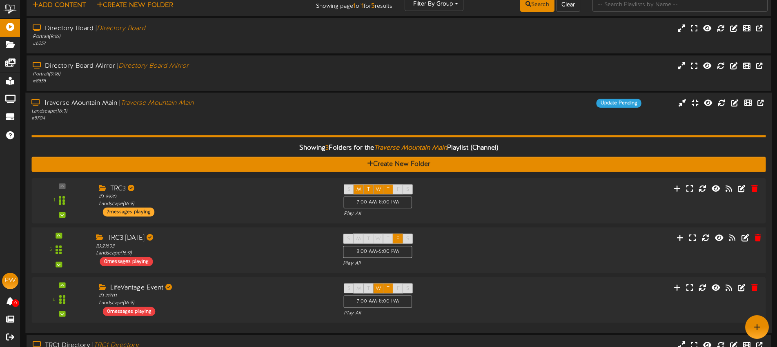
scroll to position [0, 0]
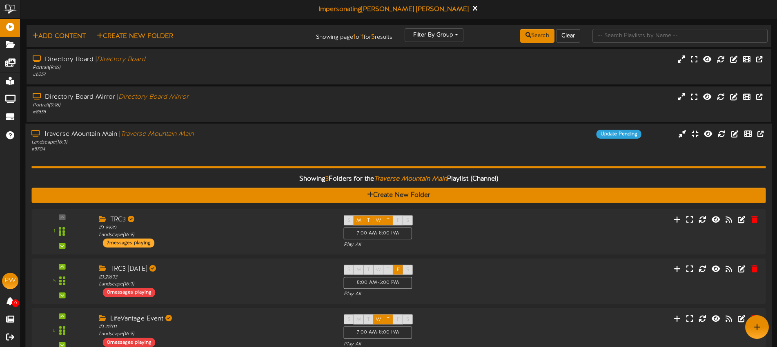
click at [225, 154] on div "Showing 3 Folders for the Traverse Mountain Main Playlist (Channel) Create New …" at bounding box center [398, 255] width 734 height 205
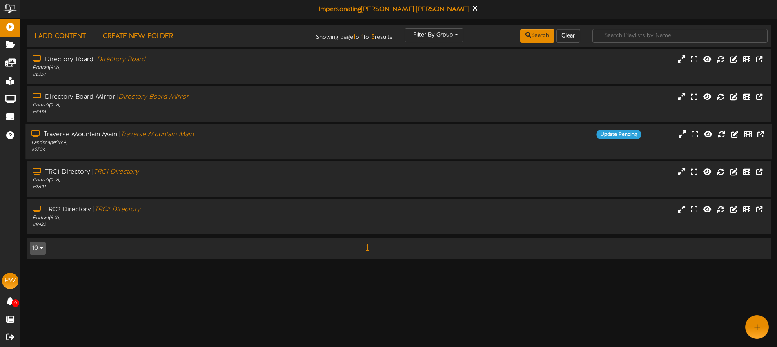
click at [229, 149] on div "# 5704" at bounding box center [180, 150] width 299 height 7
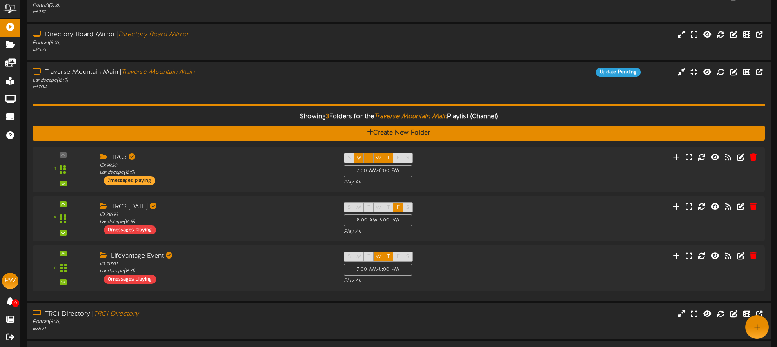
scroll to position [61, 0]
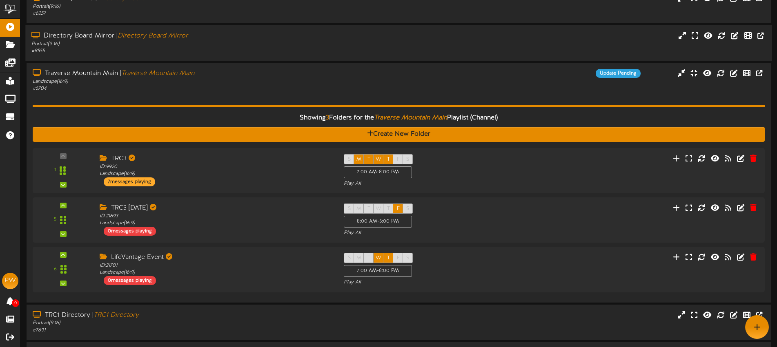
click at [238, 94] on div "Showing 3 Folders for the Traverse Mountain Main Playlist (Channel) Create New …" at bounding box center [399, 194] width 732 height 205
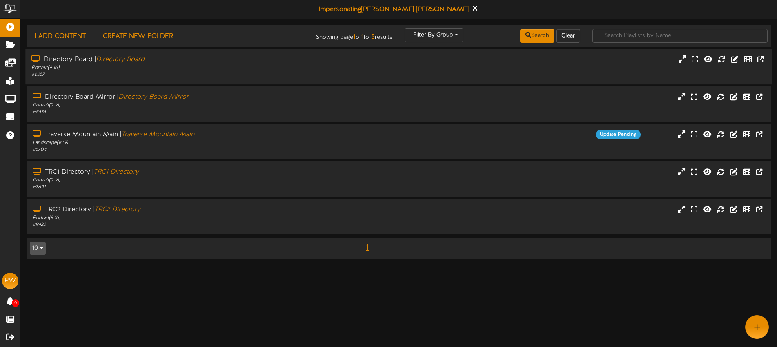
click at [209, 65] on div "Portrait ( 9:16 )" at bounding box center [180, 68] width 299 height 7
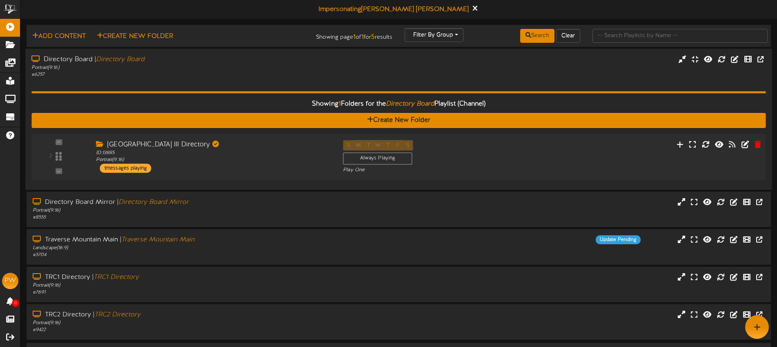
drag, startPoint x: 292, startPoint y: 148, endPoint x: 291, endPoint y: 140, distance: 8.2
click at [292, 148] on div "Traverse Ridge Center III Directory" at bounding box center [213, 144] width 235 height 9
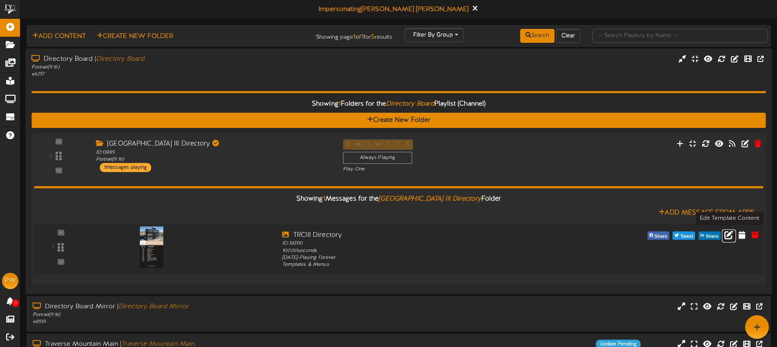
click at [730, 235] on icon at bounding box center [728, 234] width 9 height 9
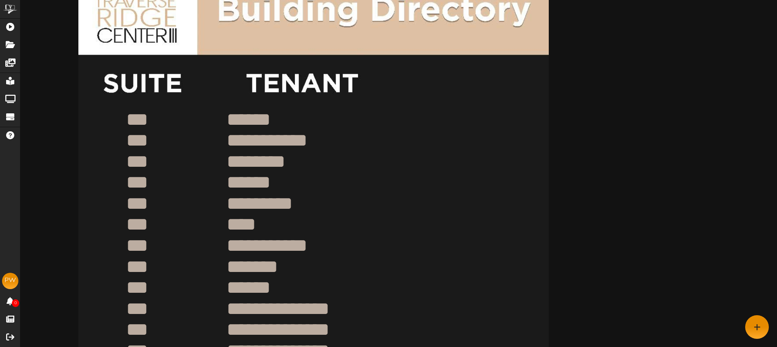
scroll to position [251, 0]
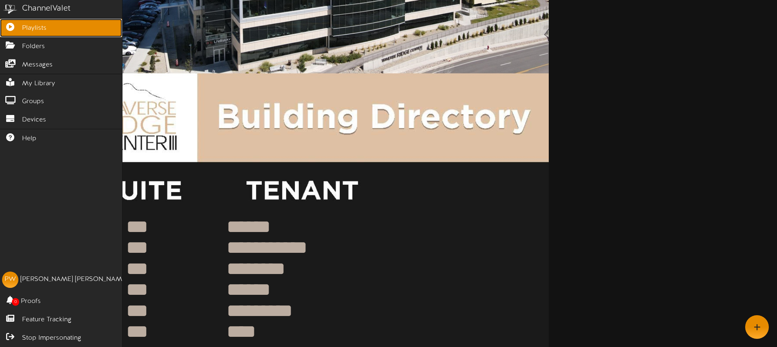
click at [15, 26] on icon at bounding box center [10, 26] width 20 height 6
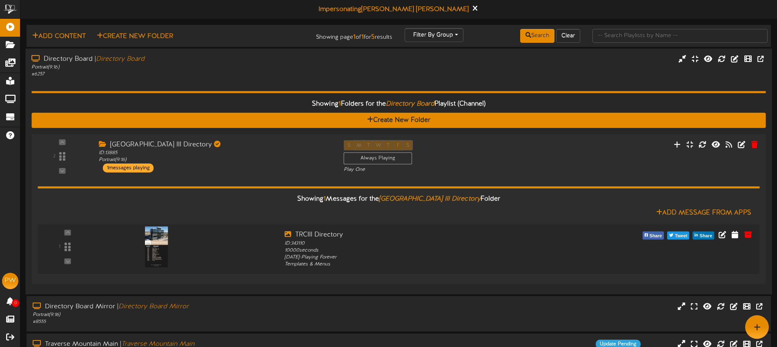
click at [217, 78] on div "Directory Board | Directory Board Portrait ( 9:16 ) # 6257" at bounding box center [398, 172] width 746 height 246
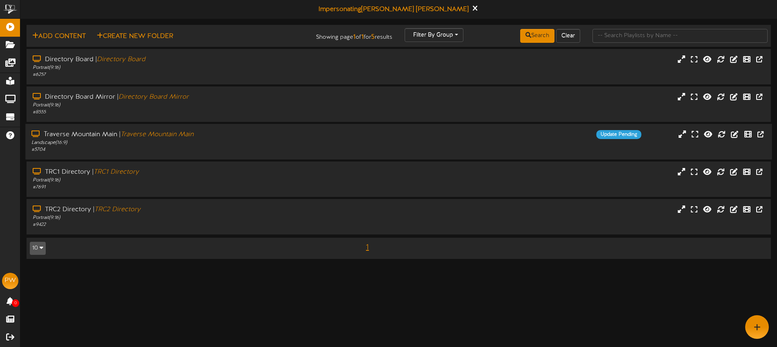
click at [232, 149] on div "# 5704" at bounding box center [180, 150] width 299 height 7
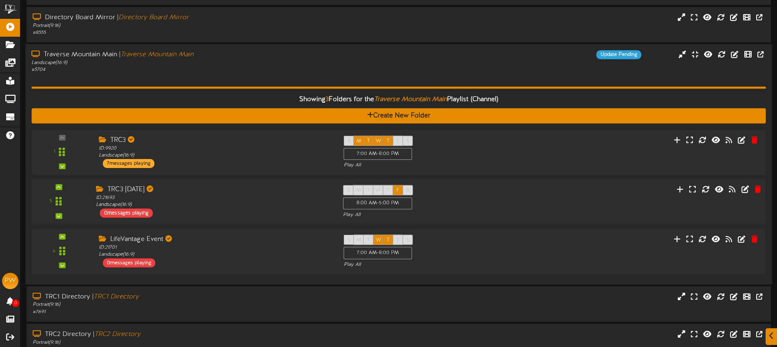
scroll to position [82, 0]
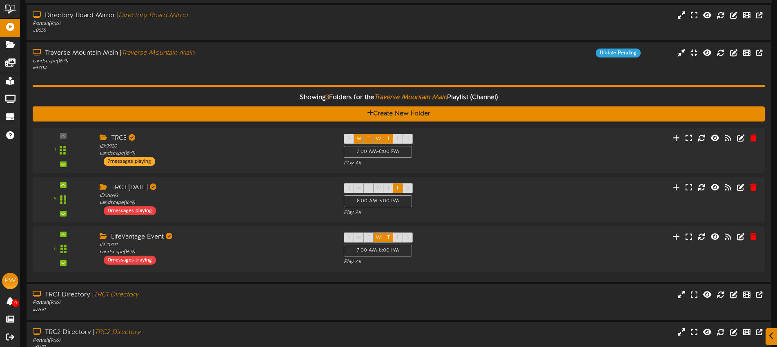
click at [565, 78] on div "Showing 3 Folders for the Traverse Mountain Main Playlist (Channel) Create New …" at bounding box center [399, 174] width 732 height 205
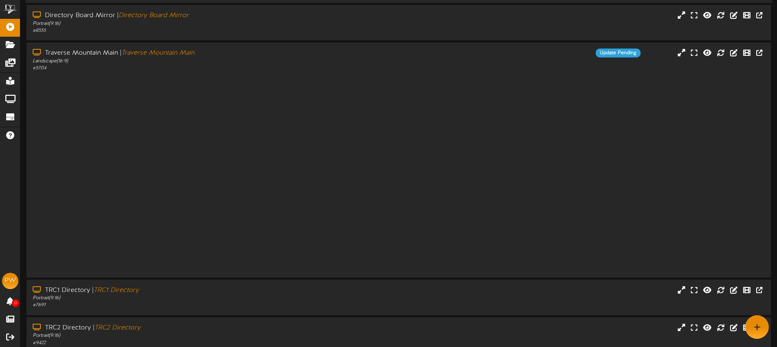
scroll to position [0, 0]
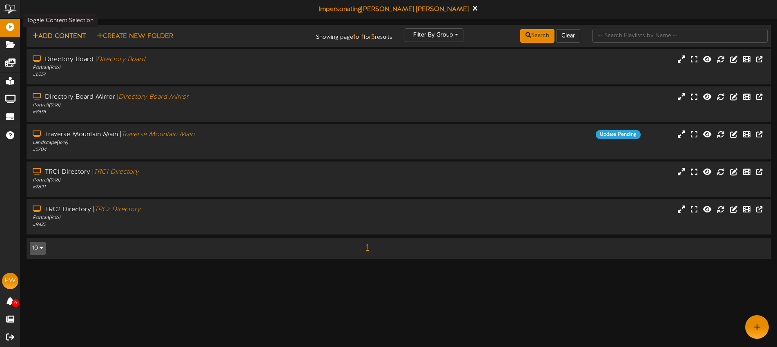
click at [59, 36] on button "Add Content" at bounding box center [59, 36] width 58 height 10
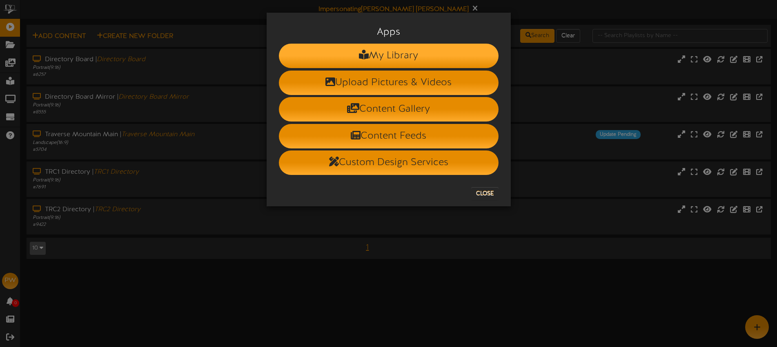
click at [392, 57] on li "My Library" at bounding box center [389, 56] width 220 height 24
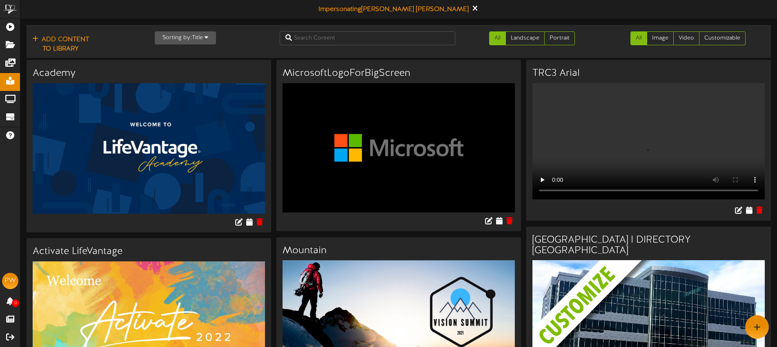
scroll to position [5, 0]
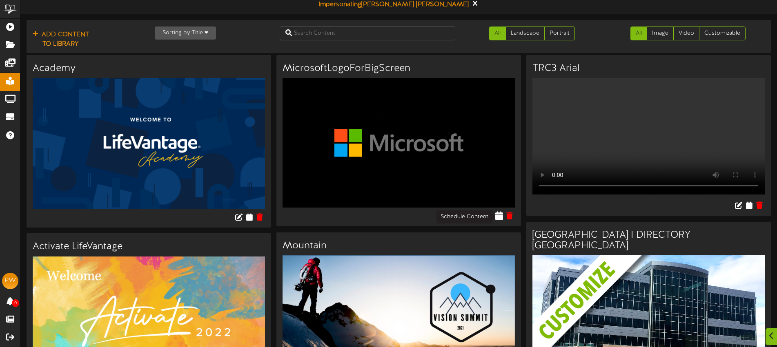
click at [498, 217] on icon at bounding box center [500, 215] width 8 height 9
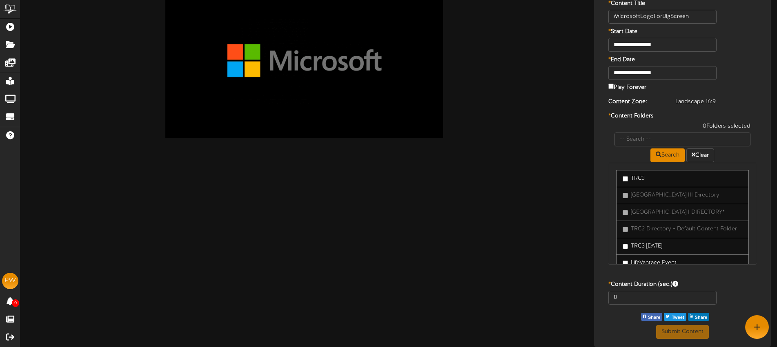
scroll to position [18, 0]
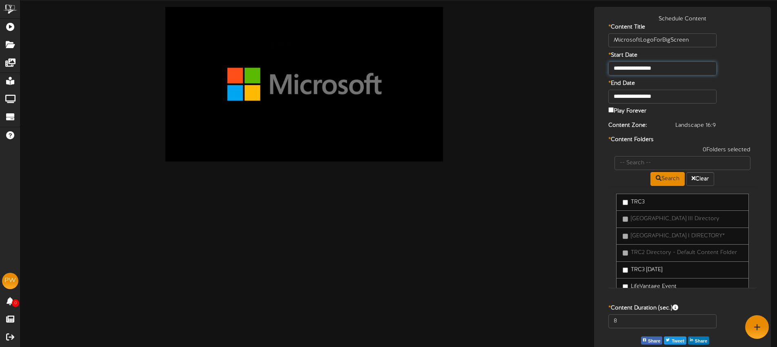
click at [673, 69] on input "**********" at bounding box center [662, 69] width 108 height 14
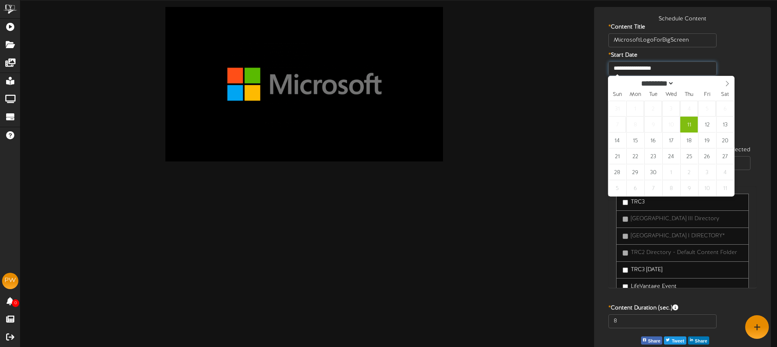
drag, startPoint x: 692, startPoint y: 124, endPoint x: 690, endPoint y: 105, distance: 18.9
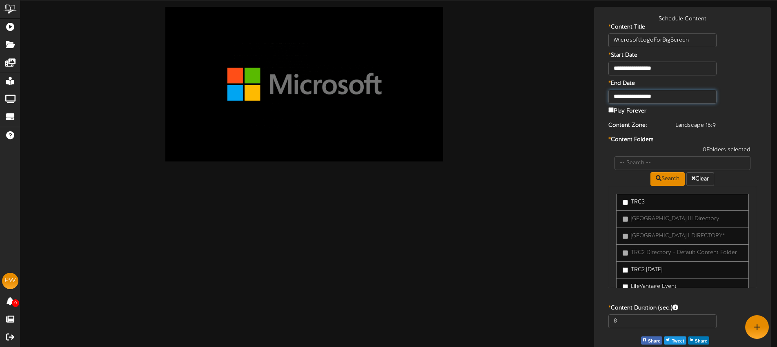
click at [679, 94] on input "**********" at bounding box center [662, 97] width 108 height 14
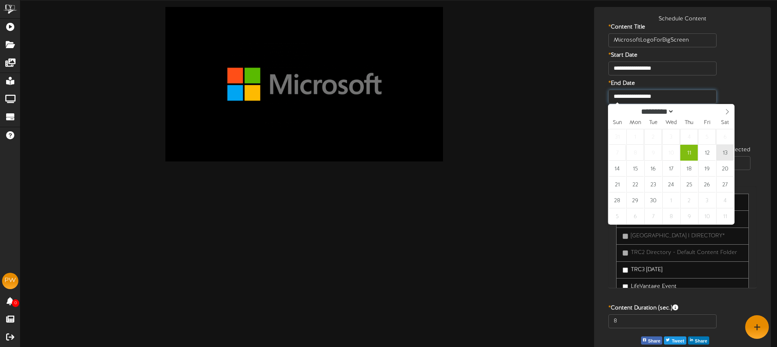
type input "**********"
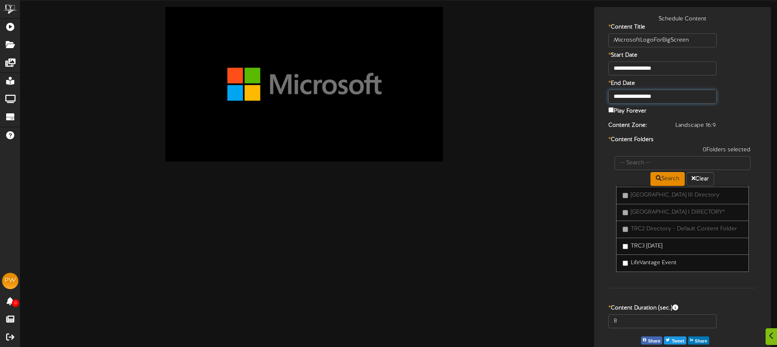
scroll to position [42, 0]
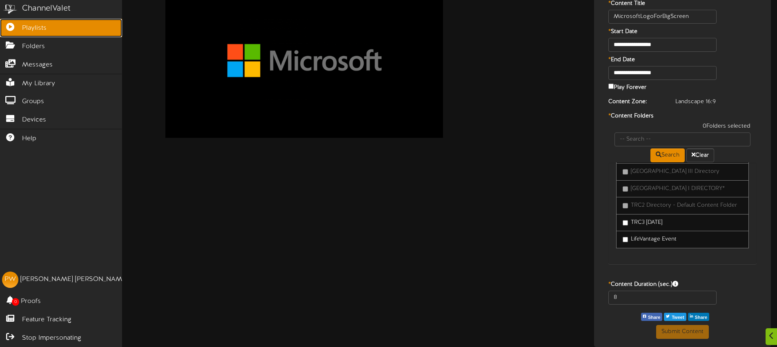
click at [17, 28] on icon at bounding box center [10, 26] width 20 height 6
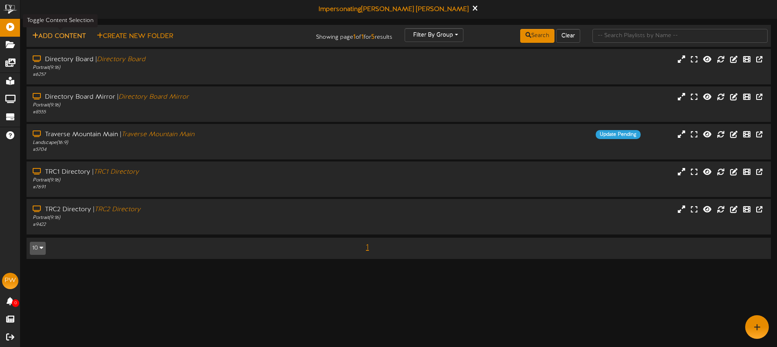
click at [69, 36] on button "Add Content" at bounding box center [59, 36] width 58 height 10
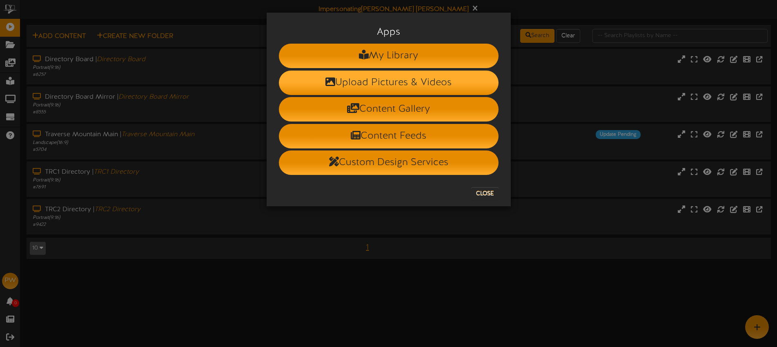
click at [374, 81] on li "Upload Pictures & Videos" at bounding box center [389, 83] width 220 height 24
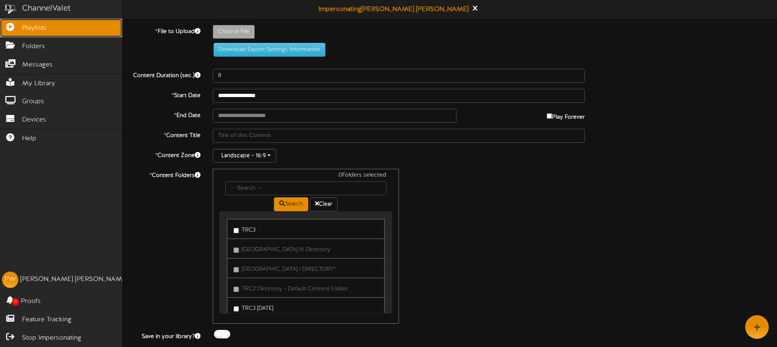
click at [22, 24] on span "Playlists" at bounding box center [34, 28] width 24 height 9
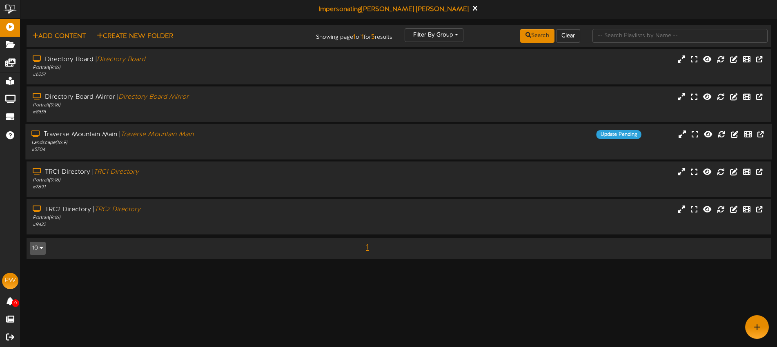
click at [251, 143] on div "Landscape ( 16:9 )" at bounding box center [180, 143] width 299 height 7
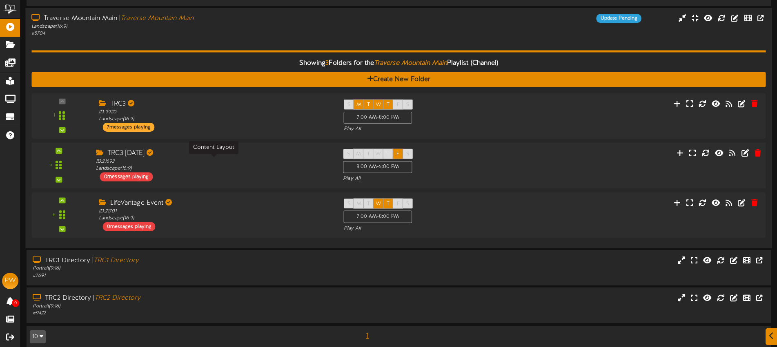
scroll to position [125, 0]
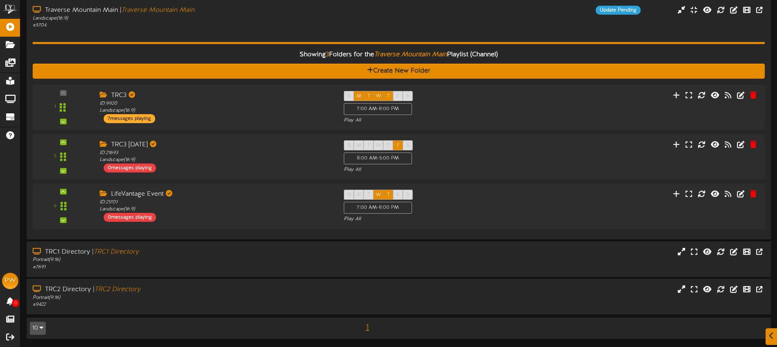
click at [227, 24] on div "# 5704" at bounding box center [182, 25] width 298 height 7
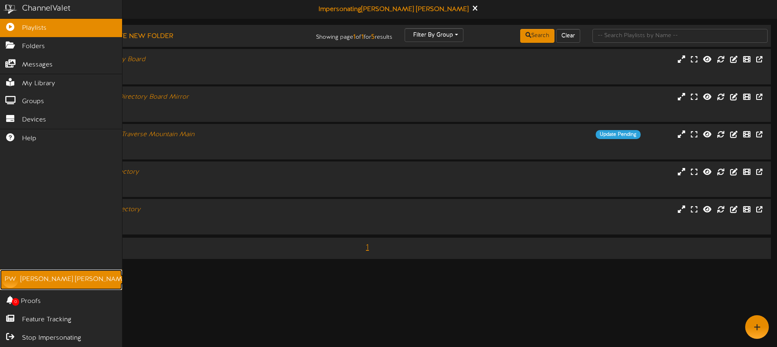
click at [19, 279] on link "PW Paula Worthen" at bounding box center [61, 280] width 122 height 20
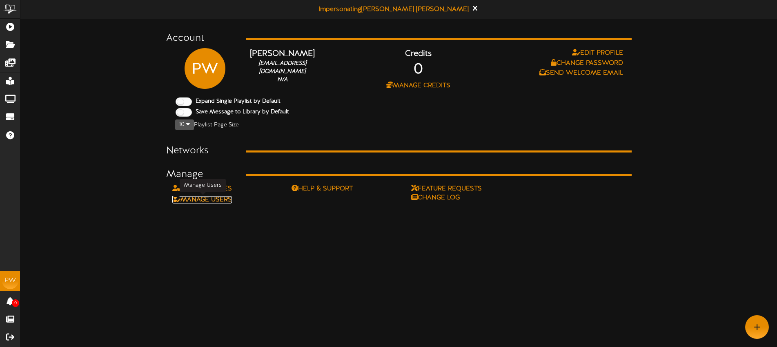
click at [217, 200] on link "Manage Users" at bounding box center [202, 199] width 60 height 7
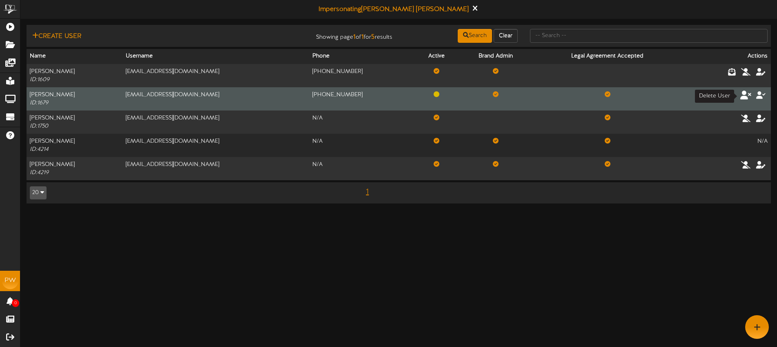
click at [747, 96] on icon at bounding box center [745, 94] width 11 height 9
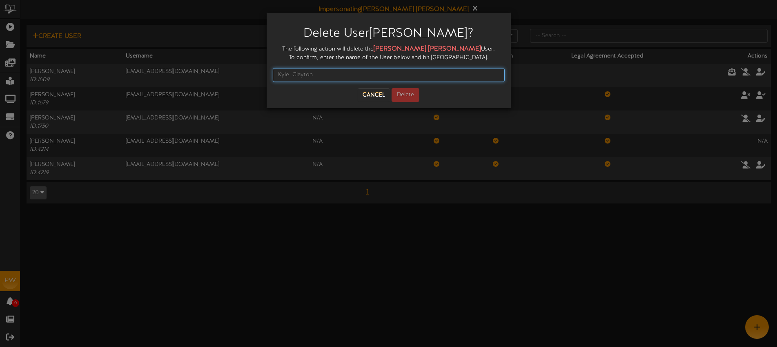
click at [343, 77] on input "text" at bounding box center [389, 75] width 232 height 14
click at [291, 76] on input "Kyle Clayton" at bounding box center [389, 75] width 232 height 14
type input "Kyle Clayton"
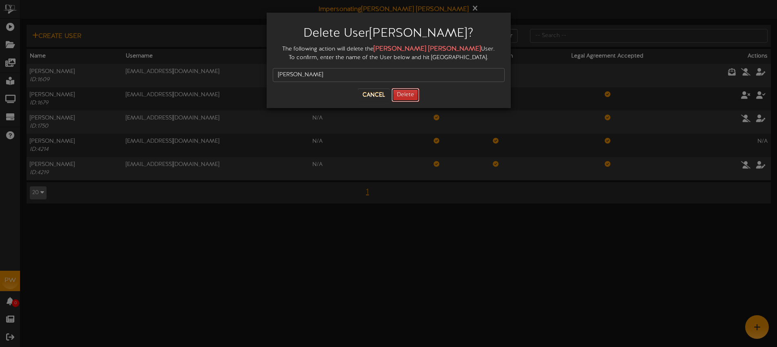
click at [407, 93] on button "Delete" at bounding box center [406, 95] width 28 height 14
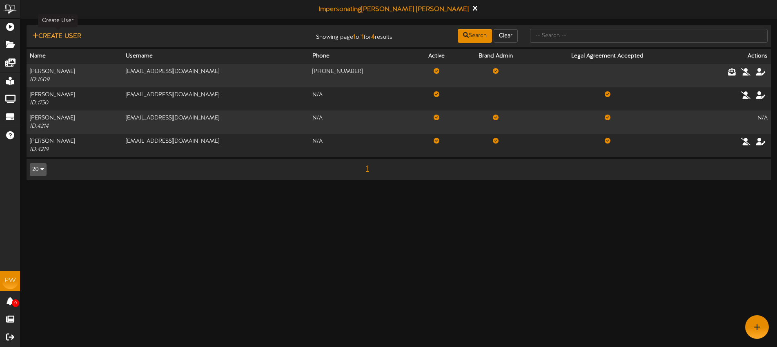
click at [61, 36] on button "Create User" at bounding box center [57, 36] width 54 height 10
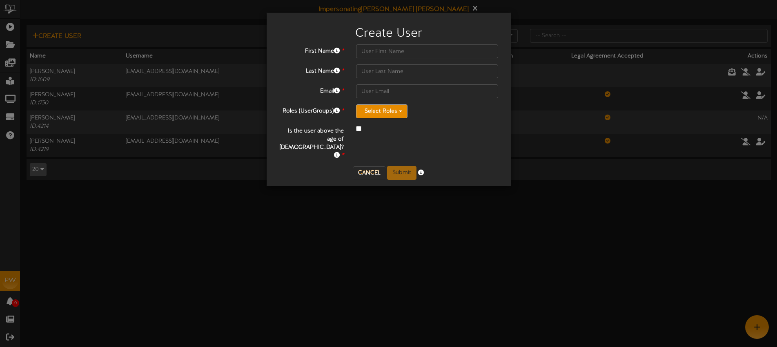
click at [382, 113] on button "Select Roles" at bounding box center [381, 112] width 51 height 14
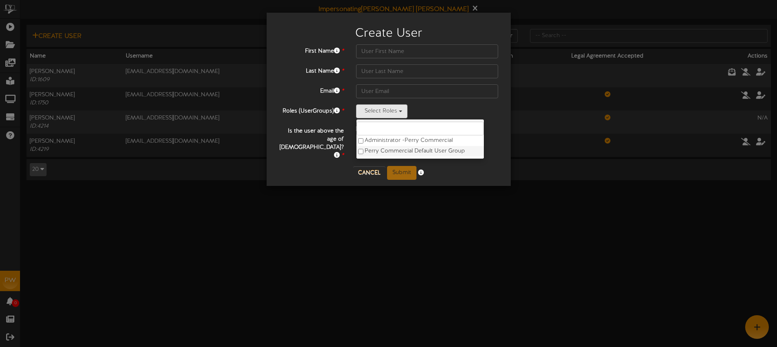
click at [403, 149] on label "Perry Commercial Default User Group" at bounding box center [419, 151] width 127 height 11
click at [480, 135] on div "Is the user above the age of 13? *" at bounding box center [389, 143] width 232 height 36
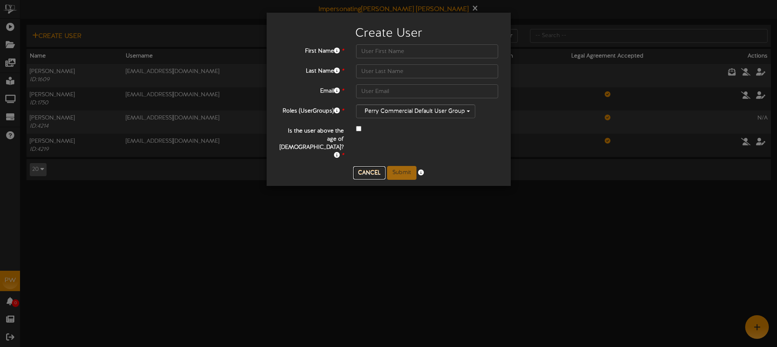
click at [378, 167] on button "Cancel" at bounding box center [369, 173] width 32 height 13
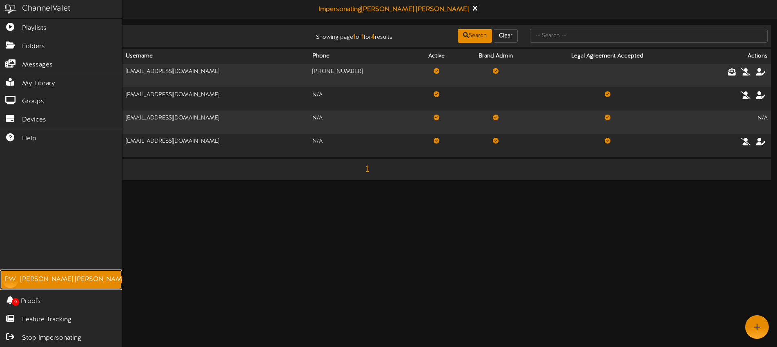
click at [13, 276] on div "PW" at bounding box center [10, 280] width 16 height 16
click at [18, 282] on link "PW Paula Worthen" at bounding box center [61, 280] width 122 height 20
click at [19, 282] on link "PW Paula Worthen" at bounding box center [61, 280] width 122 height 20
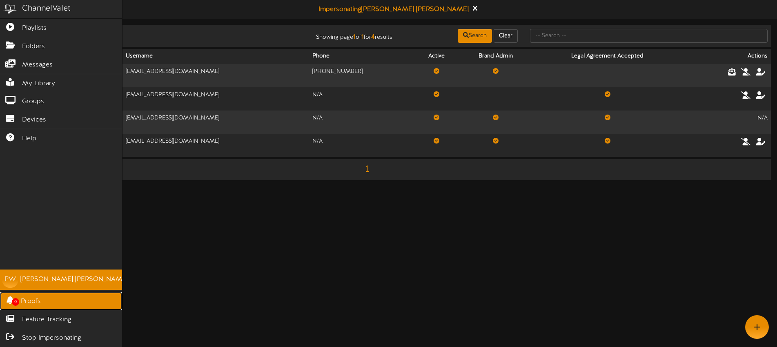
click at [35, 298] on span "Proofs" at bounding box center [31, 301] width 20 height 9
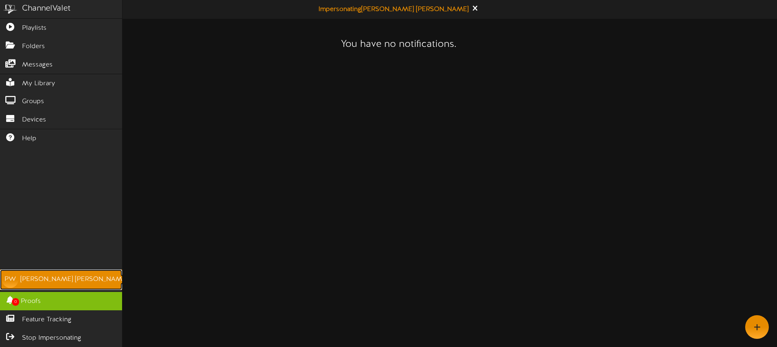
click at [37, 278] on div "Paula Worthen" at bounding box center [73, 279] width 107 height 9
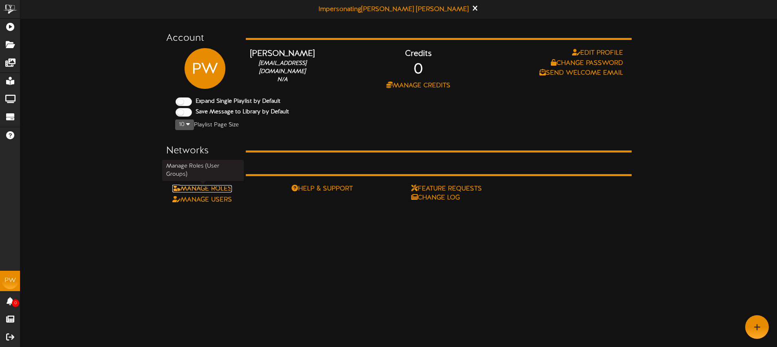
click at [220, 188] on link "Manage Roles" at bounding box center [202, 188] width 60 height 7
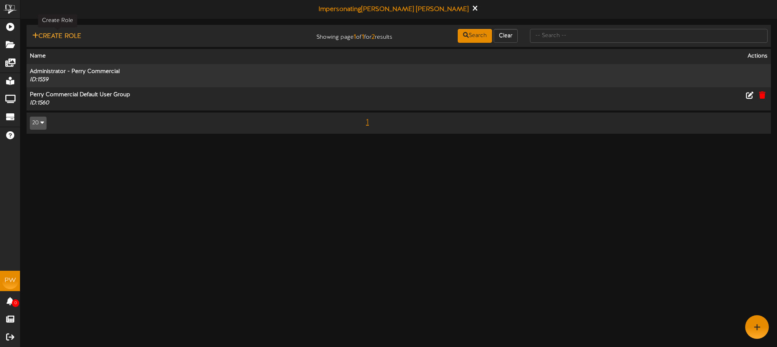
click at [78, 37] on button "Create Role" at bounding box center [57, 36] width 54 height 10
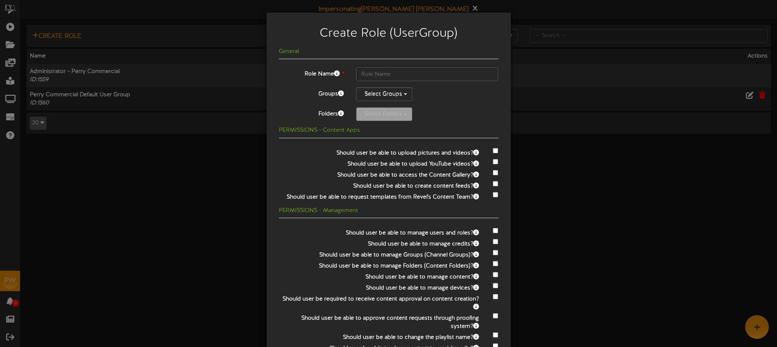
click at [308, 53] on h5 "General" at bounding box center [389, 52] width 220 height 6
click at [379, 70] on input "text" at bounding box center [427, 74] width 142 height 14
type input "G"
type input "Traverse Main III"
click at [386, 93] on button "Select Groups" at bounding box center [384, 94] width 56 height 14
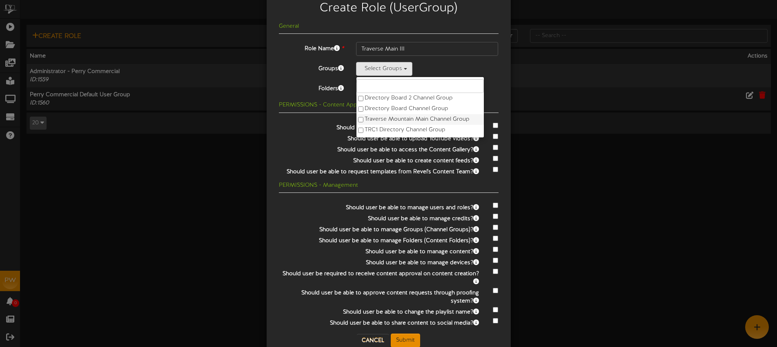
scroll to position [45, 0]
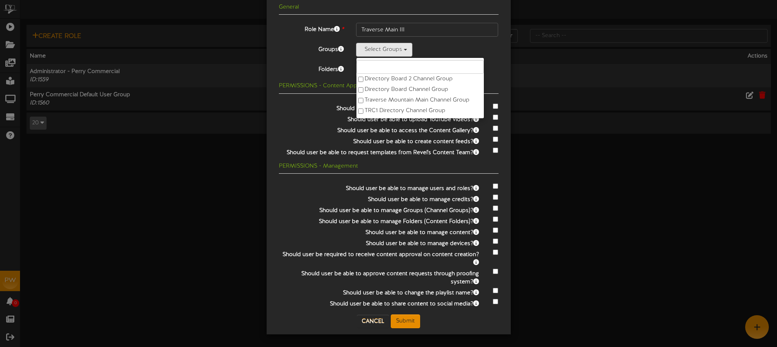
click at [462, 46] on div "Select Groups Directory Board 2 Channel Group Directory Board Channel Group Tra…" at bounding box center [427, 50] width 142 height 14
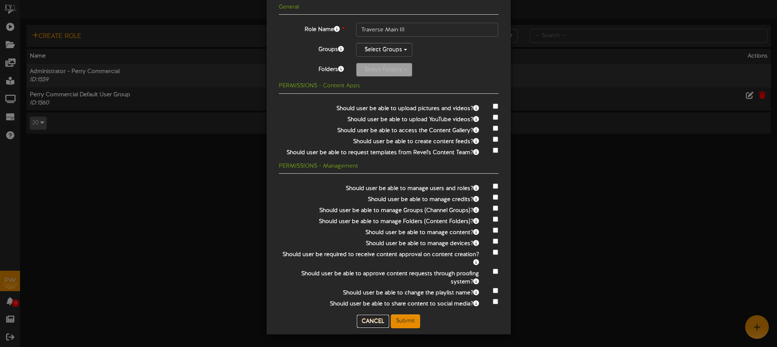
click at [376, 321] on button "Cancel" at bounding box center [373, 321] width 32 height 13
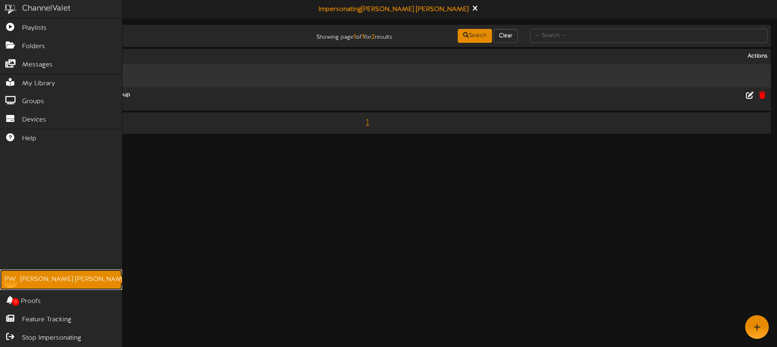
click at [33, 279] on div "Paula Worthen" at bounding box center [73, 279] width 107 height 9
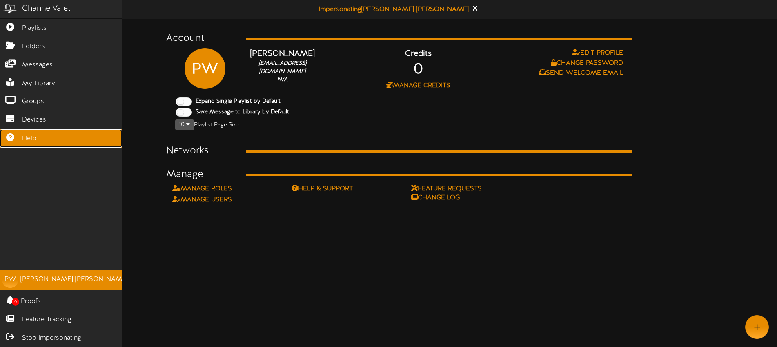
click at [30, 136] on span "Help" at bounding box center [29, 138] width 14 height 9
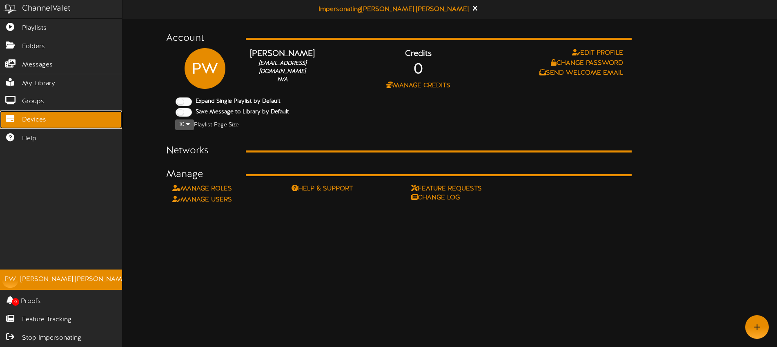
click at [47, 122] on link "Devices" at bounding box center [61, 120] width 122 height 18
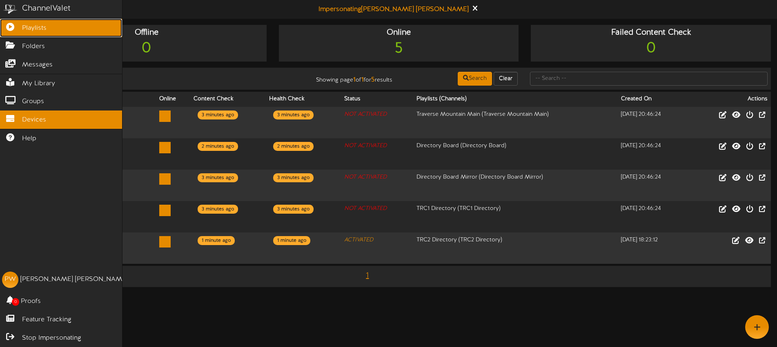
click at [36, 30] on span "Playlists" at bounding box center [34, 28] width 24 height 9
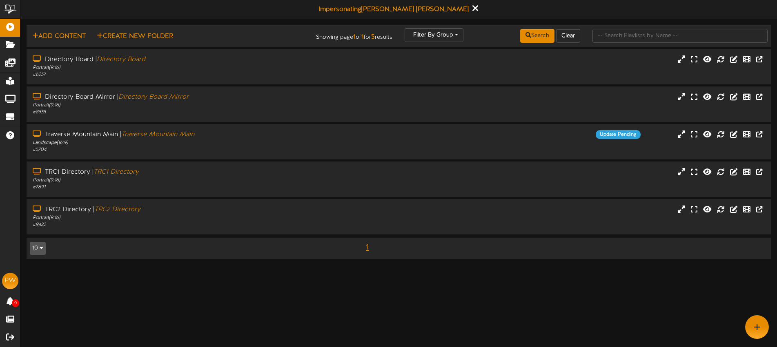
click at [469, 9] on button at bounding box center [474, 9] width 10 height 13
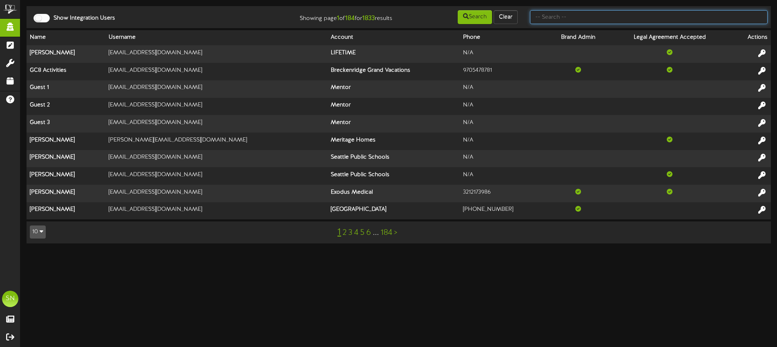
click at [576, 19] on input "text" at bounding box center [649, 17] width 238 height 14
type input "es solar"
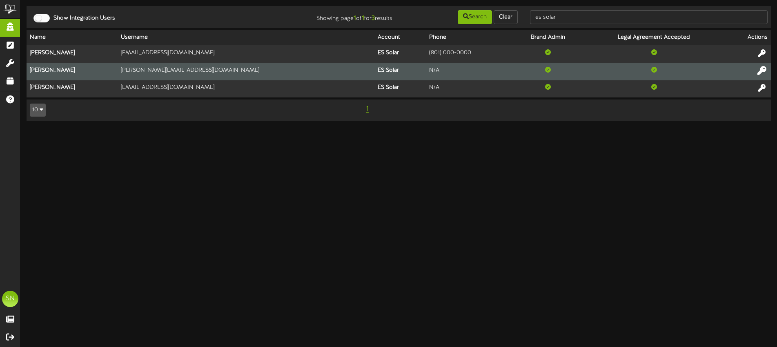
click at [765, 68] on icon at bounding box center [761, 70] width 9 height 9
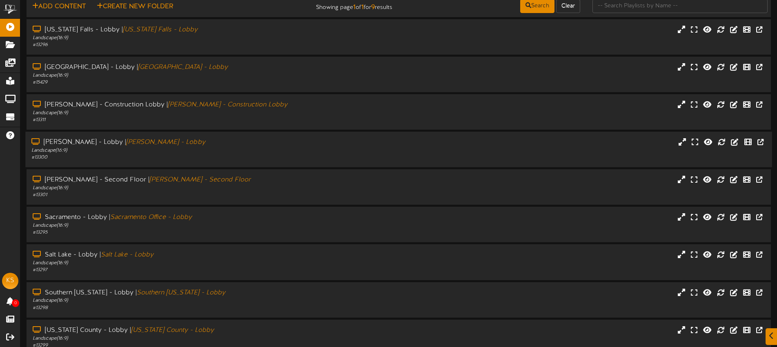
scroll to position [30, 0]
click at [216, 83] on div "# 15429" at bounding box center [180, 82] width 299 height 7
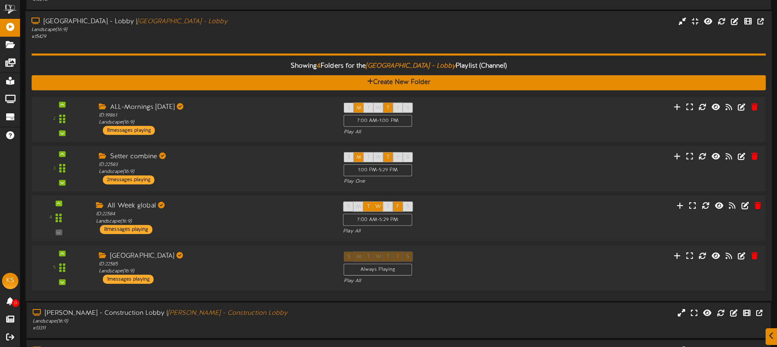
scroll to position [150, 0]
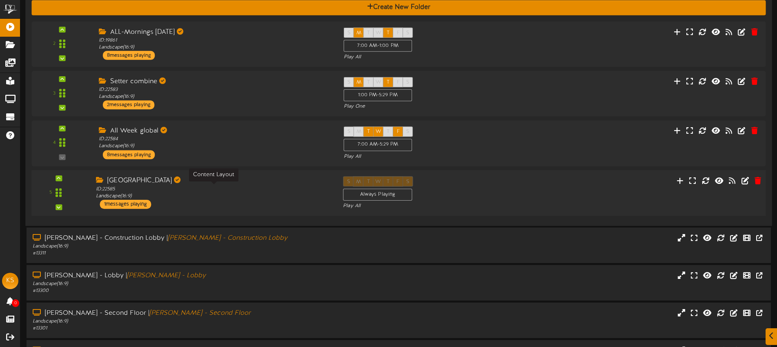
click at [234, 189] on div "ID: 22585 Landscape ( 16:9 )" at bounding box center [213, 193] width 235 height 14
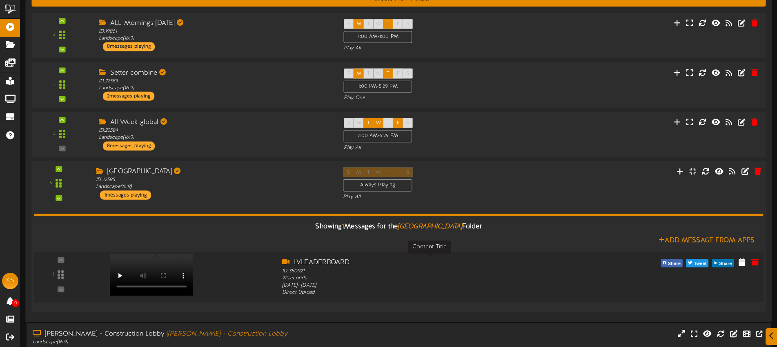
scroll to position [159, 0]
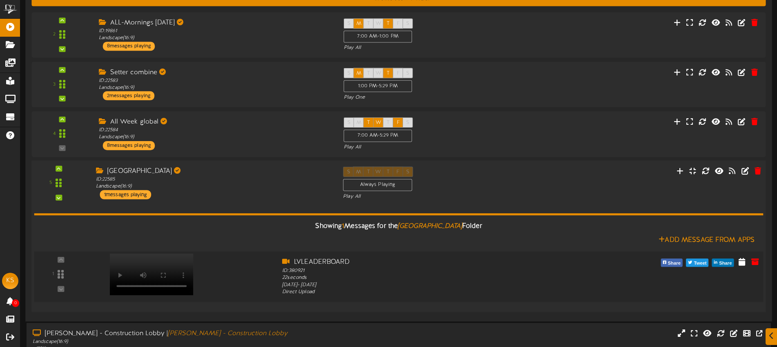
click at [158, 258] on video at bounding box center [152, 275] width 84 height 42
click at [756, 263] on icon at bounding box center [754, 261] width 9 height 9
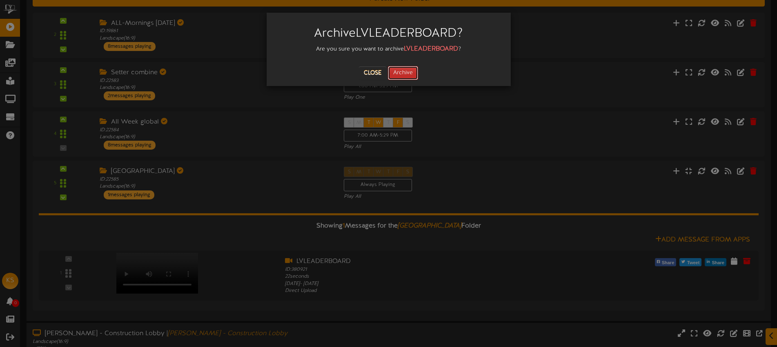
click at [406, 73] on button "Archive" at bounding box center [403, 73] width 30 height 14
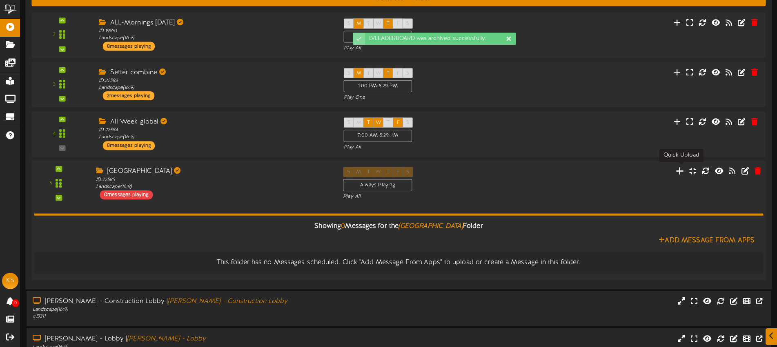
click at [683, 173] on icon at bounding box center [680, 170] width 9 height 9
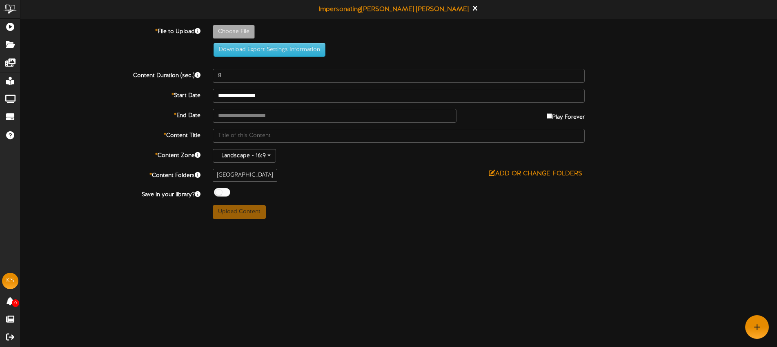
type input "**********"
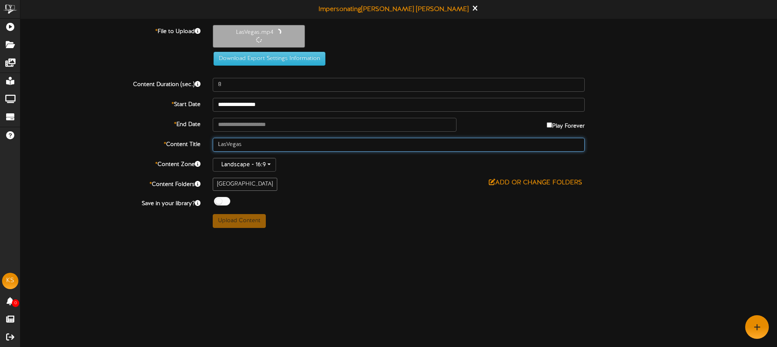
click at [253, 144] on input "LasVegas" at bounding box center [399, 145] width 372 height 14
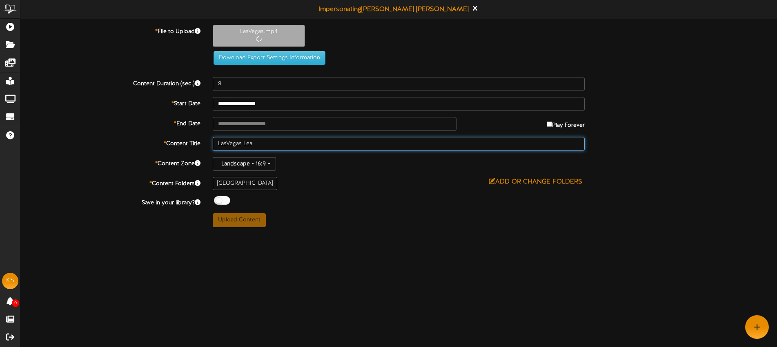
type input "LasVegas Lead"
type input "22"
type input "LasVegas Leaderboard"
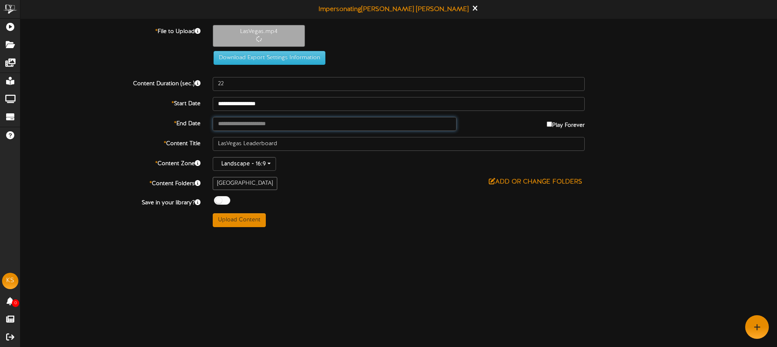
click at [284, 121] on input "text" at bounding box center [335, 124] width 244 height 14
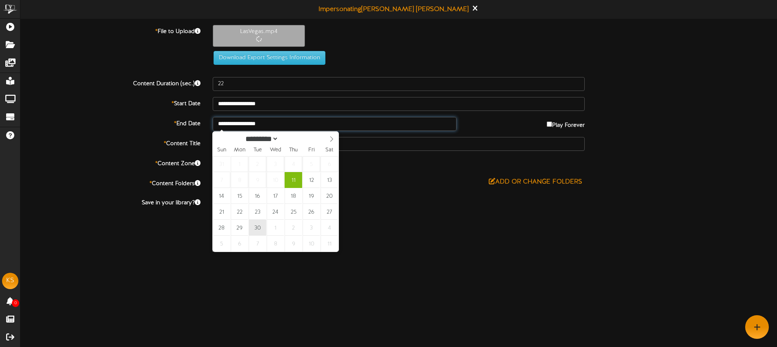
type input "**********"
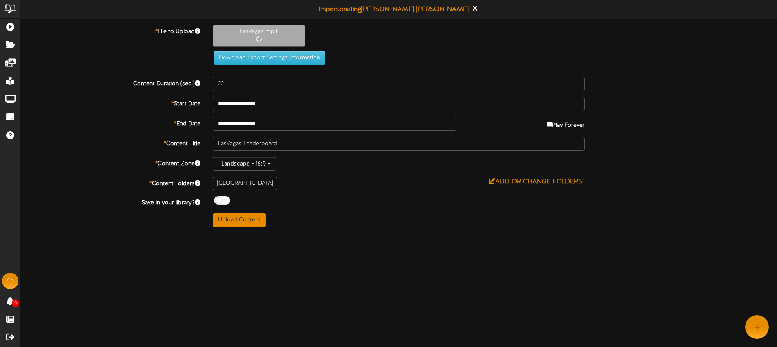
drag, startPoint x: 319, startPoint y: 225, endPoint x: 319, endPoint y: 220, distance: 4.5
click at [319, 225] on div "Upload Content" at bounding box center [399, 221] width 385 height 14
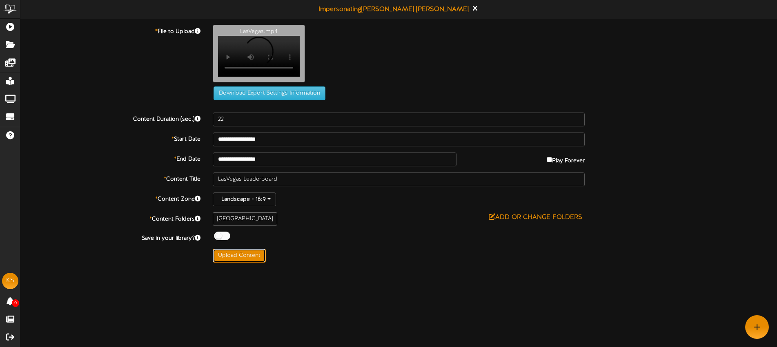
click at [253, 260] on button "Upload Content" at bounding box center [239, 256] width 53 height 14
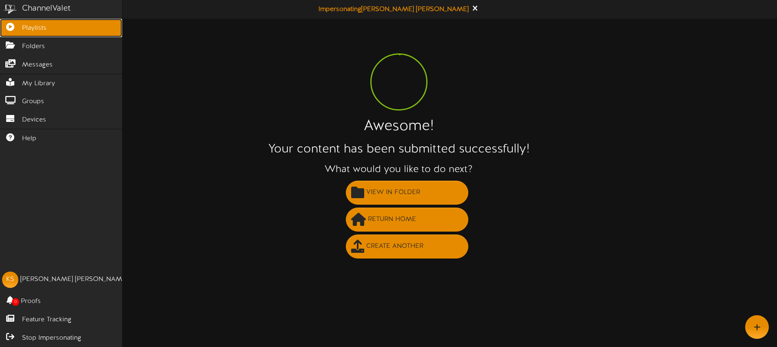
click at [17, 31] on link "Playlists" at bounding box center [61, 28] width 122 height 18
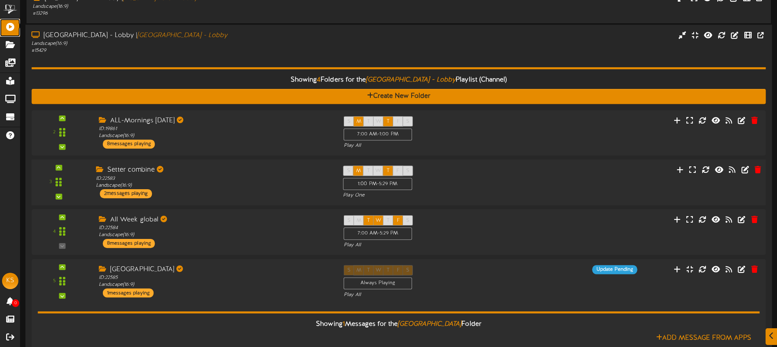
scroll to position [92, 0]
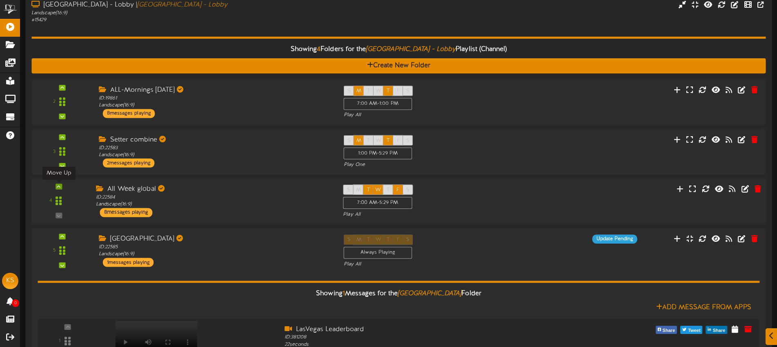
click at [60, 188] on icon at bounding box center [59, 187] width 4 height 4
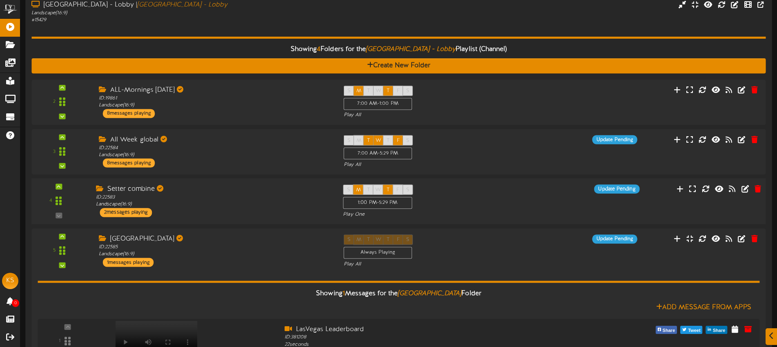
click at [58, 216] on div "4" at bounding box center [58, 201] width 49 height 33
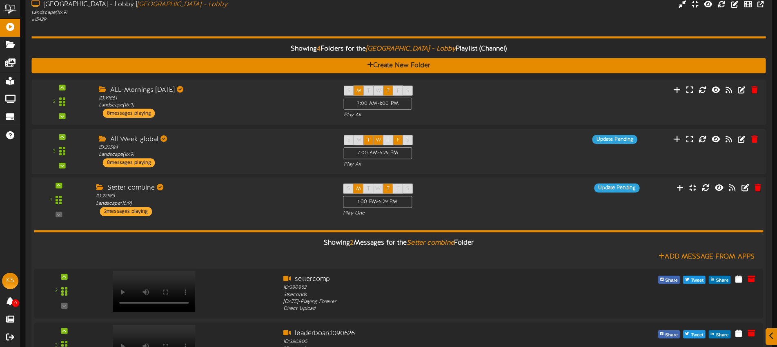
click at [60, 215] on div "4" at bounding box center [58, 200] width 49 height 33
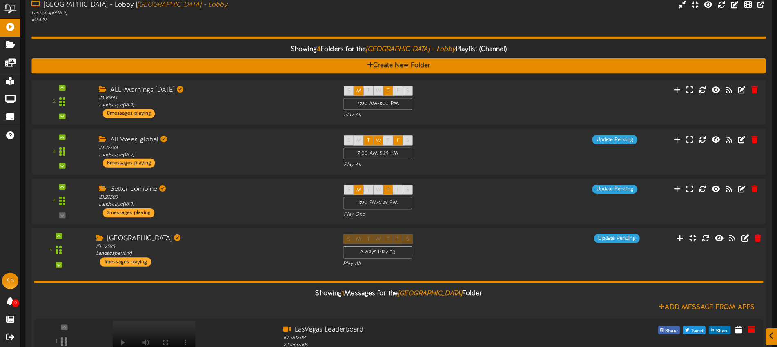
drag, startPoint x: 204, startPoint y: 262, endPoint x: 196, endPoint y: 253, distance: 11.9
click at [203, 261] on div "[GEOGRAPHIC_DATA] ID: 22585 Landscape ( 16:9 ) 1 messages playing" at bounding box center [213, 250] width 247 height 33
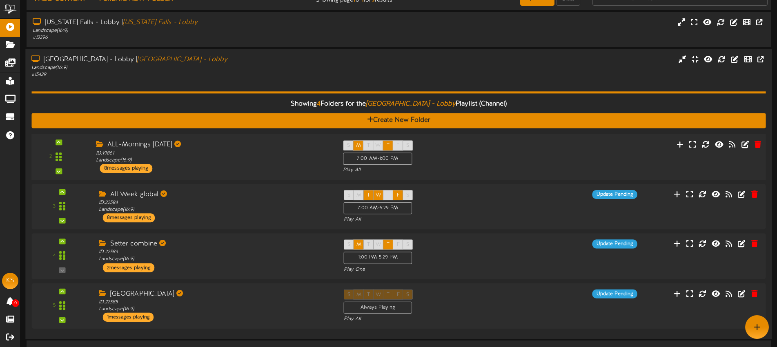
scroll to position [30, 0]
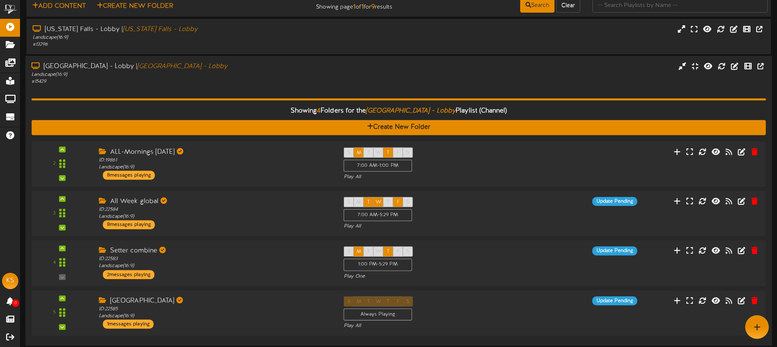
click at [285, 85] on div "Showing 4 Folders for the Las Vegas - Lobby Playlist (Channel) Create New Folde…" at bounding box center [398, 212] width 734 height 255
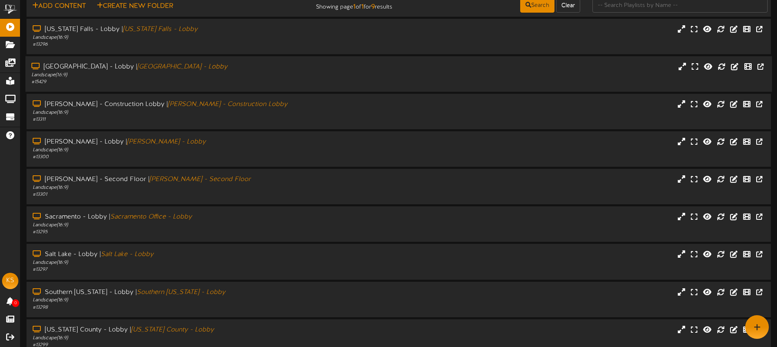
click at [284, 79] on div "# 15429" at bounding box center [180, 82] width 299 height 7
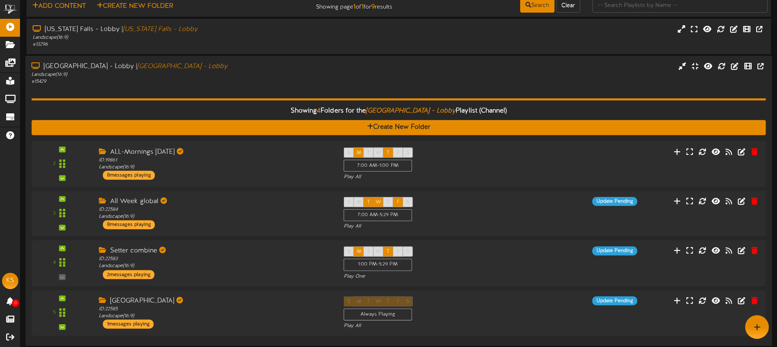
click at [187, 71] on div "Landscape ( 16:9 )" at bounding box center [180, 74] width 299 height 7
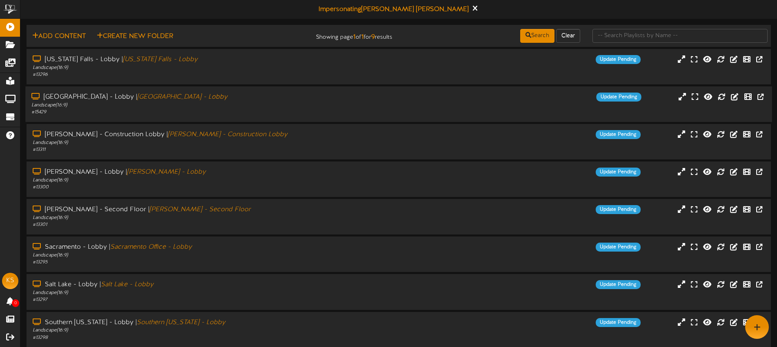
click at [200, 103] on div "Landscape ( 16:9 )" at bounding box center [180, 105] width 299 height 7
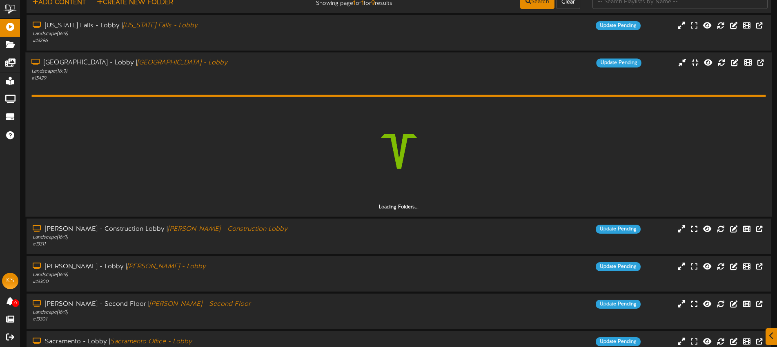
scroll to position [64, 0]
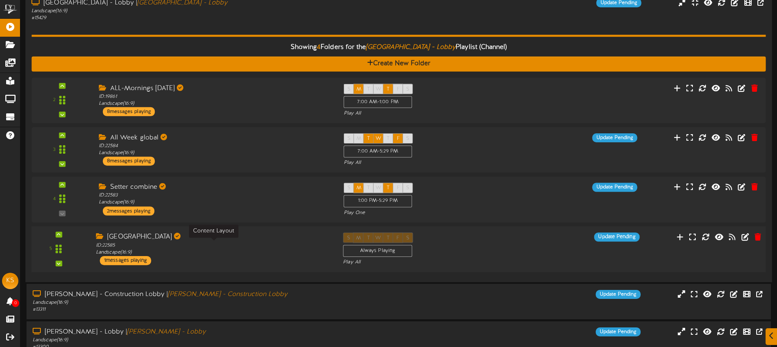
click at [238, 249] on div "ID: 22585 Landscape ( 16:9 )" at bounding box center [213, 249] width 235 height 14
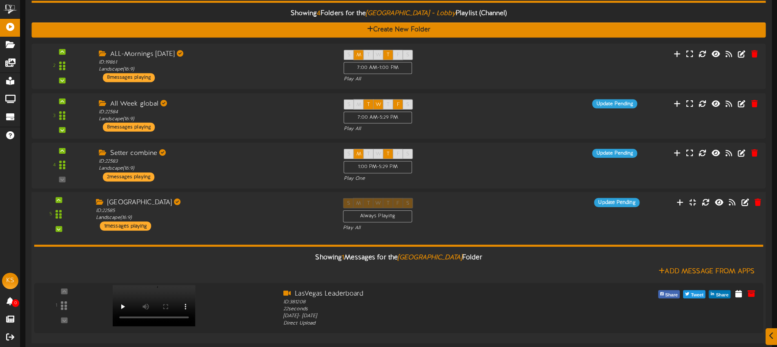
scroll to position [180, 0]
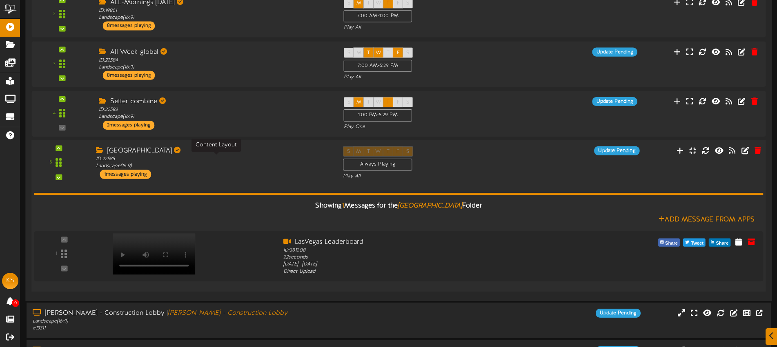
click at [313, 172] on div "[GEOGRAPHIC_DATA] ID: 22585 Landscape ( 16:9 ) 1 messages playing" at bounding box center [213, 162] width 247 height 33
